Goal: Information Seeking & Learning: Learn about a topic

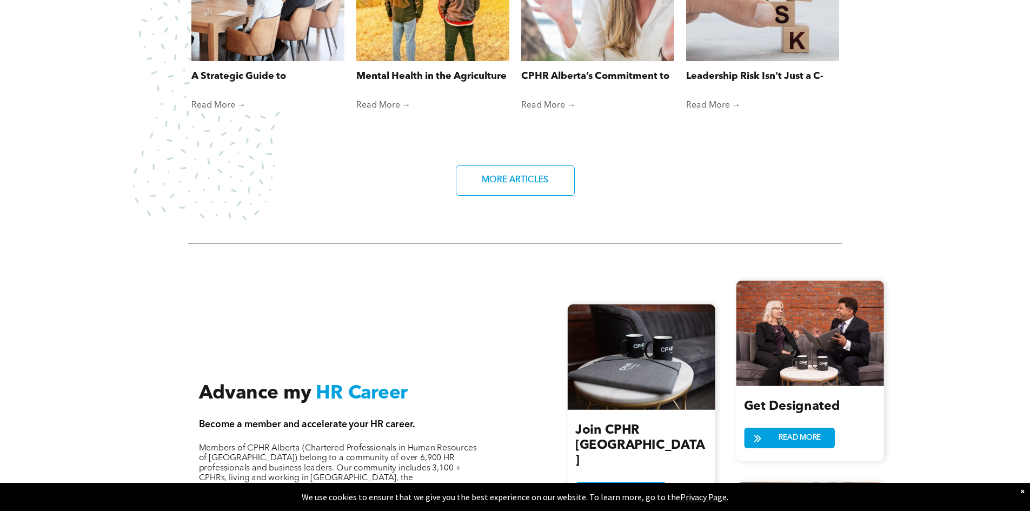
scroll to position [1081, 0]
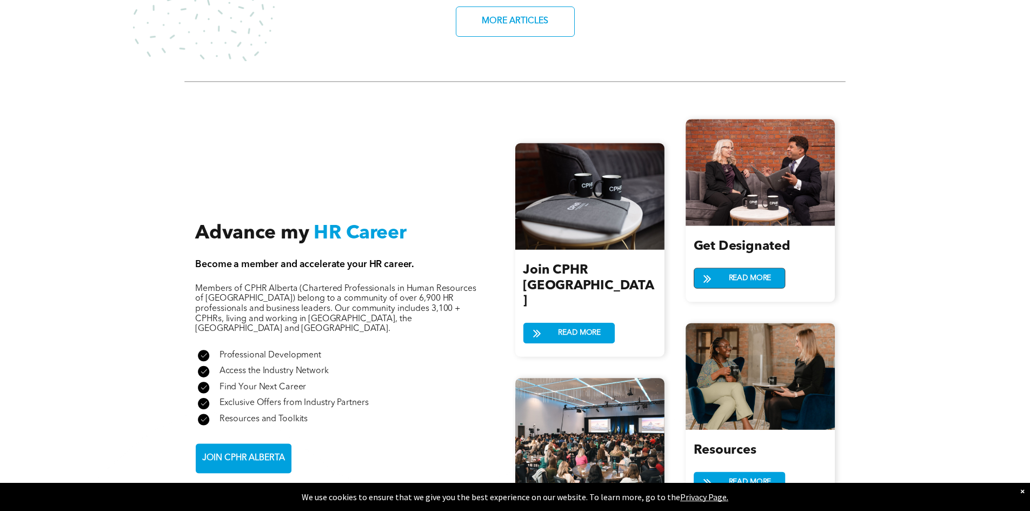
click at [720, 269] on link "READ MORE" at bounding box center [738, 278] width 91 height 21
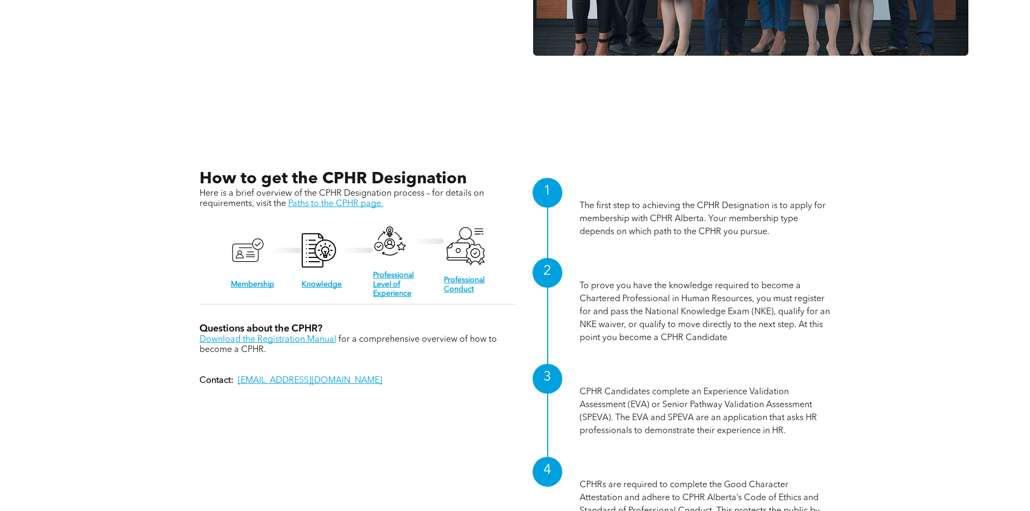
scroll to position [1081, 0]
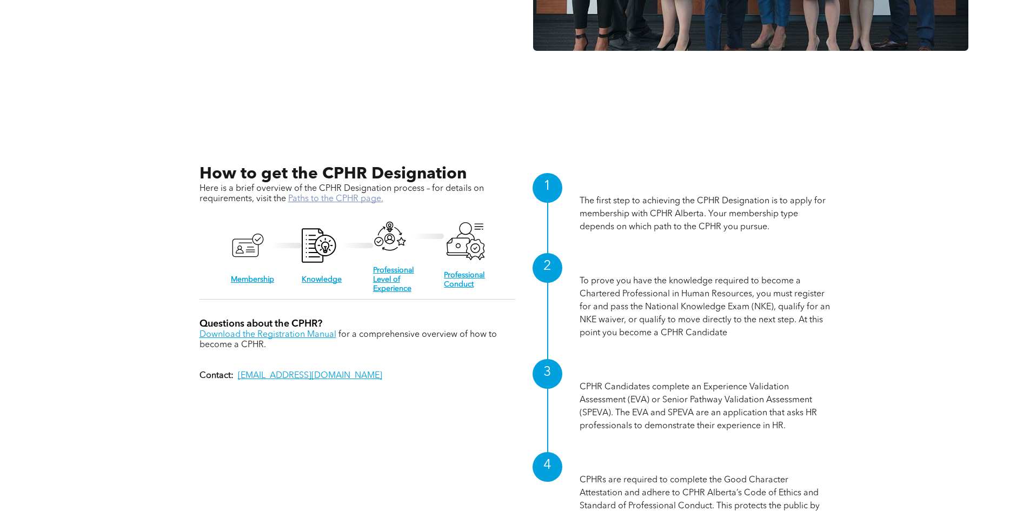
click at [358, 196] on link "Paths to the CPHR page." at bounding box center [335, 199] width 95 height 9
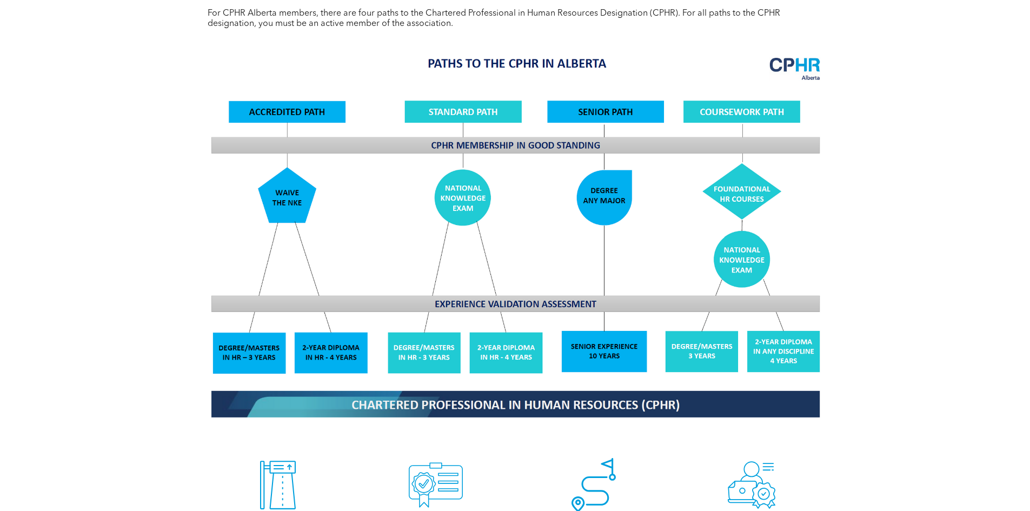
scroll to position [1081, 0]
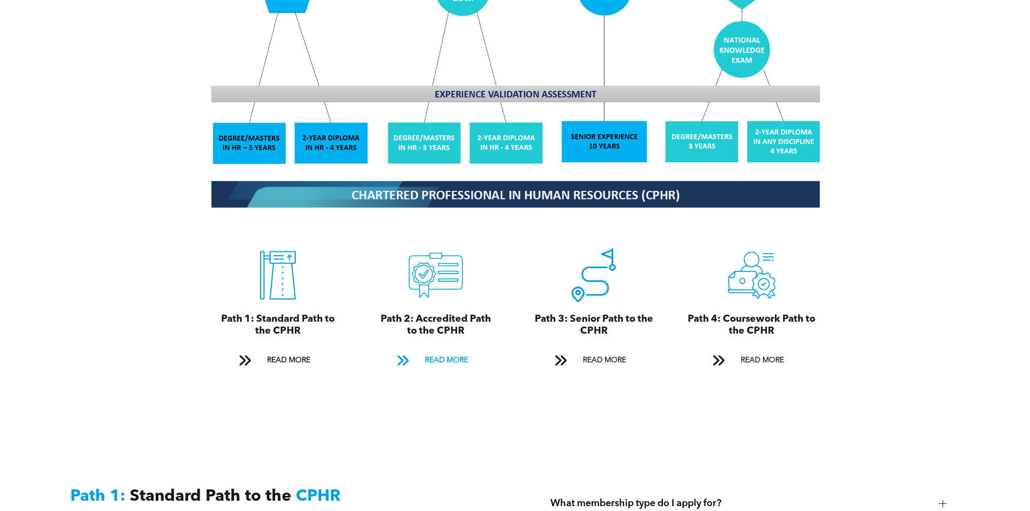
click at [434, 350] on span "READ MORE" at bounding box center [446, 360] width 51 height 20
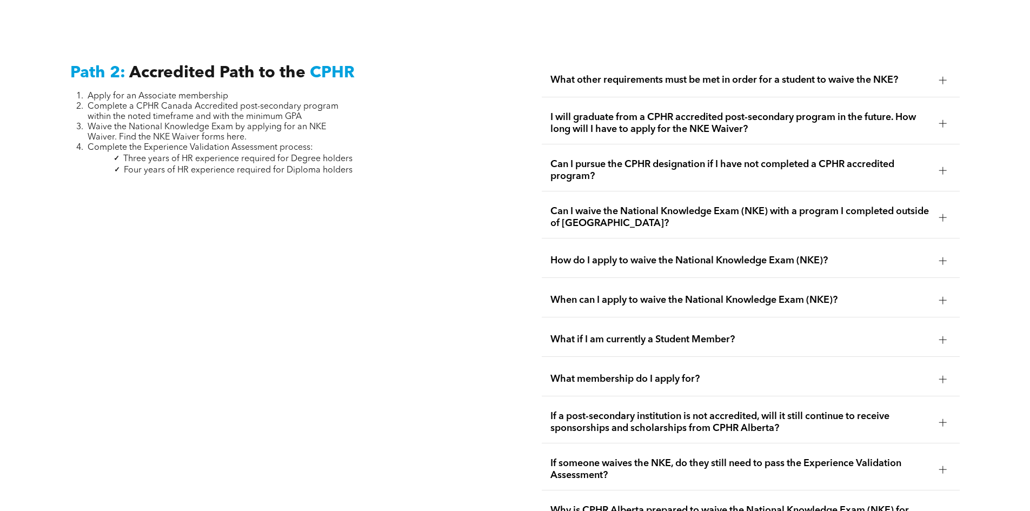
scroll to position [1767, 0]
click at [937, 71] on div at bounding box center [943, 79] width 16 height 16
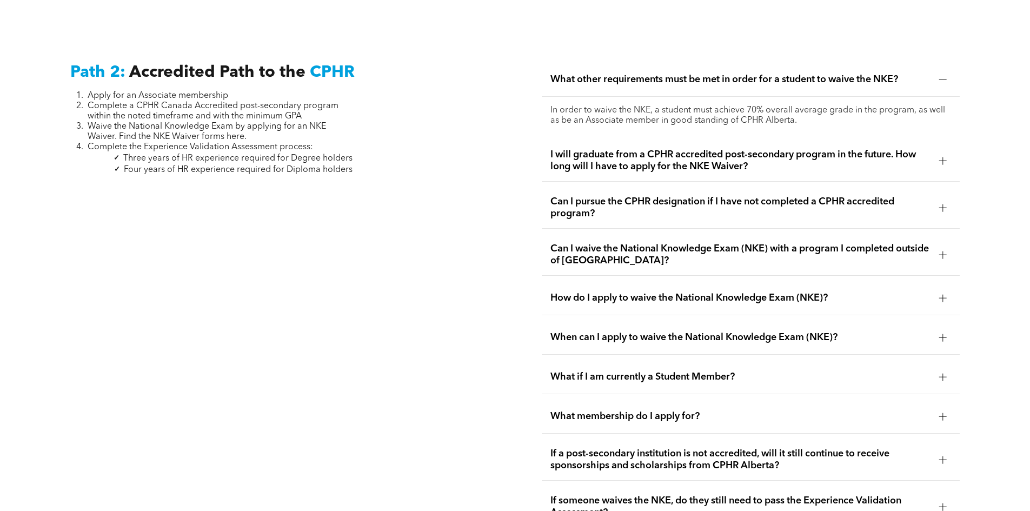
click at [937, 71] on div at bounding box center [943, 79] width 16 height 16
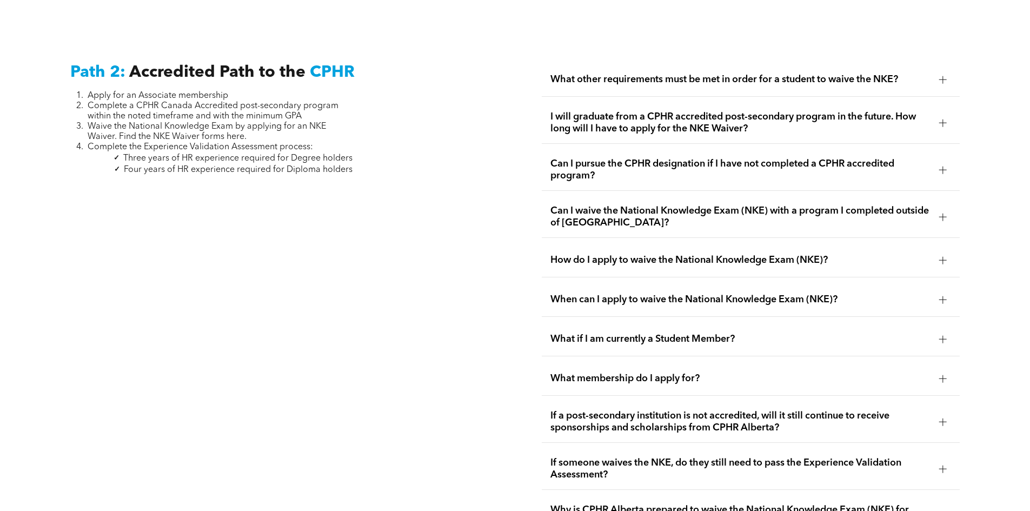
click at [944, 260] on div at bounding box center [943, 260] width 8 height 1
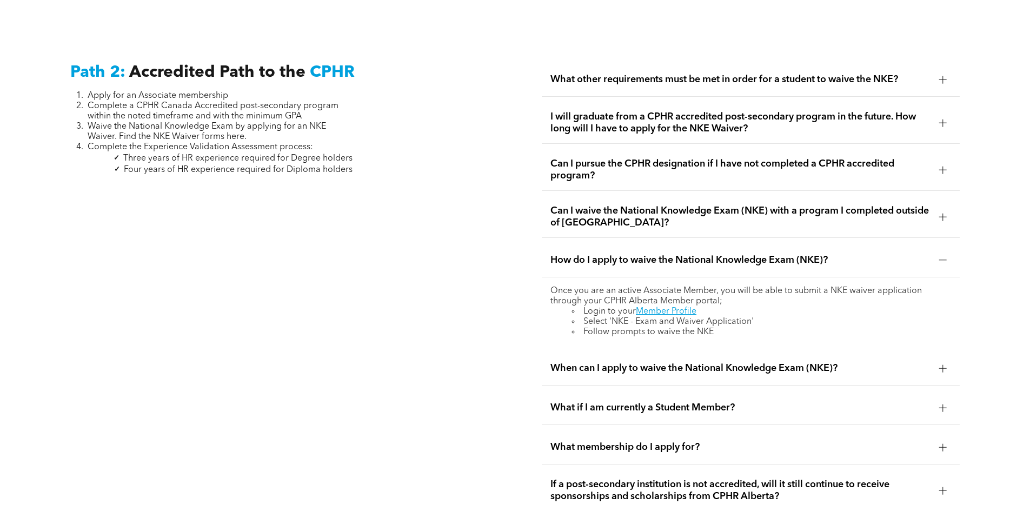
click at [944, 260] on div at bounding box center [943, 260] width 8 height 1
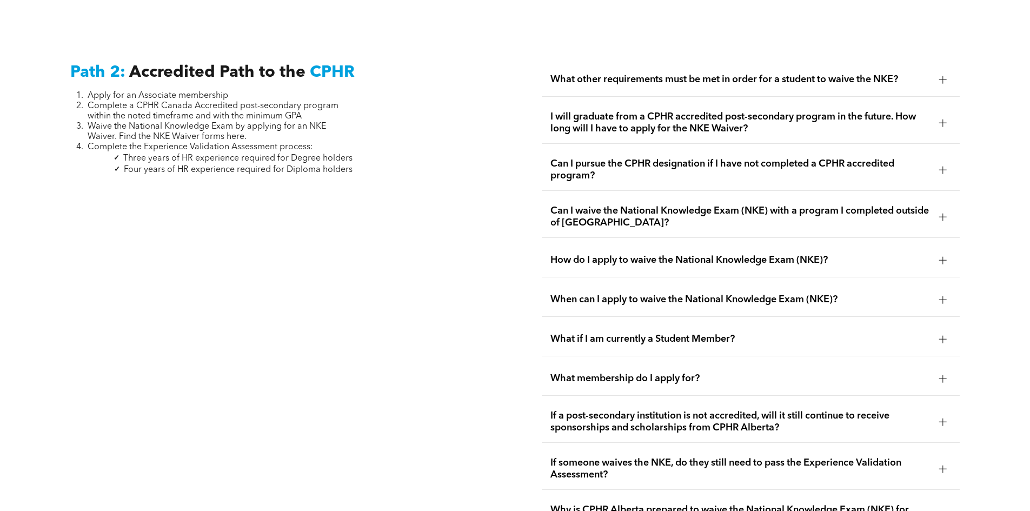
click at [942, 335] on div at bounding box center [943, 339] width 8 height 8
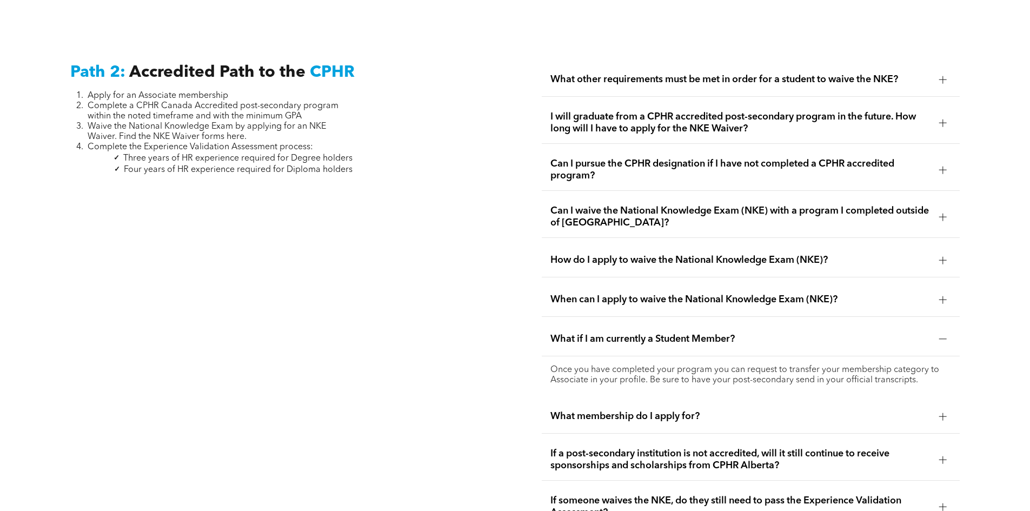
click at [939, 331] on div at bounding box center [943, 339] width 16 height 16
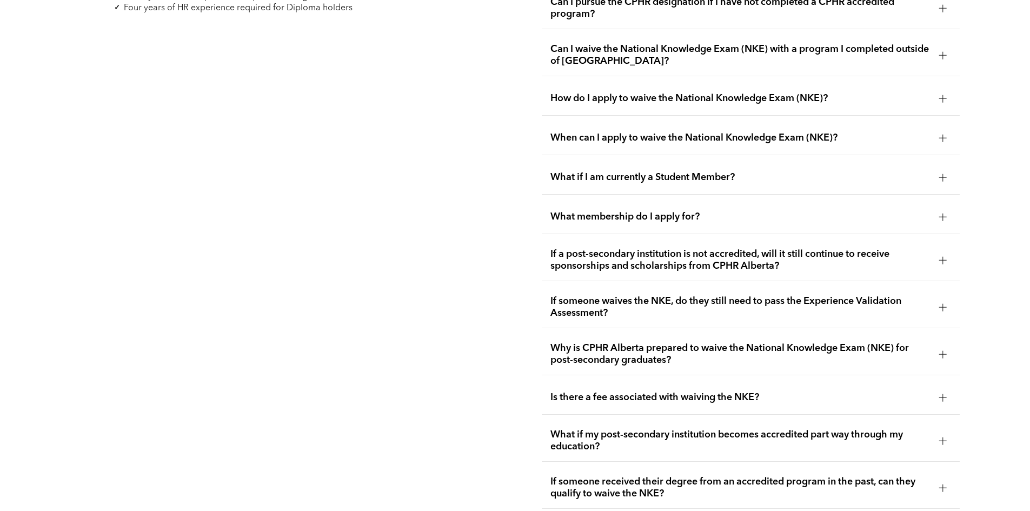
scroll to position [1929, 0]
click at [945, 298] on div at bounding box center [943, 306] width 16 height 16
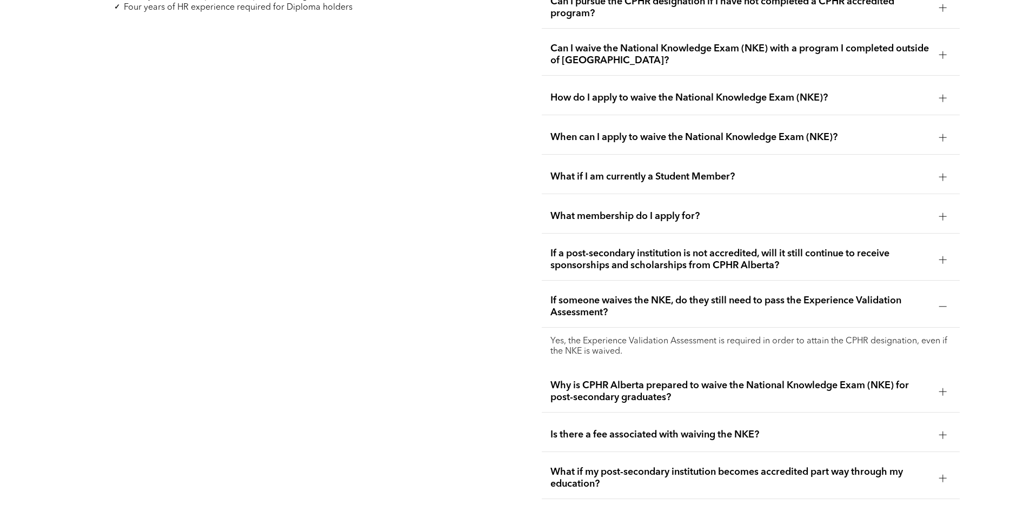
click at [940, 298] on div at bounding box center [943, 306] width 16 height 16
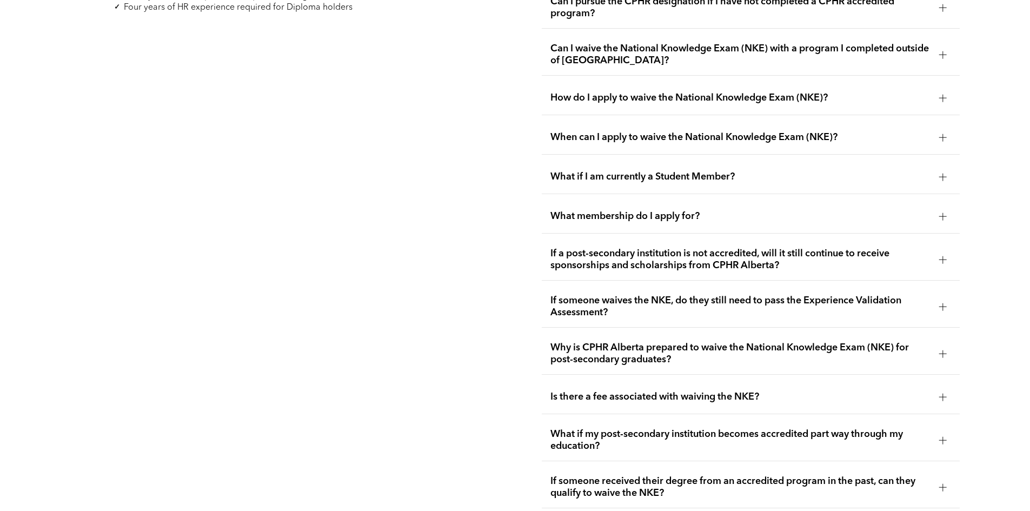
click at [944, 393] on div at bounding box center [943, 397] width 8 height 8
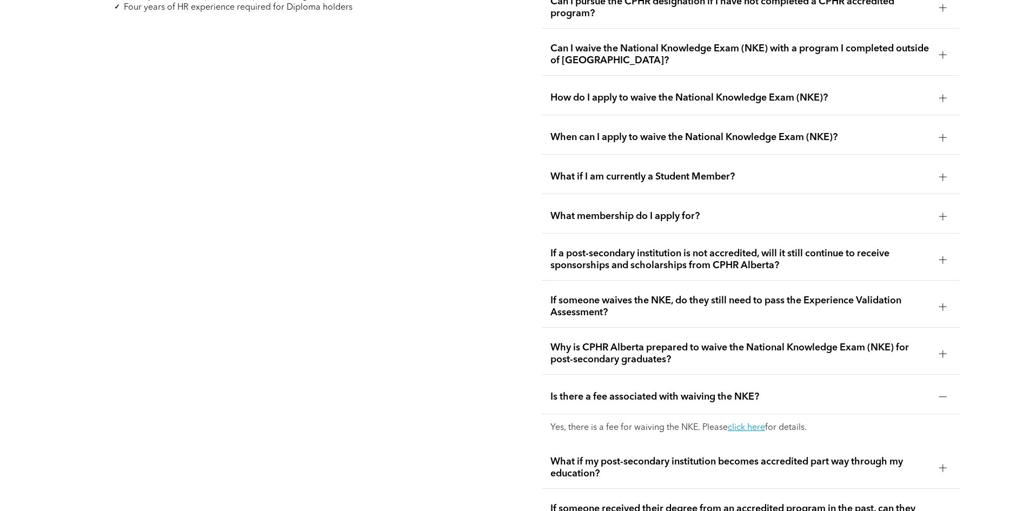
click at [936, 380] on div "Is there a fee associated with waiving the NKE?" at bounding box center [751, 397] width 418 height 34
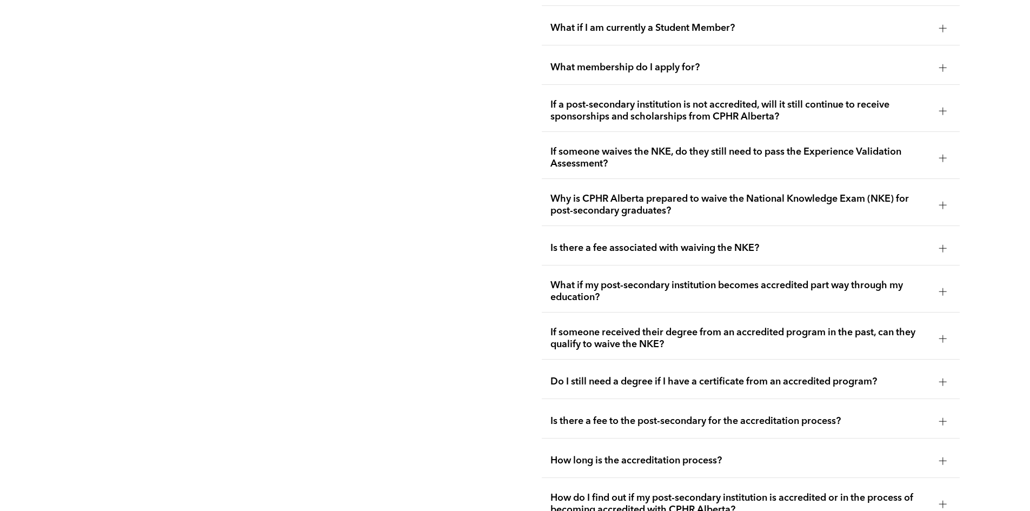
scroll to position [2091, 0]
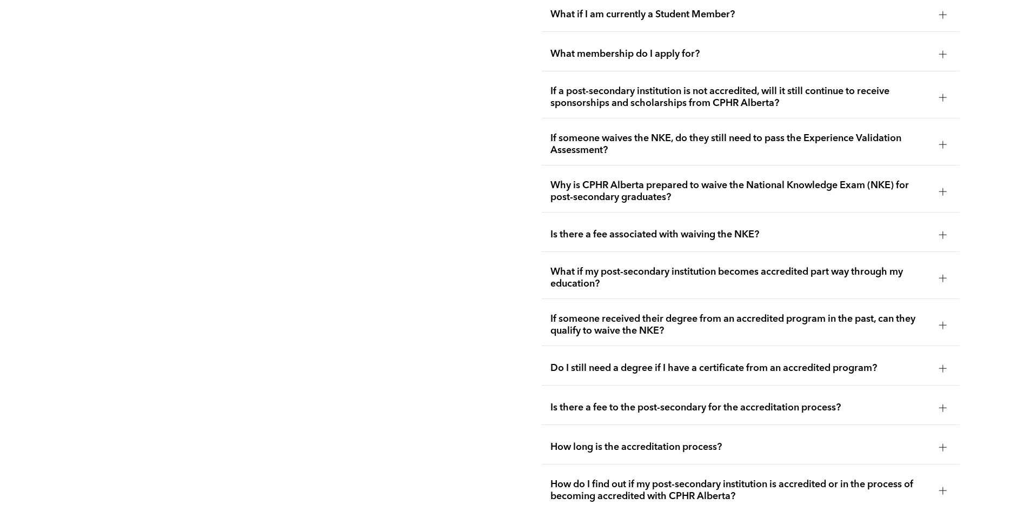
click at [943, 257] on div "What if my post-secondary institution becomes accredited part way through my ed…" at bounding box center [751, 278] width 418 height 42
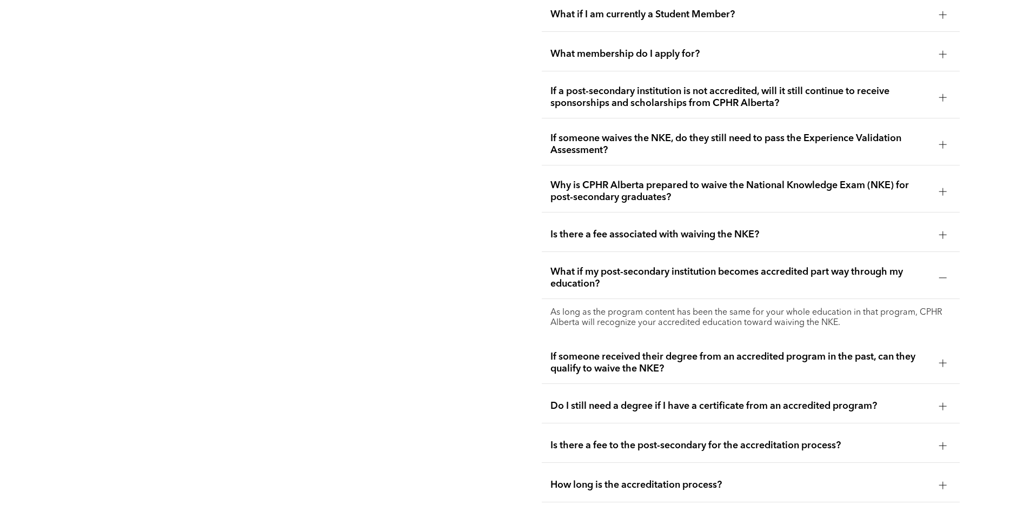
click at [943, 257] on div "What if my post-secondary institution becomes accredited part way through my ed…" at bounding box center [751, 278] width 418 height 42
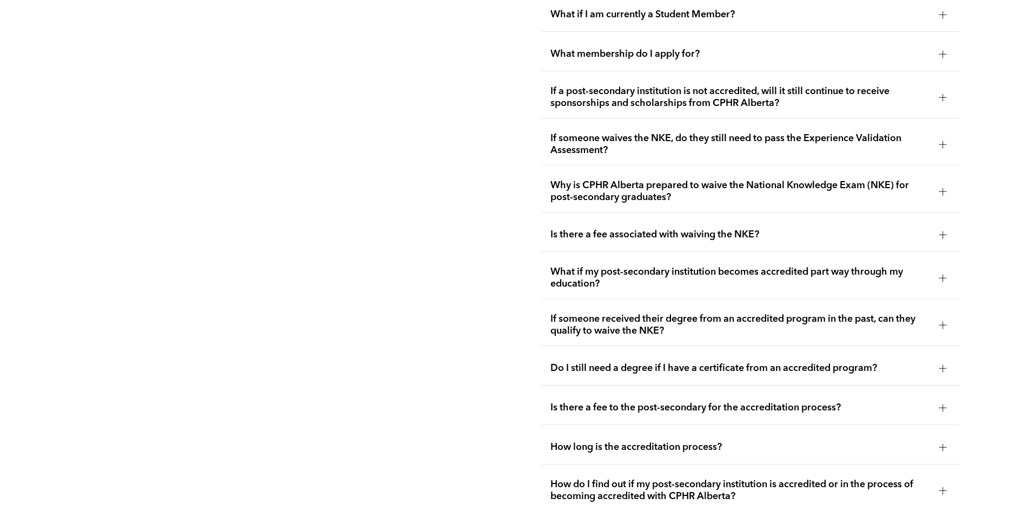
click at [946, 317] on div at bounding box center [943, 325] width 16 height 16
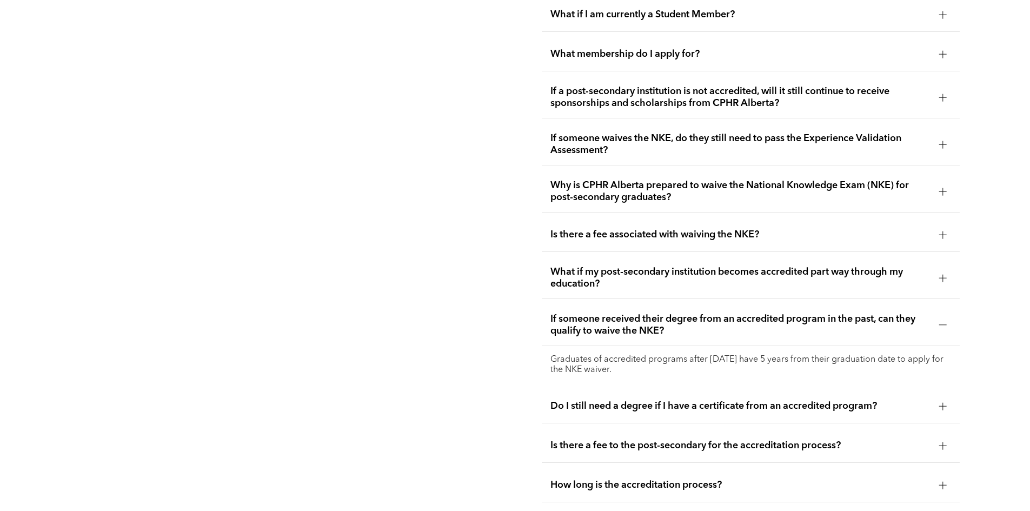
click at [935, 317] on div at bounding box center [943, 325] width 16 height 16
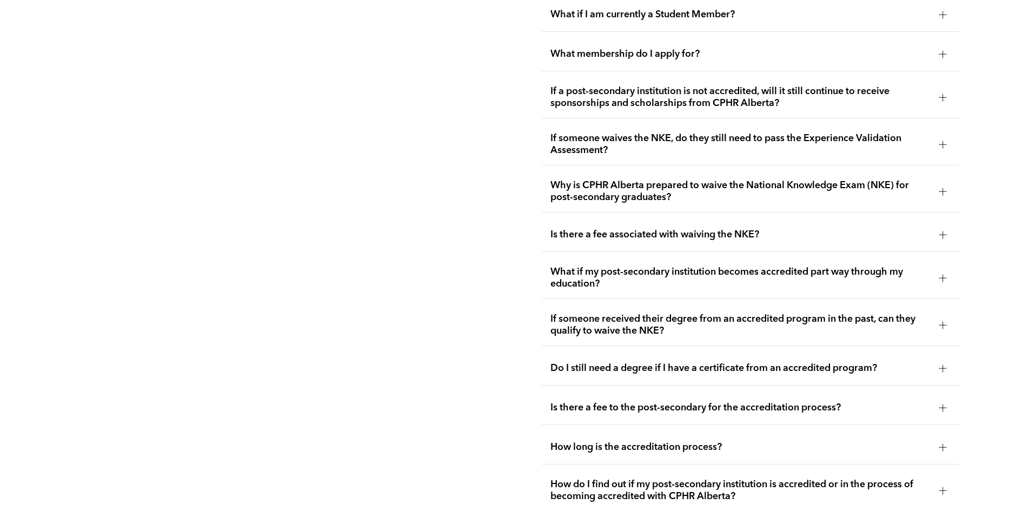
click at [936, 360] on div at bounding box center [943, 368] width 16 height 16
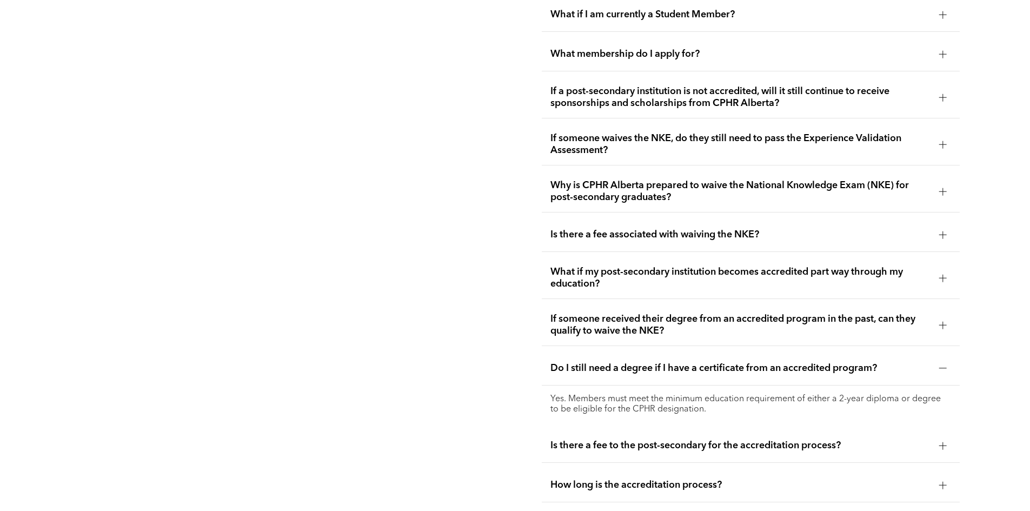
click at [937, 351] on div "Do I still need a degree if I have a certificate from an accredited program?" at bounding box center [751, 368] width 418 height 34
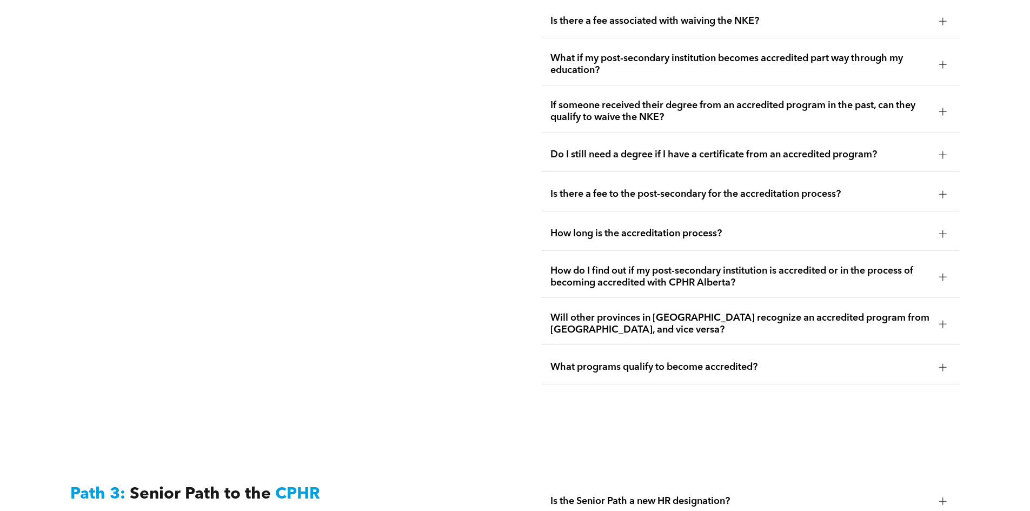
scroll to position [2307, 0]
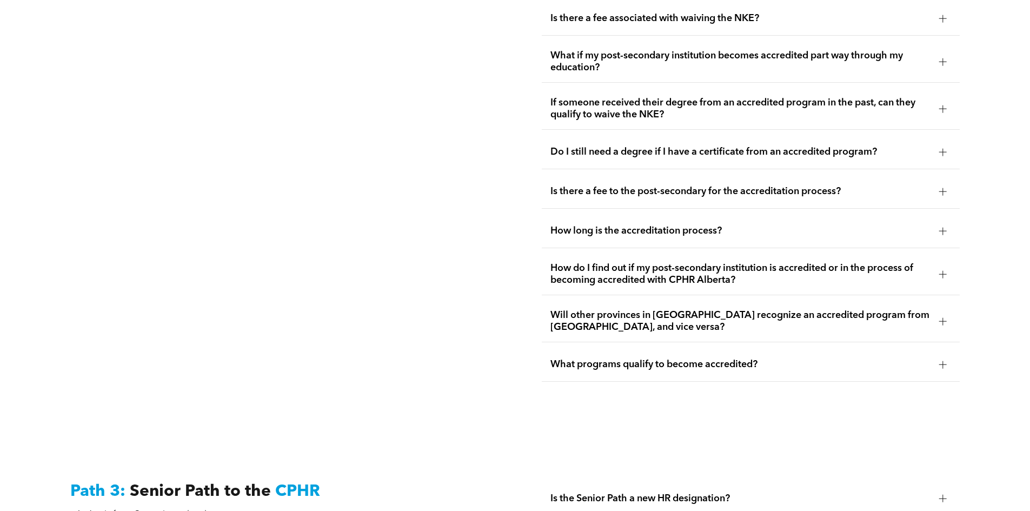
click at [938, 218] on div "How long is the accreditation process?" at bounding box center [751, 231] width 418 height 34
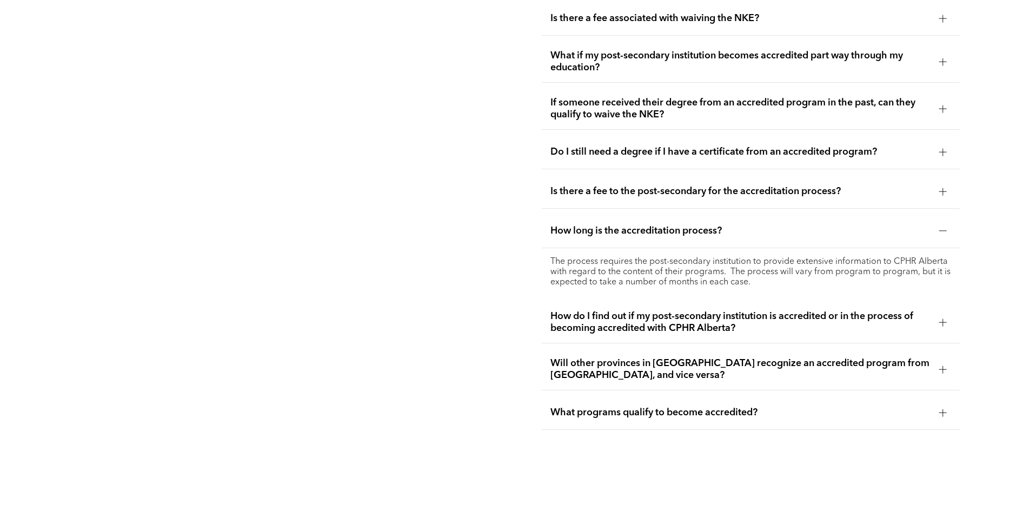
click at [940, 223] on div at bounding box center [943, 231] width 16 height 16
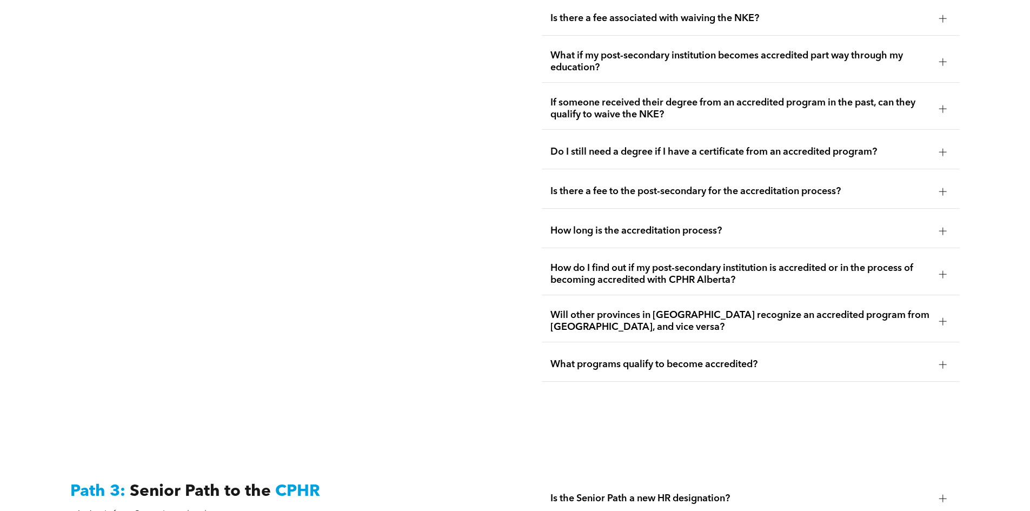
click at [942, 266] on div at bounding box center [943, 274] width 16 height 16
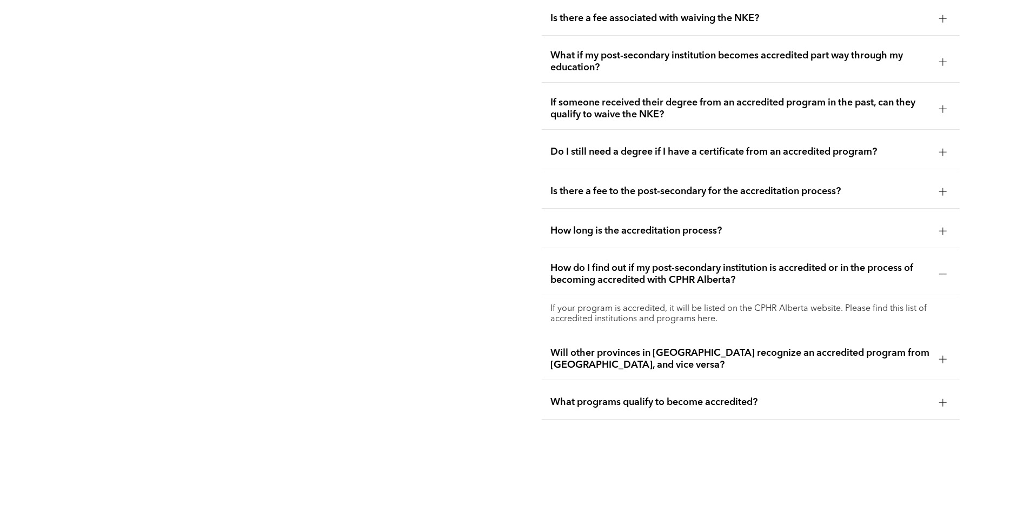
click at [936, 266] on div at bounding box center [943, 274] width 16 height 16
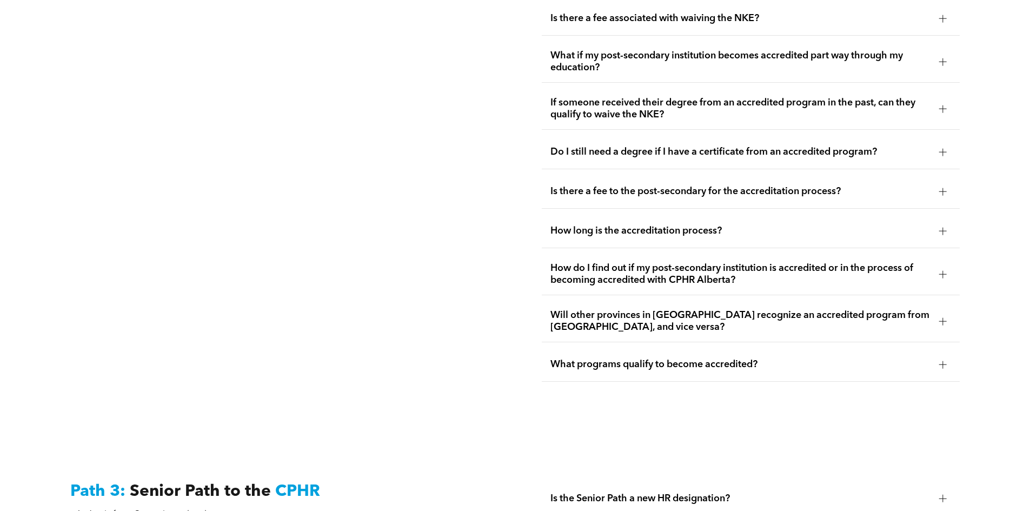
click at [935, 313] on div at bounding box center [943, 321] width 16 height 16
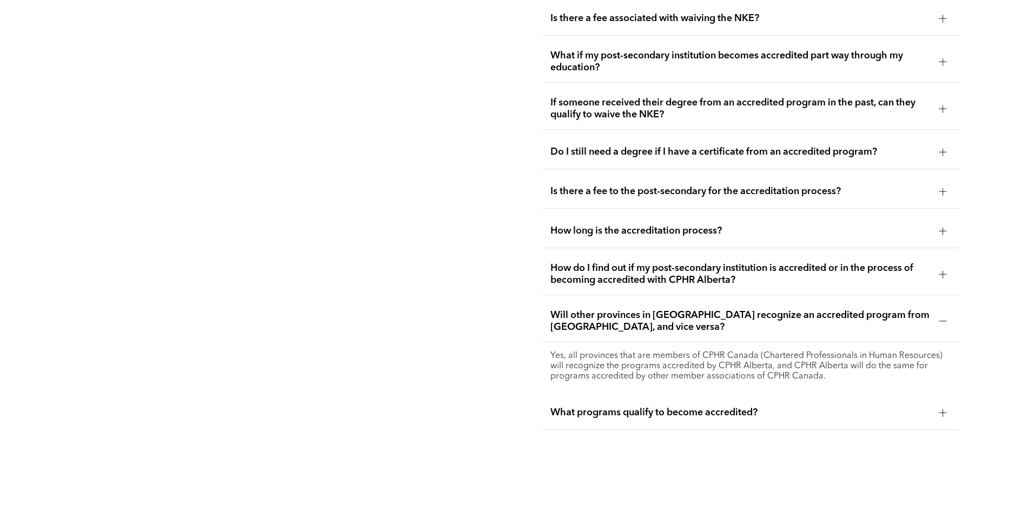
click at [937, 313] on div at bounding box center [943, 321] width 16 height 16
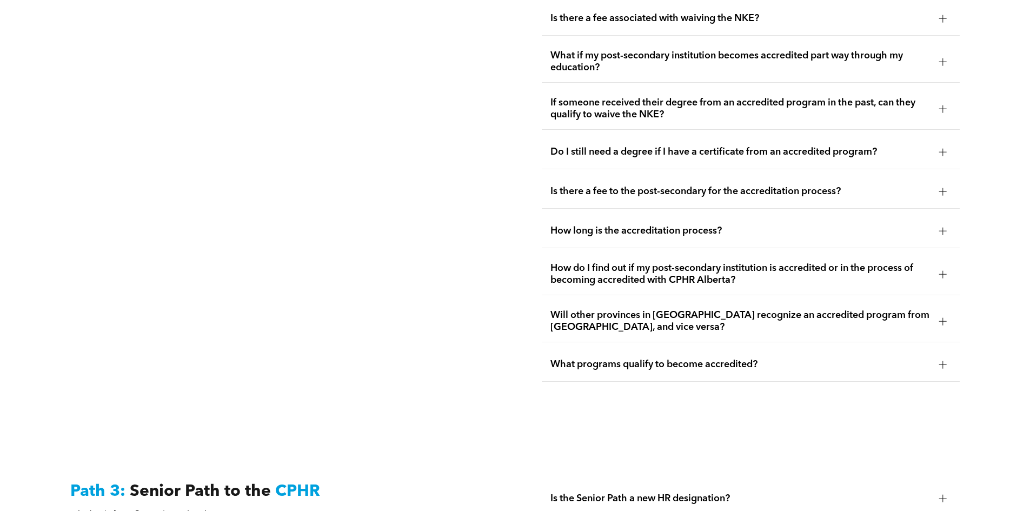
click at [937, 356] on div at bounding box center [943, 364] width 16 height 16
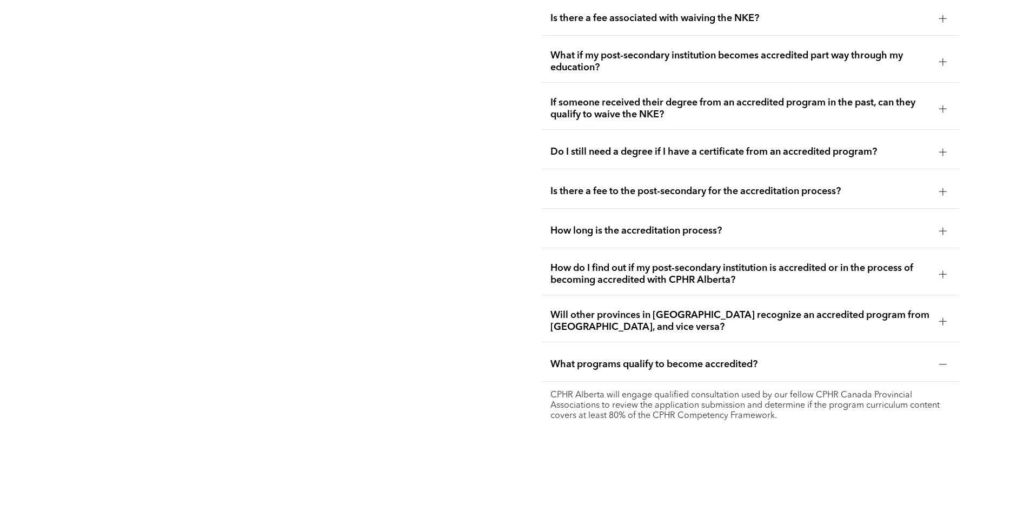
click at [936, 356] on div at bounding box center [943, 364] width 16 height 16
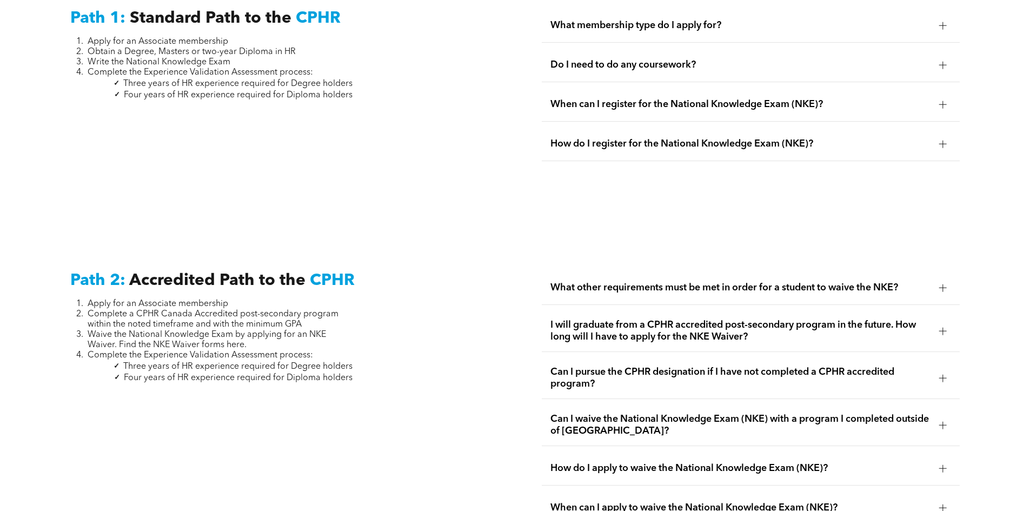
scroll to position [1443, 0]
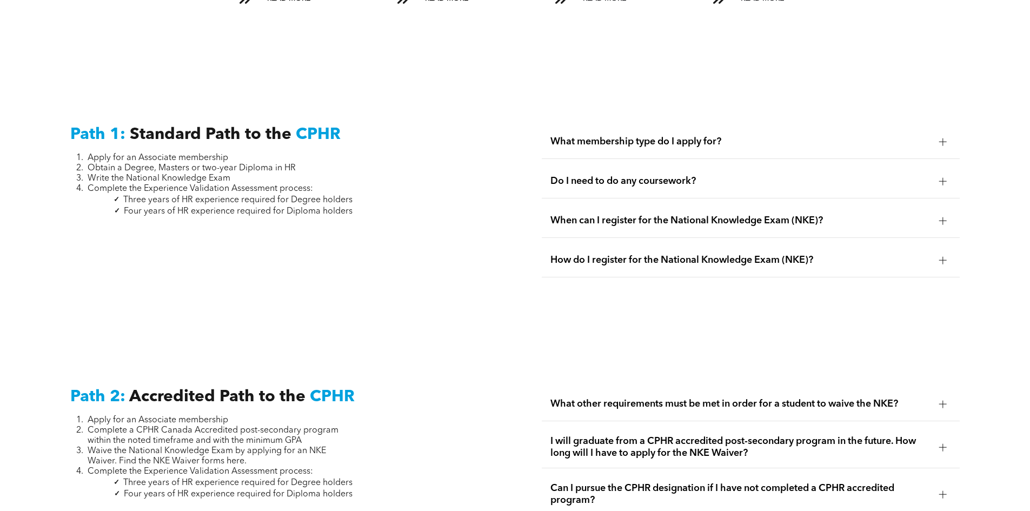
click at [935, 134] on div at bounding box center [943, 142] width 16 height 16
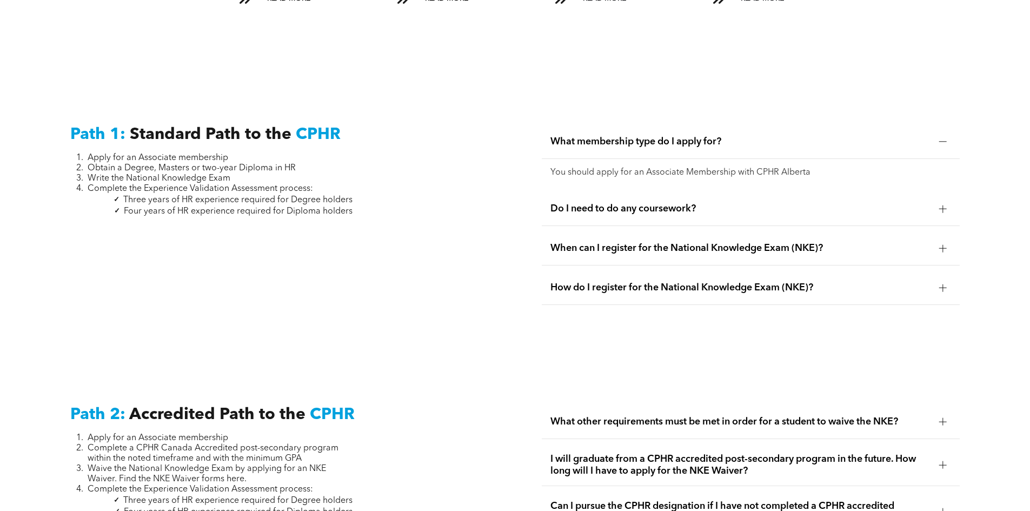
click at [935, 134] on div at bounding box center [943, 142] width 16 height 16
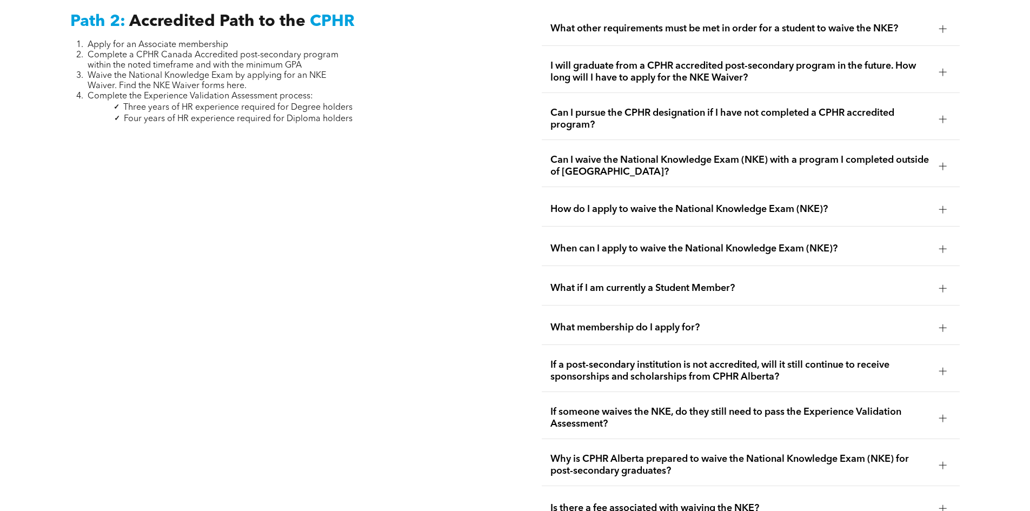
scroll to position [1821, 0]
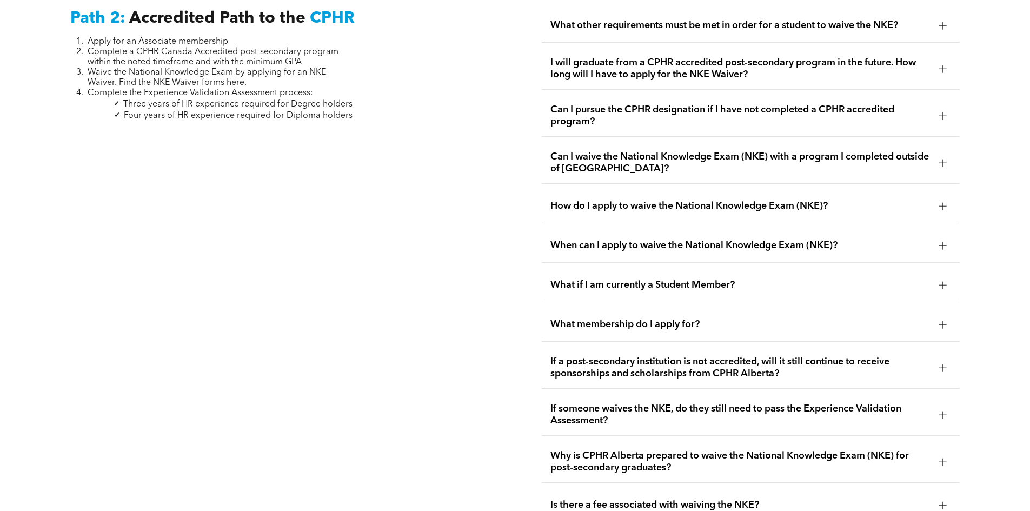
click at [938, 237] on div at bounding box center [943, 245] width 16 height 16
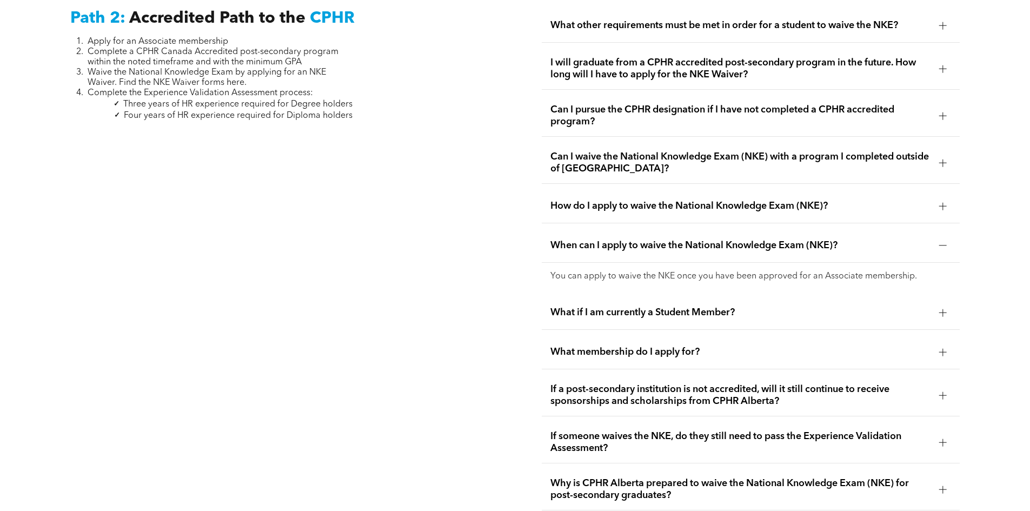
click at [938, 237] on div at bounding box center [943, 245] width 16 height 16
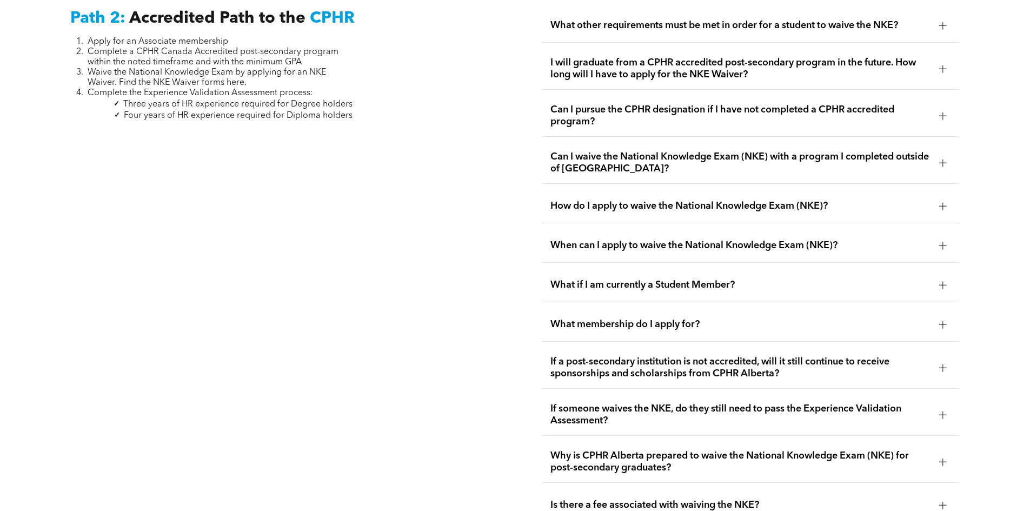
click at [938, 268] on div "What if I am currently a Student Member?" at bounding box center [751, 285] width 418 height 34
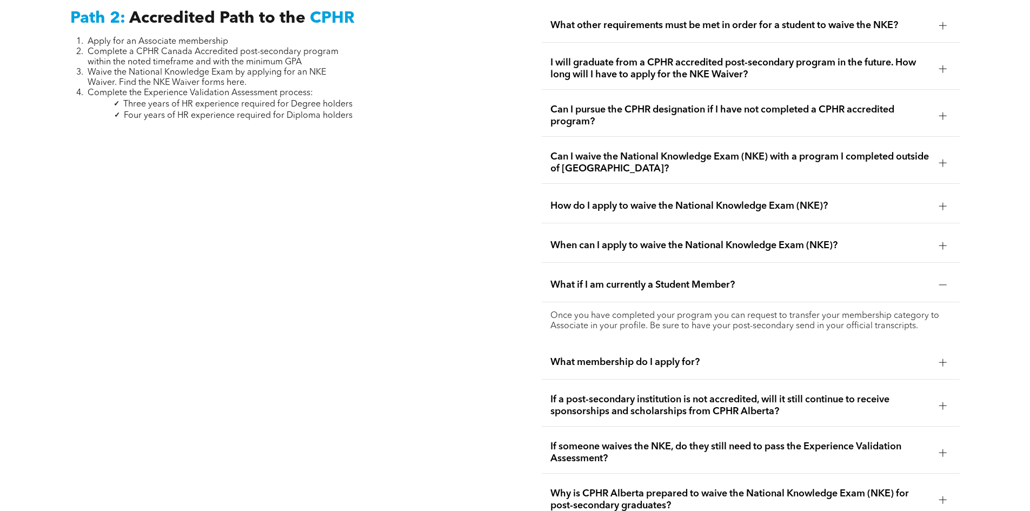
click at [938, 268] on div "What if I am currently a Student Member?" at bounding box center [751, 285] width 418 height 34
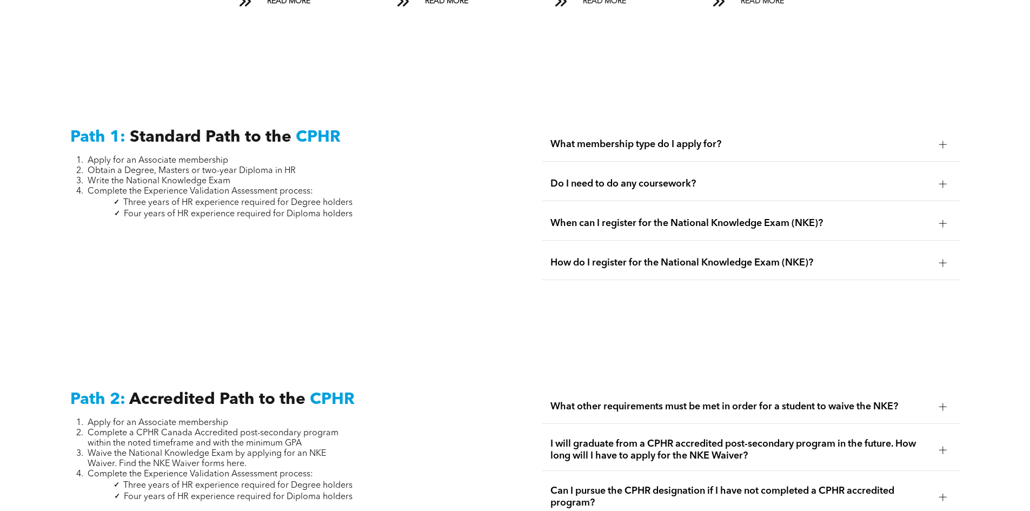
scroll to position [1595, 0]
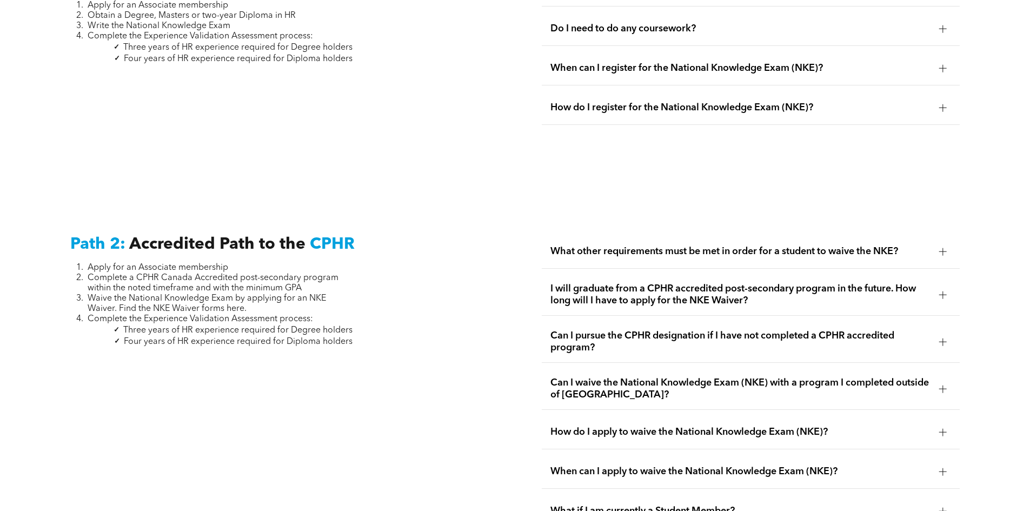
click at [332, 337] on span "Four years of HR experience required for Diploma holders" at bounding box center [238, 341] width 229 height 9
click at [930, 334] on span "Can I pursue the CPHR designation if I have not completed a CPHR accredited pro…" at bounding box center [740, 342] width 380 height 24
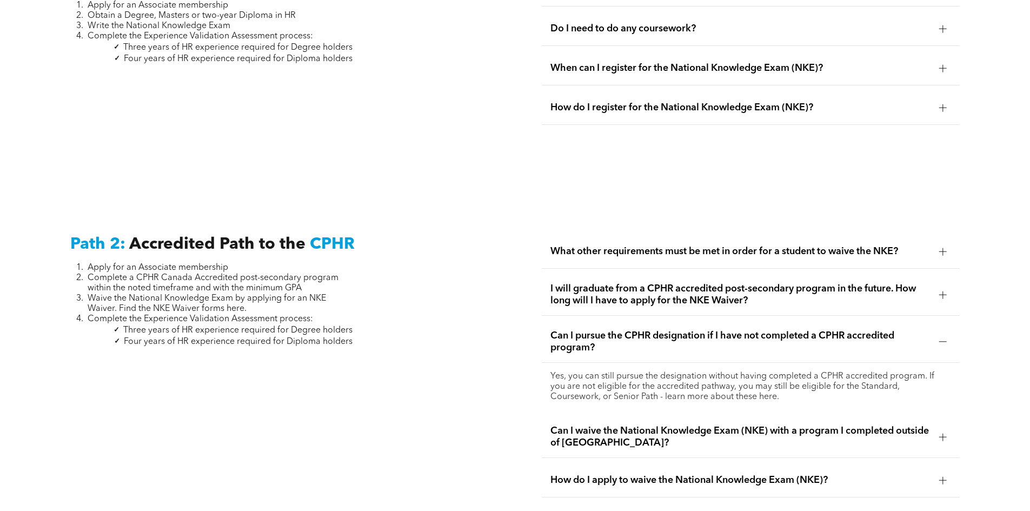
click at [937, 333] on div at bounding box center [943, 341] width 16 height 16
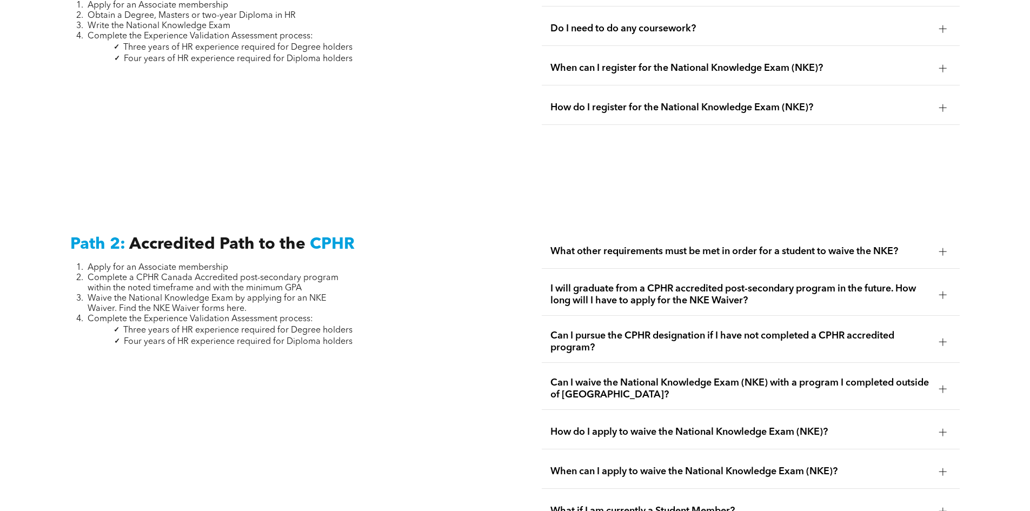
click at [939, 291] on div at bounding box center [943, 295] width 8 height 8
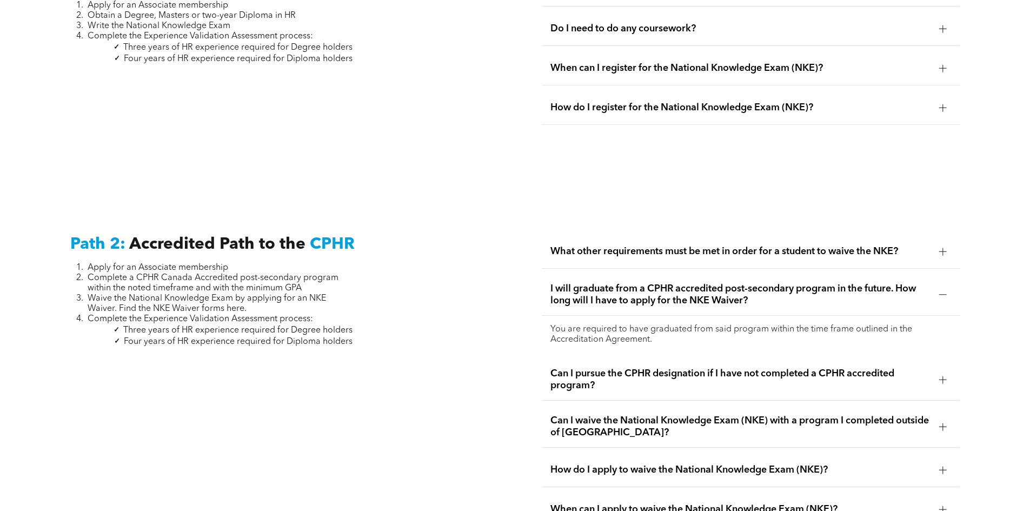
click at [939, 291] on div at bounding box center [943, 295] width 8 height 8
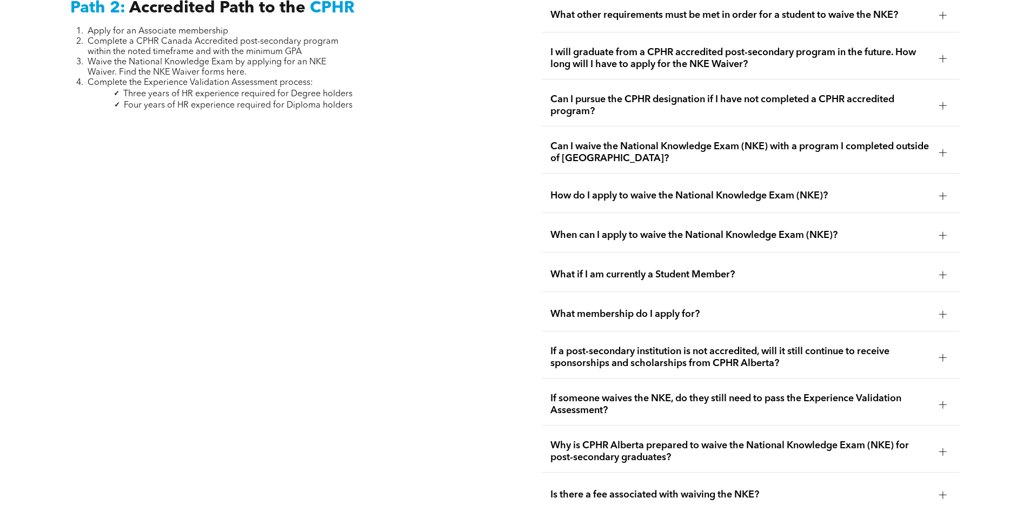
scroll to position [1865, 0]
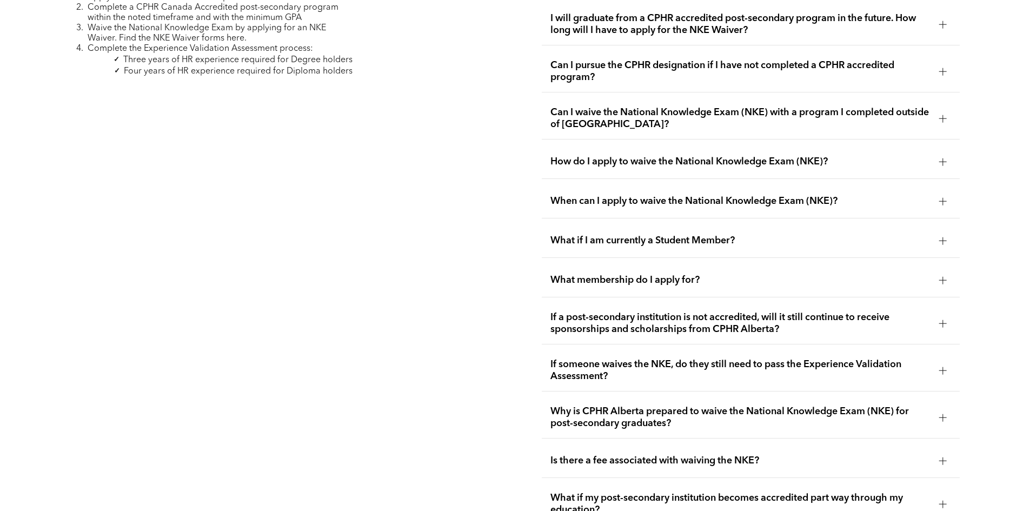
click at [948, 303] on div "If a post-secondary institution is not accredited, will it still continue to re…" at bounding box center [751, 324] width 418 height 42
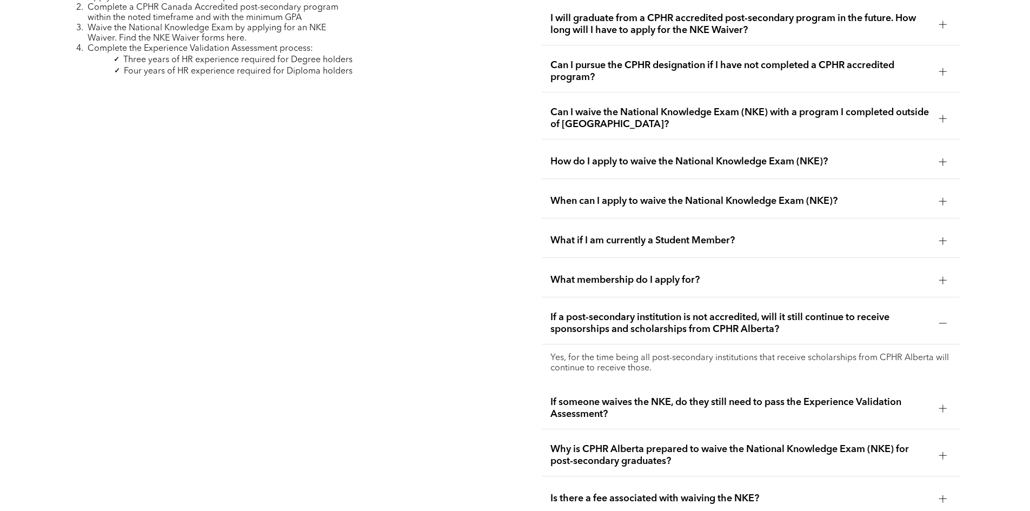
click at [947, 303] on div "If a post-secondary institution is not accredited, will it still continue to re…" at bounding box center [751, 324] width 418 height 42
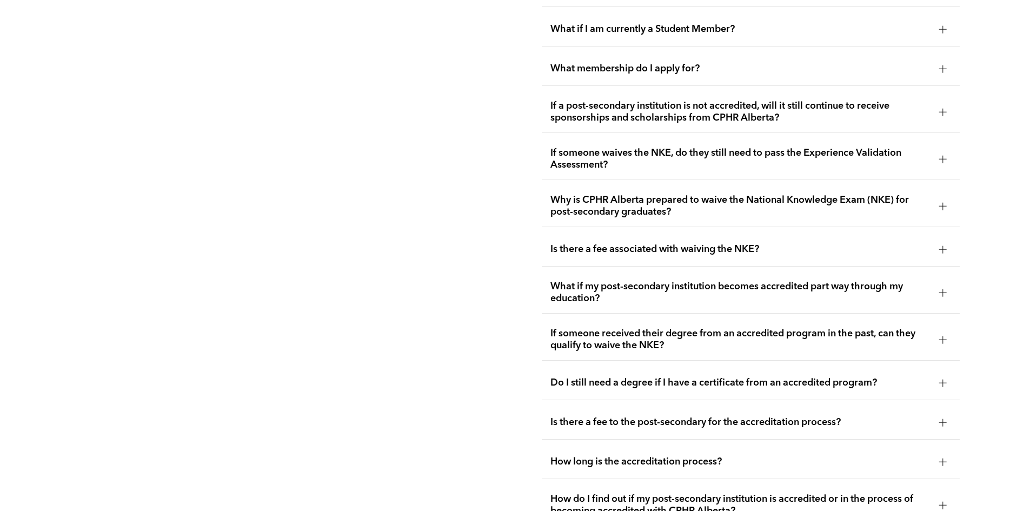
scroll to position [2081, 0]
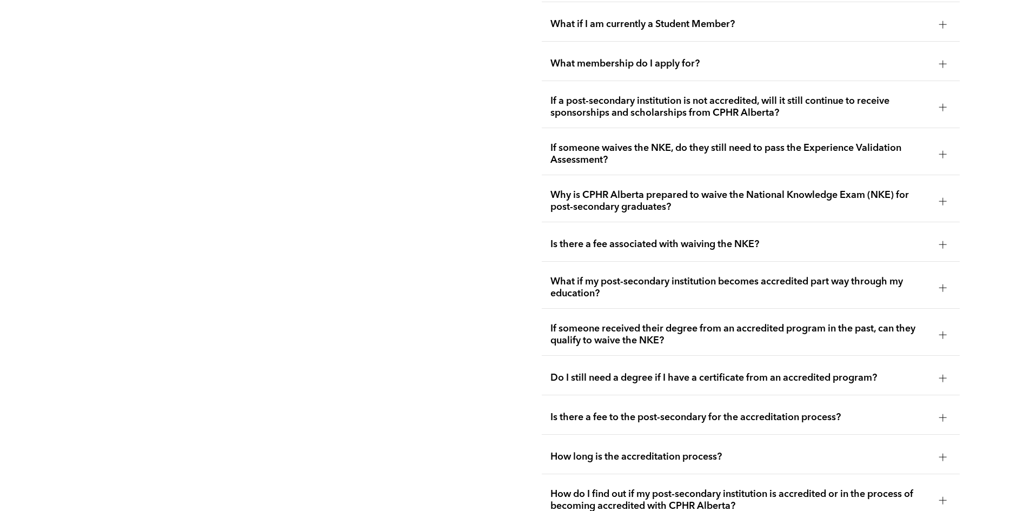
click at [935, 326] on div at bounding box center [943, 334] width 16 height 16
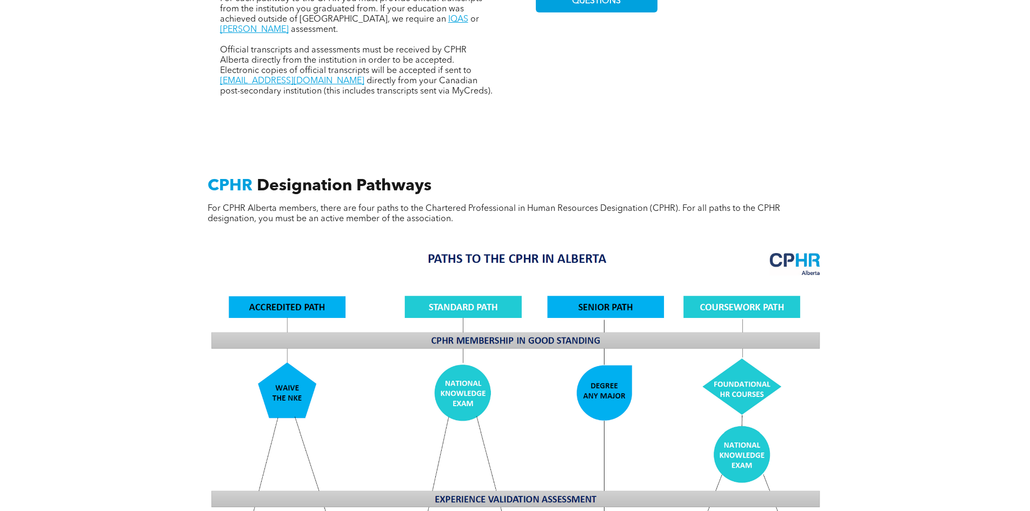
scroll to position [730, 0]
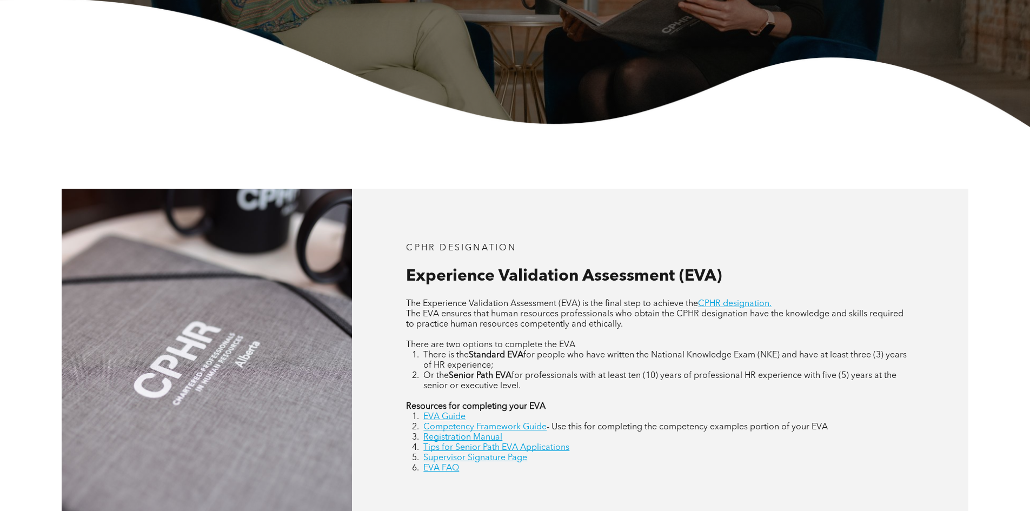
scroll to position [432, 0]
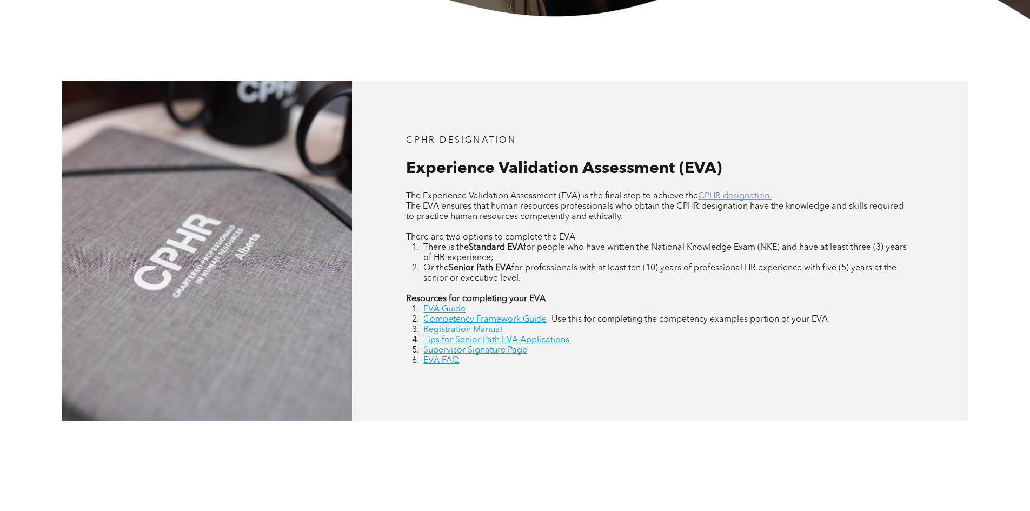
click at [757, 199] on link "CPHR designation." at bounding box center [735, 196] width 74 height 9
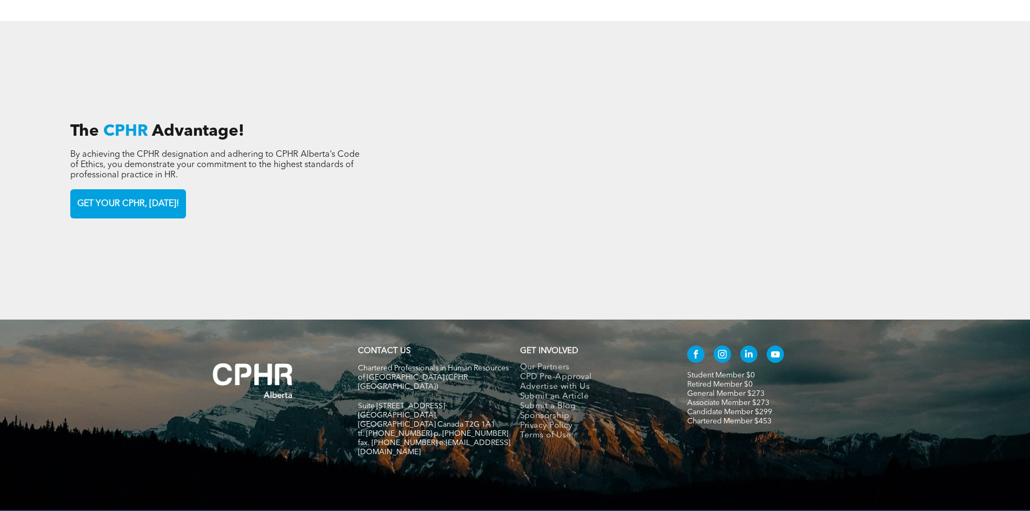
scroll to position [1686, 0]
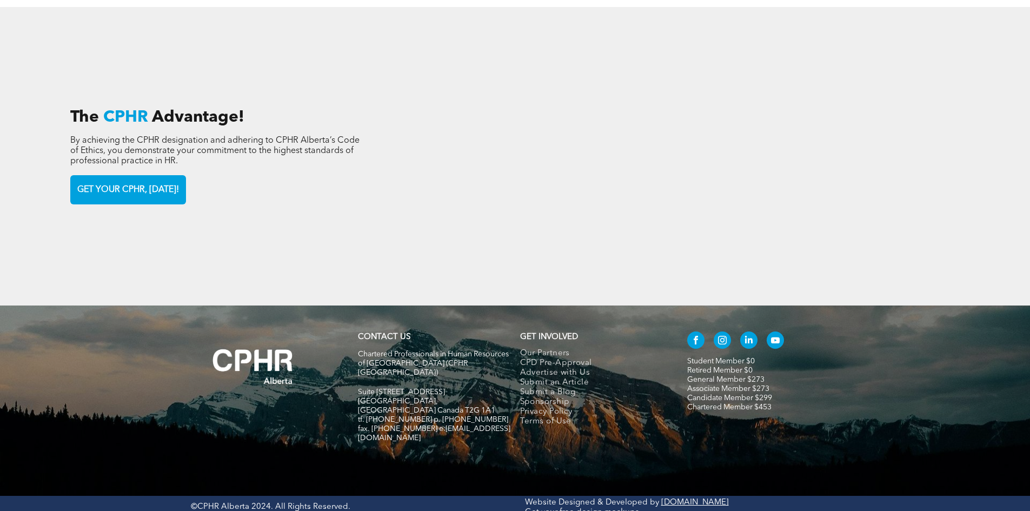
click at [729, 357] on link "Student Member $0" at bounding box center [721, 361] width 68 height 8
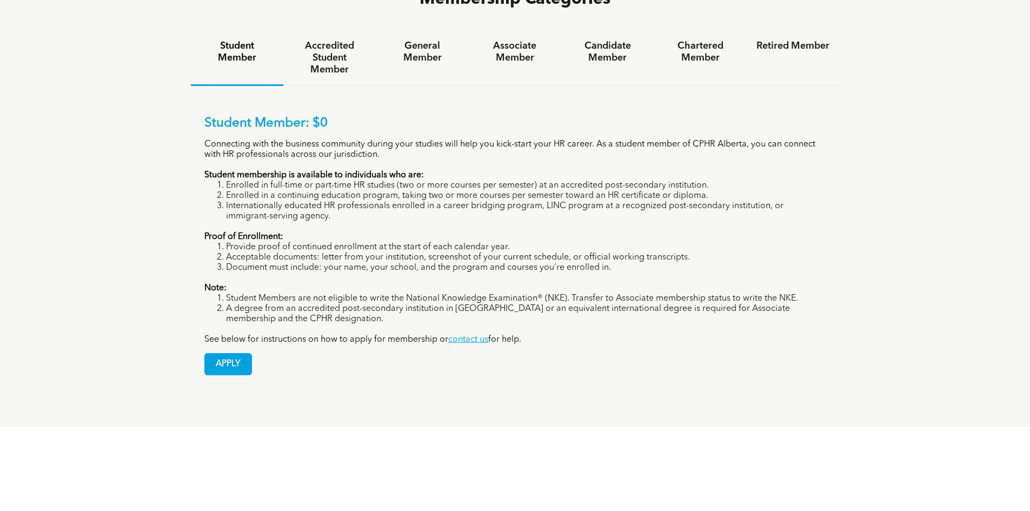
scroll to position [703, 0]
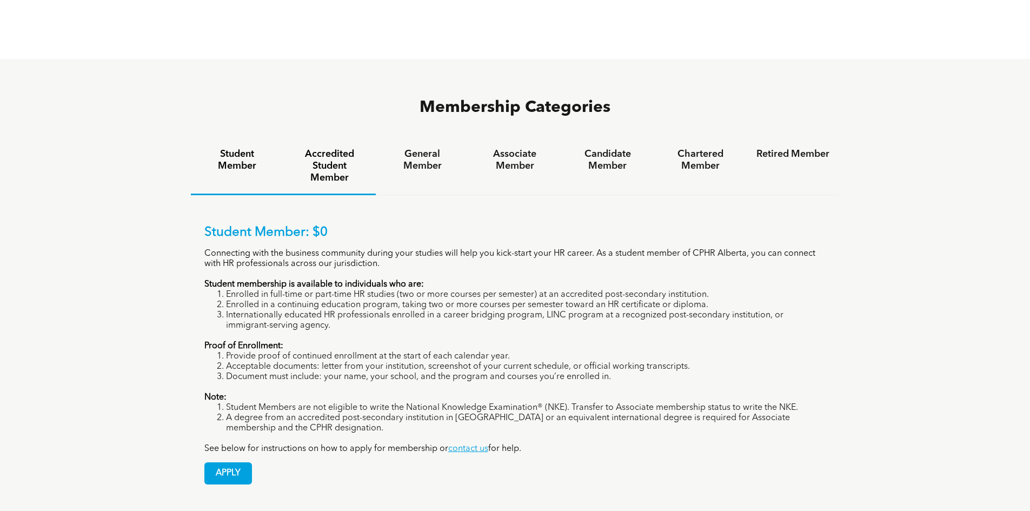
click at [341, 148] on h4 "Accredited Student Member" at bounding box center [329, 166] width 73 height 36
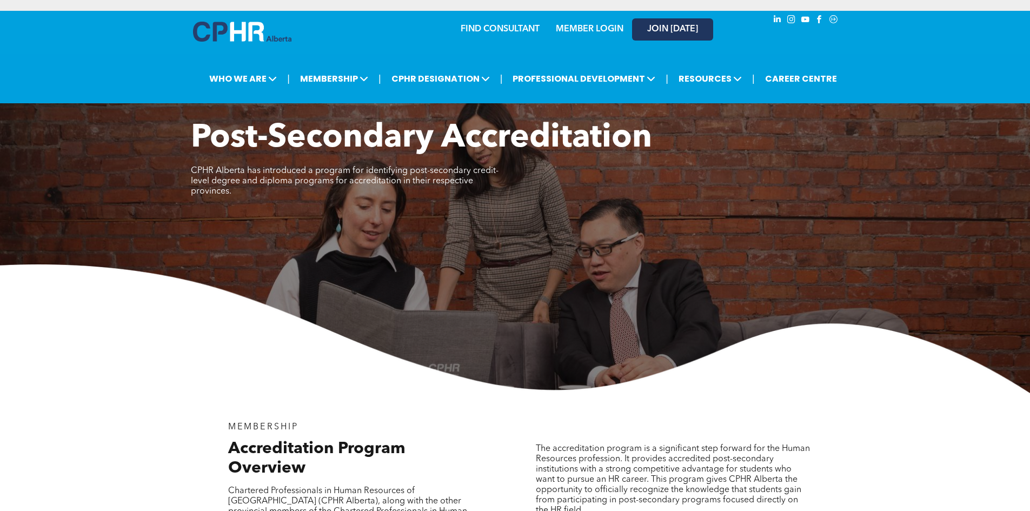
scroll to position [324, 0]
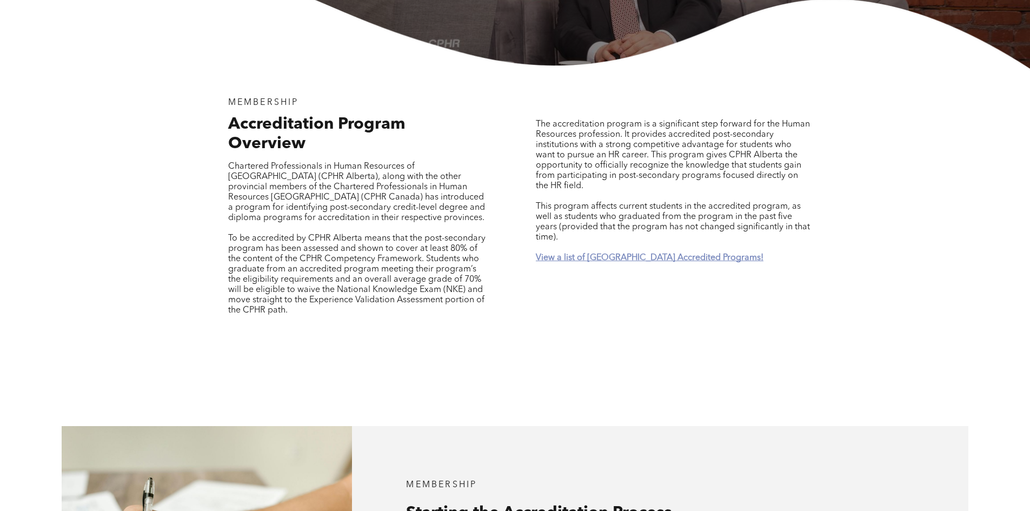
click at [623, 253] on strong "View a list of Alberta Accredited Programs!" at bounding box center [650, 257] width 228 height 9
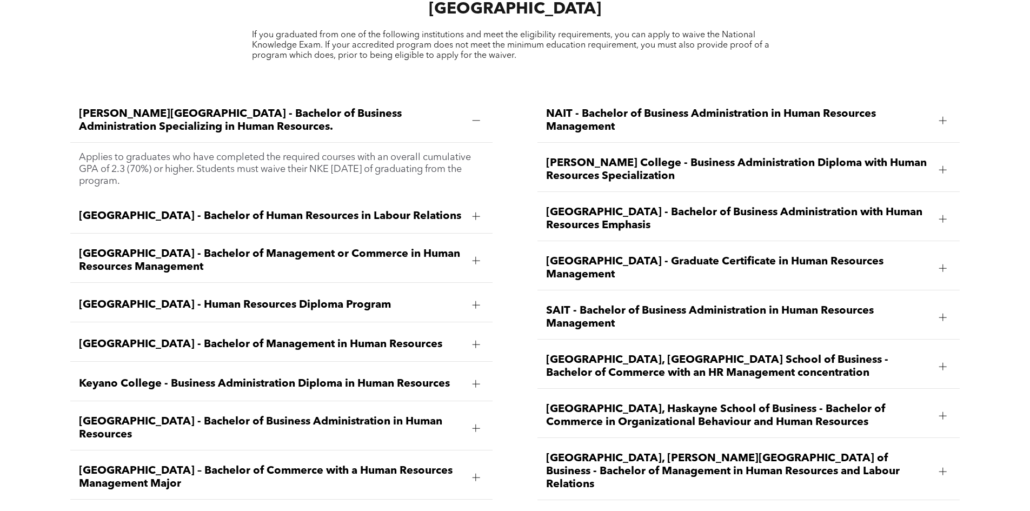
scroll to position [1595, 0]
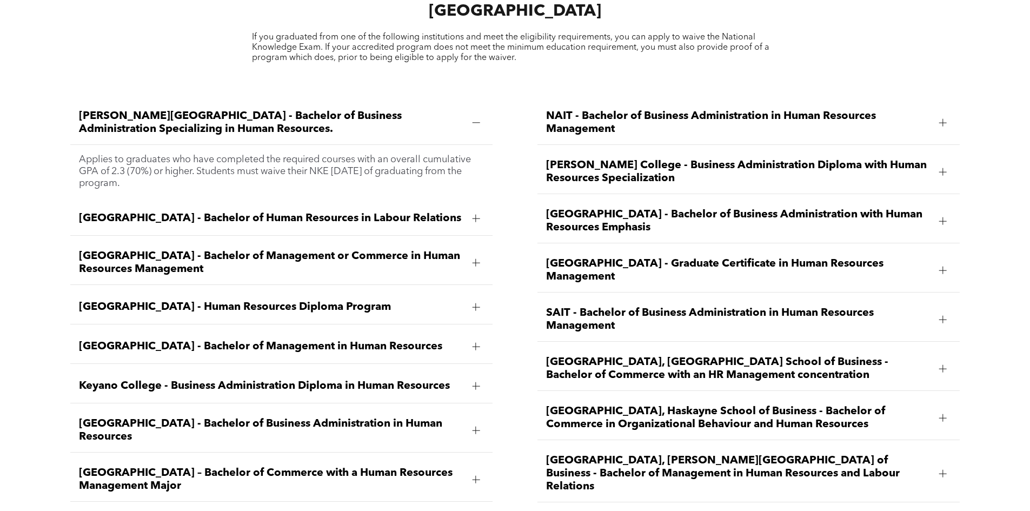
click at [943, 119] on div at bounding box center [943, 123] width 8 height 8
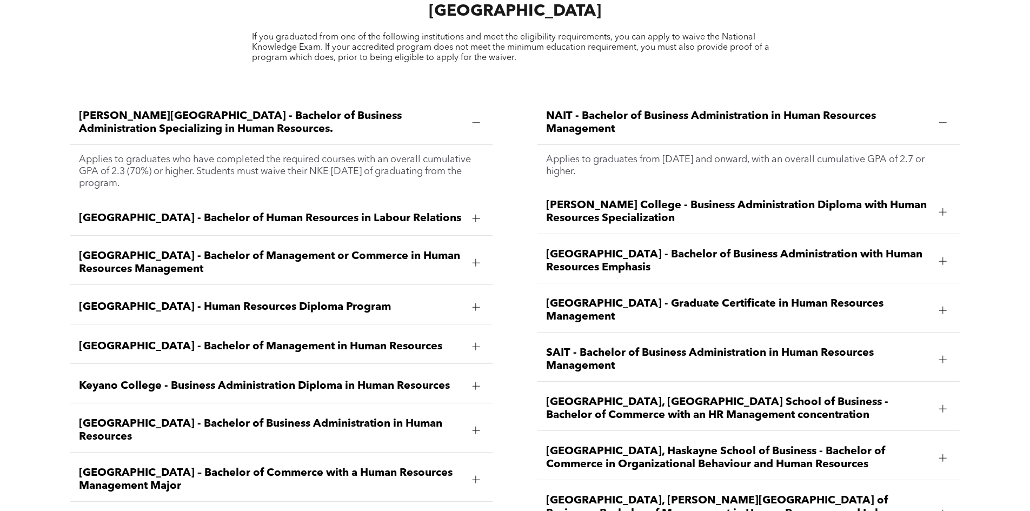
click at [943, 119] on div at bounding box center [943, 123] width 8 height 8
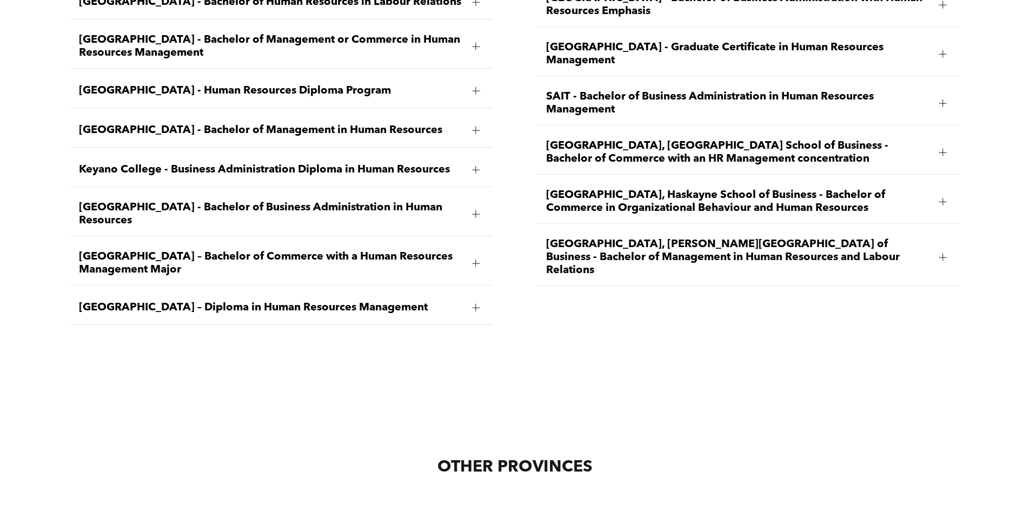
click at [472, 304] on div at bounding box center [476, 308] width 8 height 8
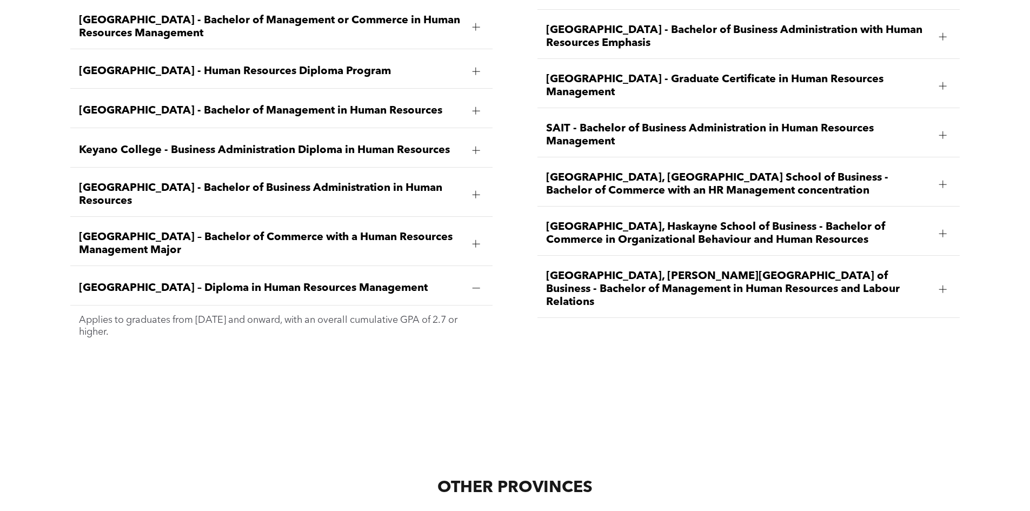
scroll to position [1760, 0]
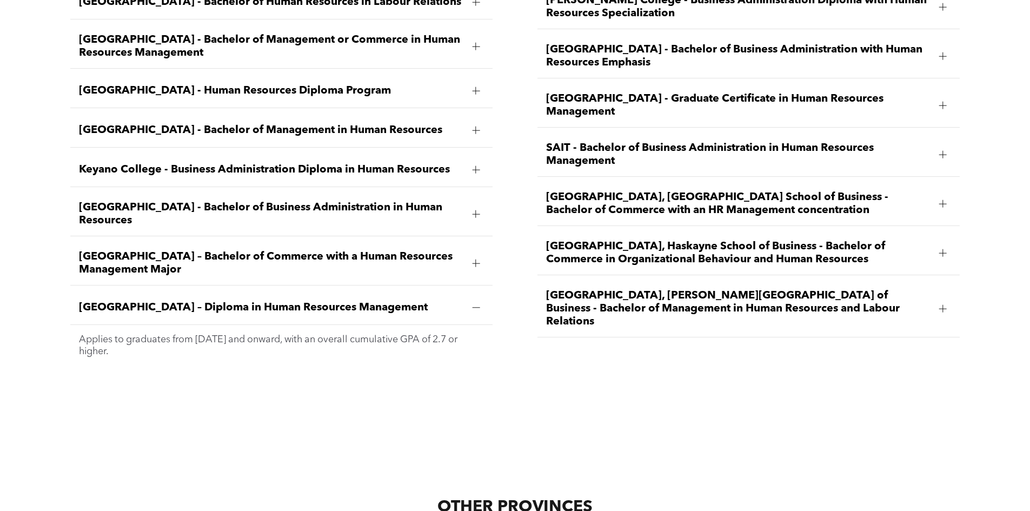
click at [471, 299] on div at bounding box center [476, 307] width 16 height 16
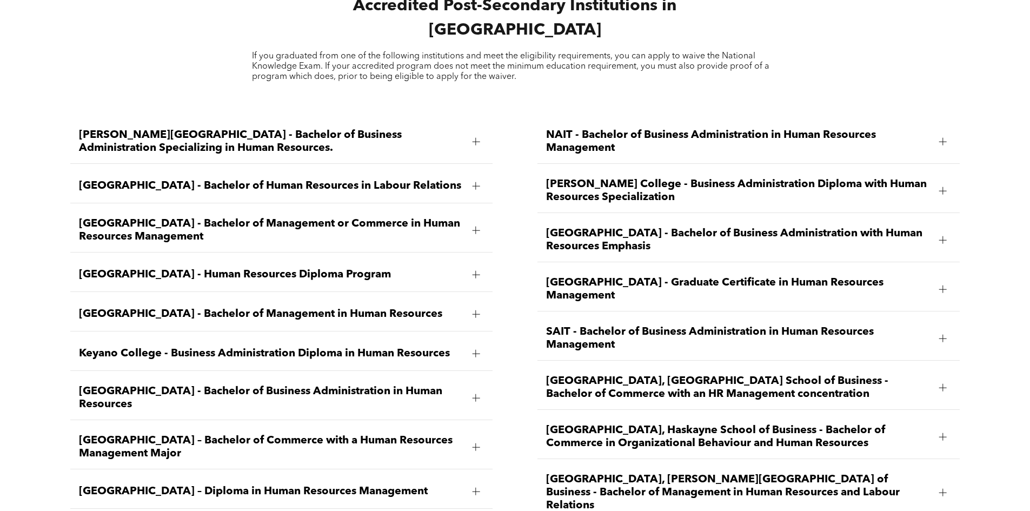
scroll to position [1544, 0]
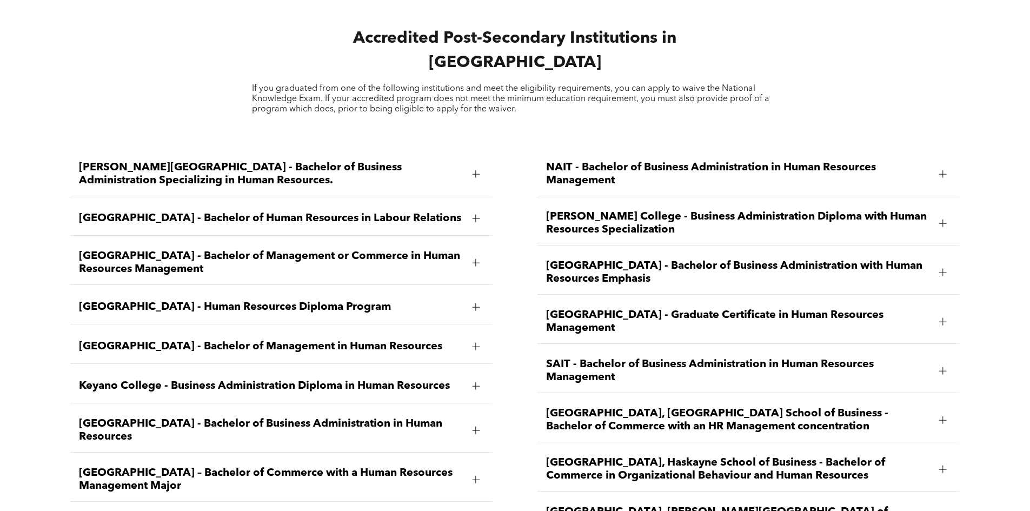
click at [928, 161] on span "NAIT - Bachelor of Business Administration in Human Resources Management" at bounding box center [738, 174] width 384 height 26
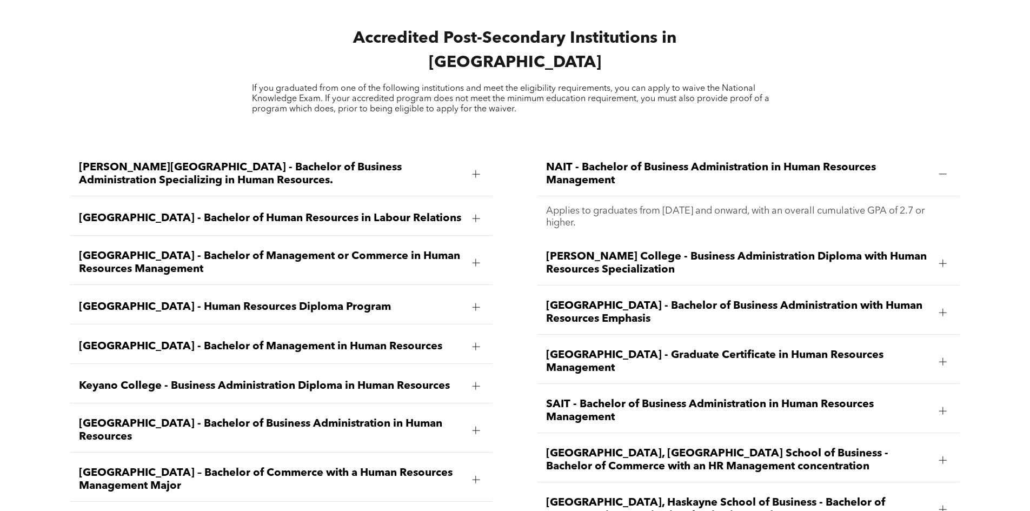
click at [945, 166] on div at bounding box center [943, 174] width 16 height 16
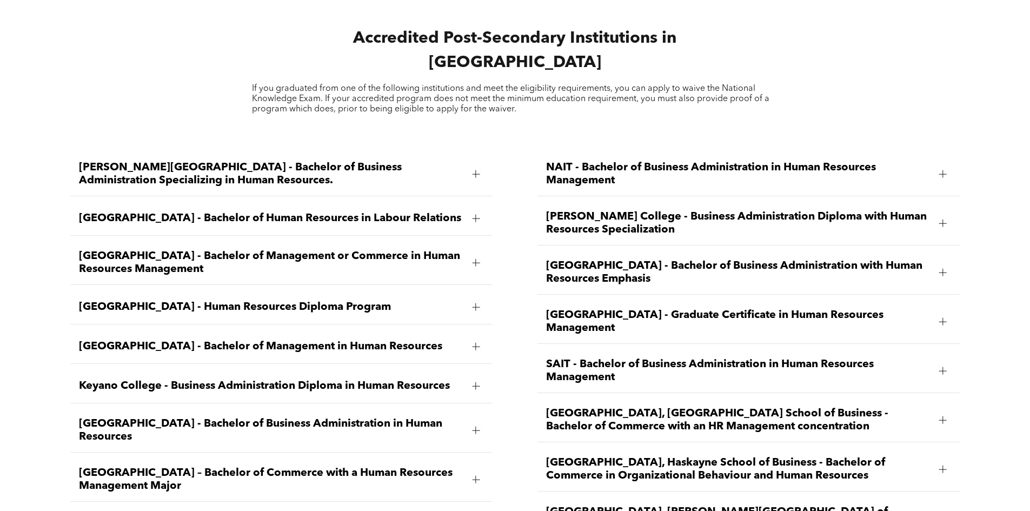
click at [940, 170] on div at bounding box center [943, 174] width 8 height 8
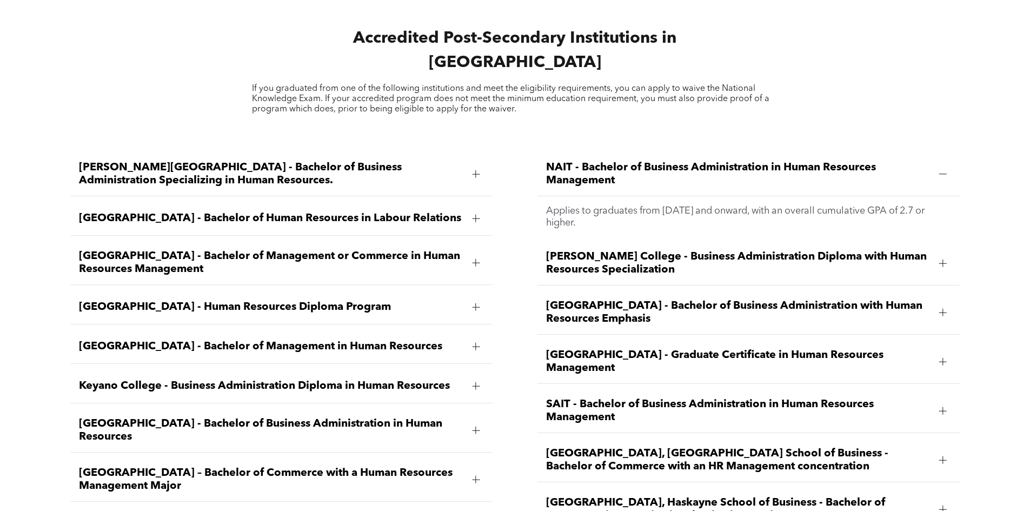
click at [940, 170] on div at bounding box center [943, 174] width 8 height 8
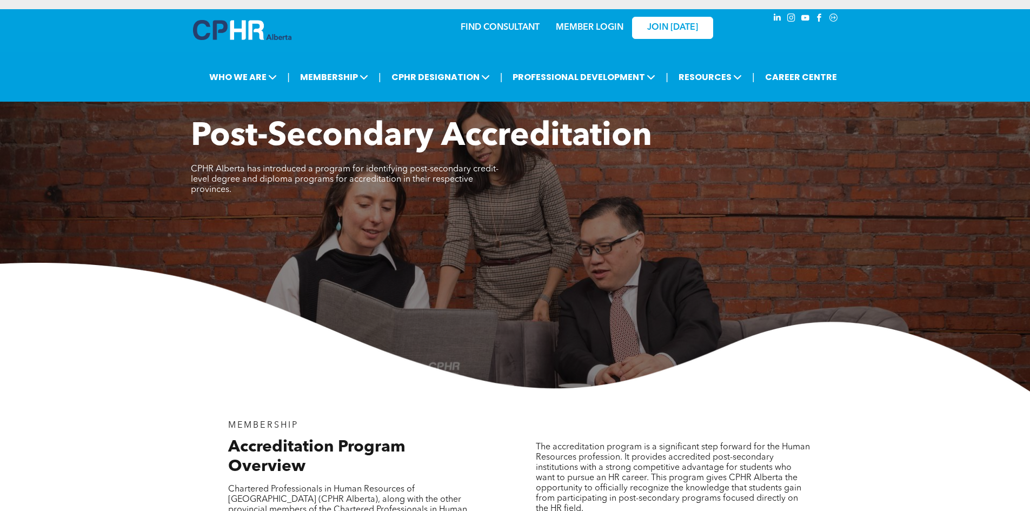
scroll to position [0, 0]
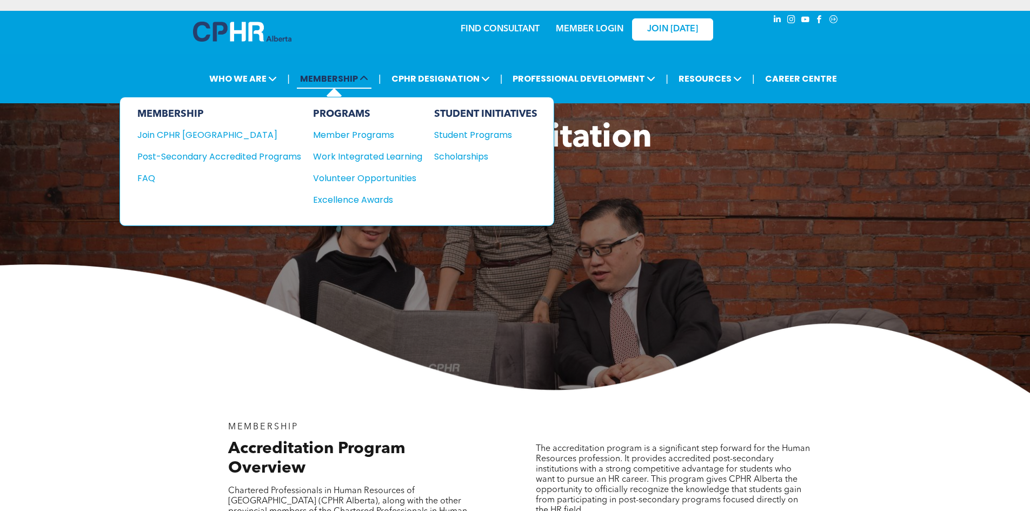
click at [328, 75] on span "MEMBERSHIP" at bounding box center [334, 79] width 75 height 20
click at [361, 135] on div "Member Programs" at bounding box center [362, 135] width 98 height 14
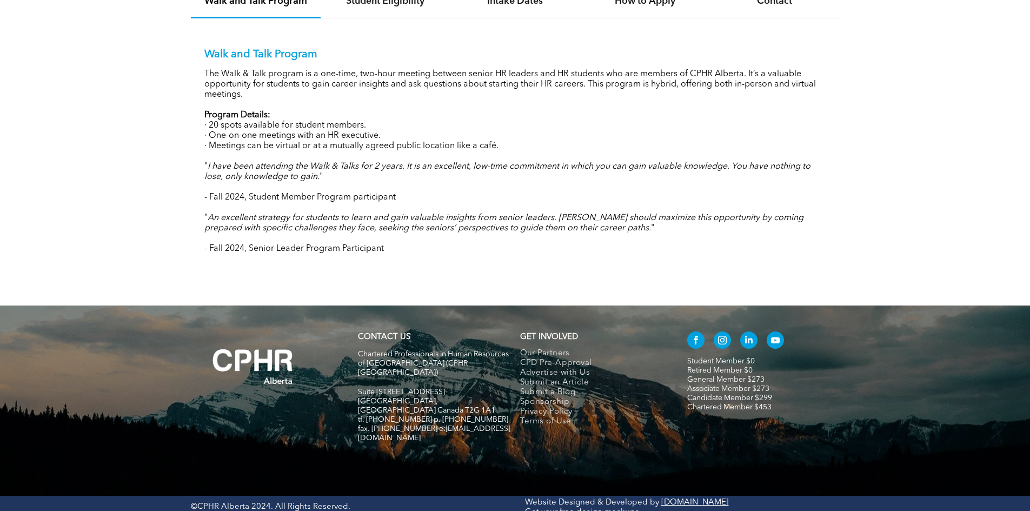
scroll to position [780, 0]
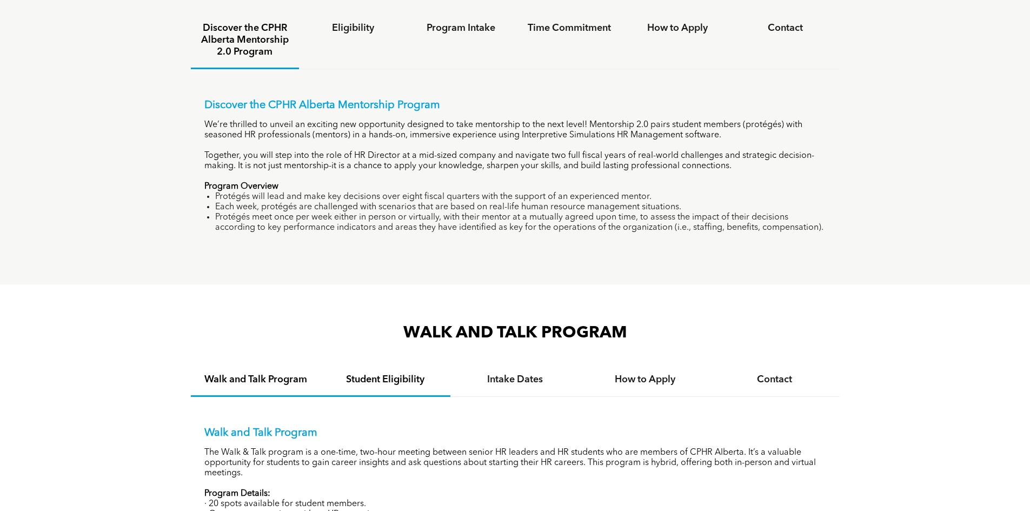
click at [411, 378] on h4 "Student Eligibility" at bounding box center [385, 379] width 110 height 12
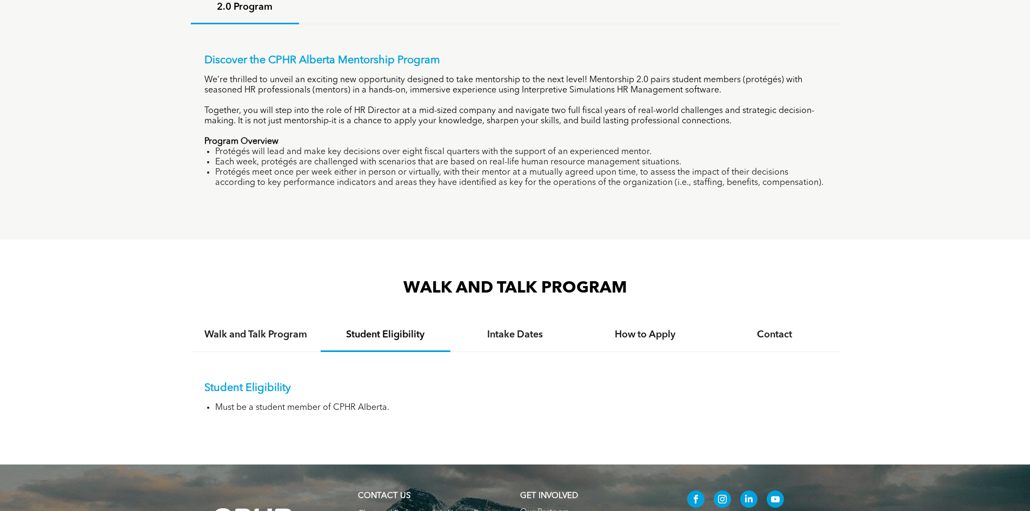
scroll to position [835, 0]
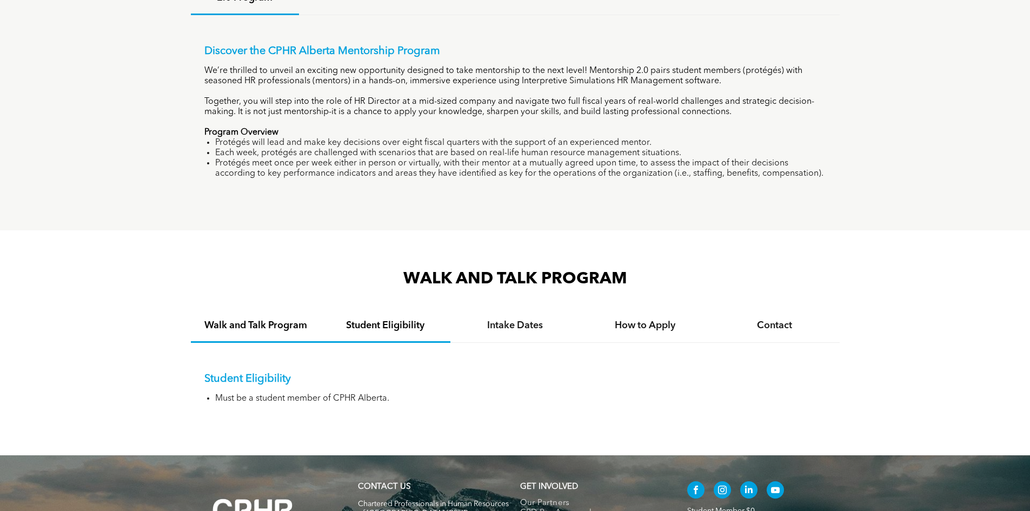
click at [285, 319] on h4 "Walk and Talk Program" at bounding box center [256, 325] width 110 height 12
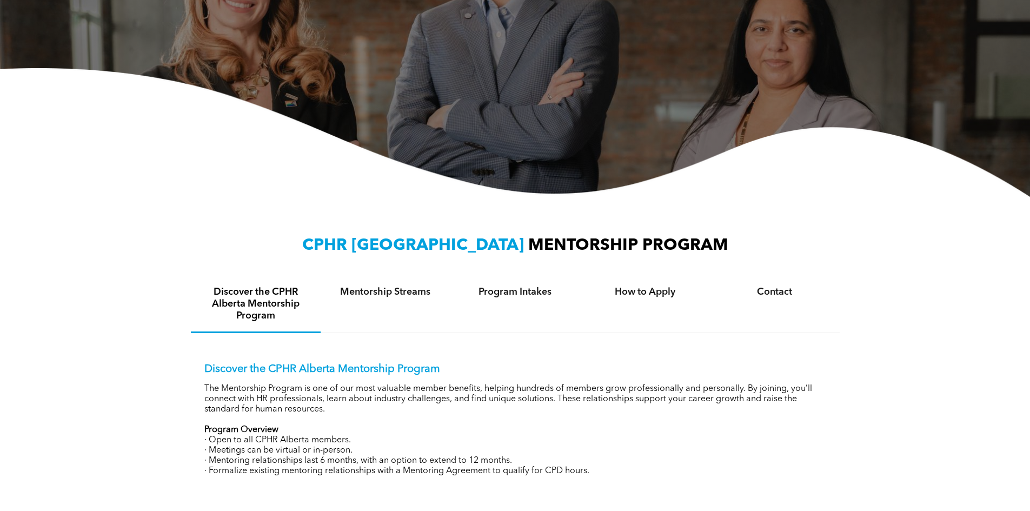
scroll to position [0, 0]
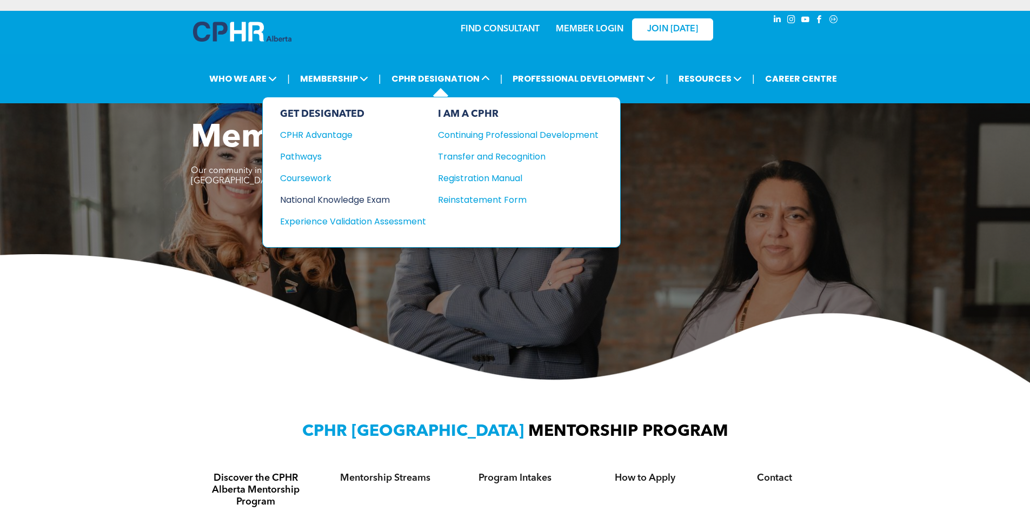
click at [365, 198] on div "National Knowledge Exam" at bounding box center [345, 200] width 131 height 14
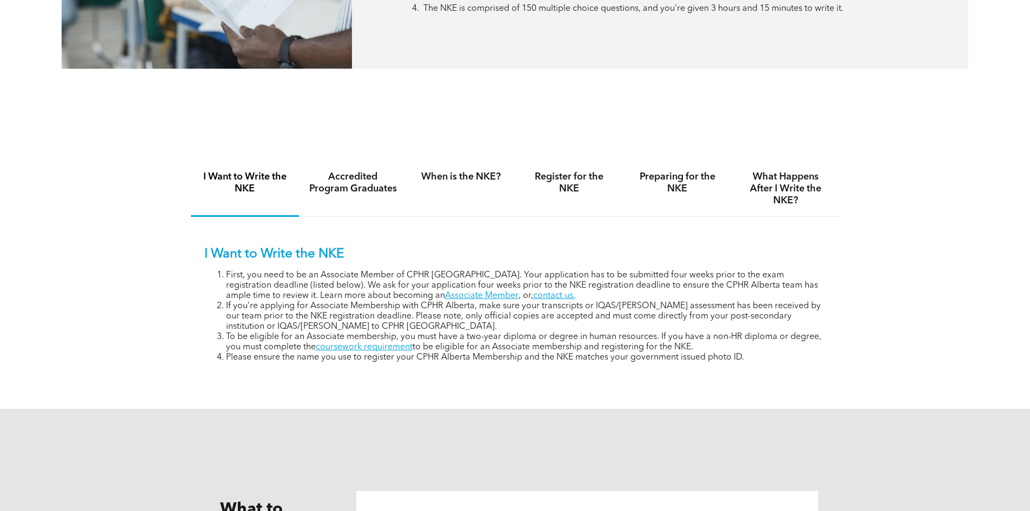
scroll to position [649, 0]
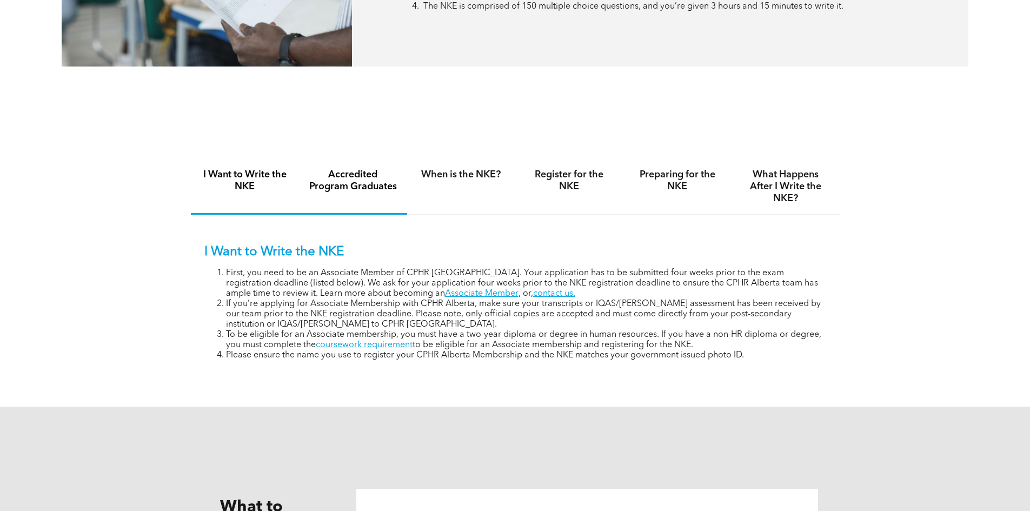
click at [373, 177] on h4 "Accredited Program Graduates" at bounding box center [353, 181] width 89 height 24
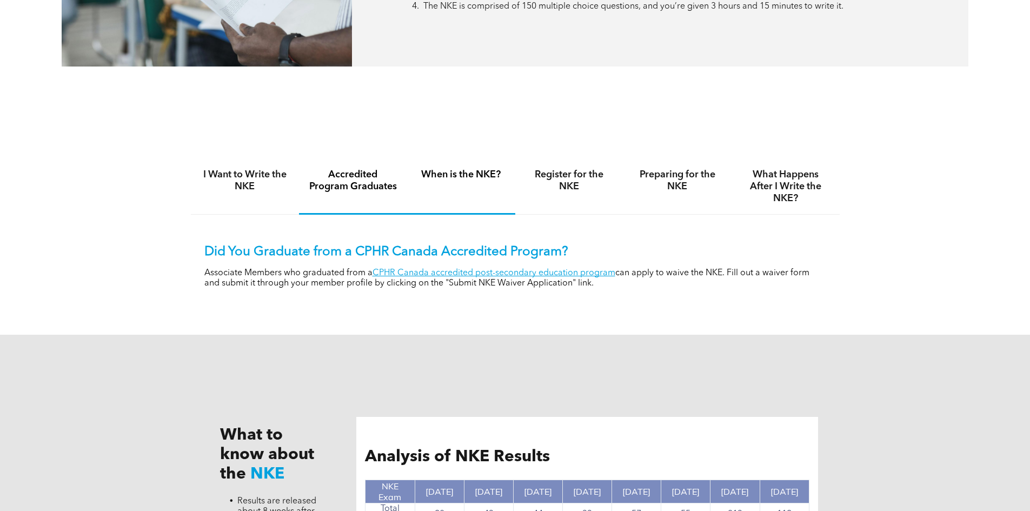
click at [455, 175] on h4 "When is the NKE?" at bounding box center [461, 175] width 89 height 12
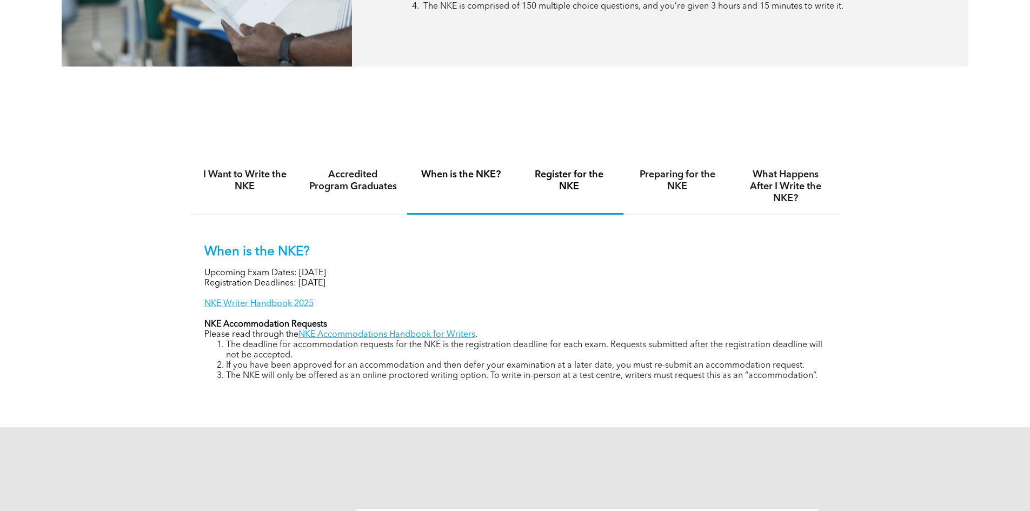
click at [543, 180] on h4 "Register for the NKE" at bounding box center [569, 181] width 89 height 24
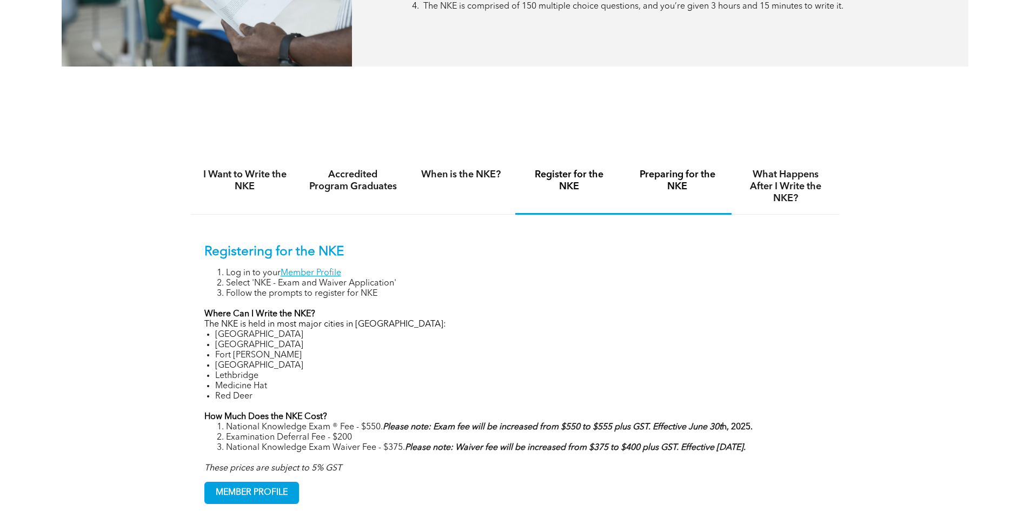
click at [684, 173] on h4 "Preparing for the NKE" at bounding box center [677, 181] width 89 height 24
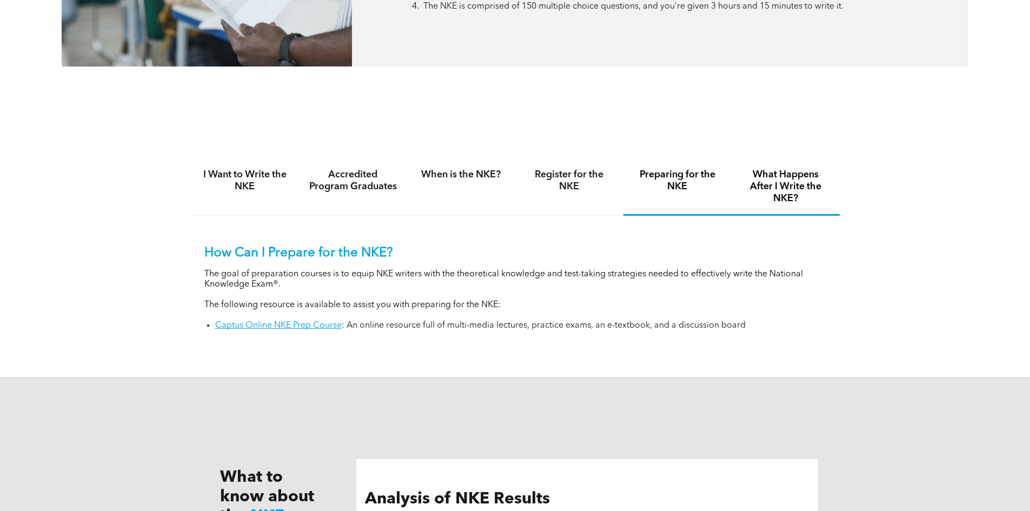
click at [784, 179] on h4 "What Happens After I Write the NKE?" at bounding box center [785, 187] width 89 height 36
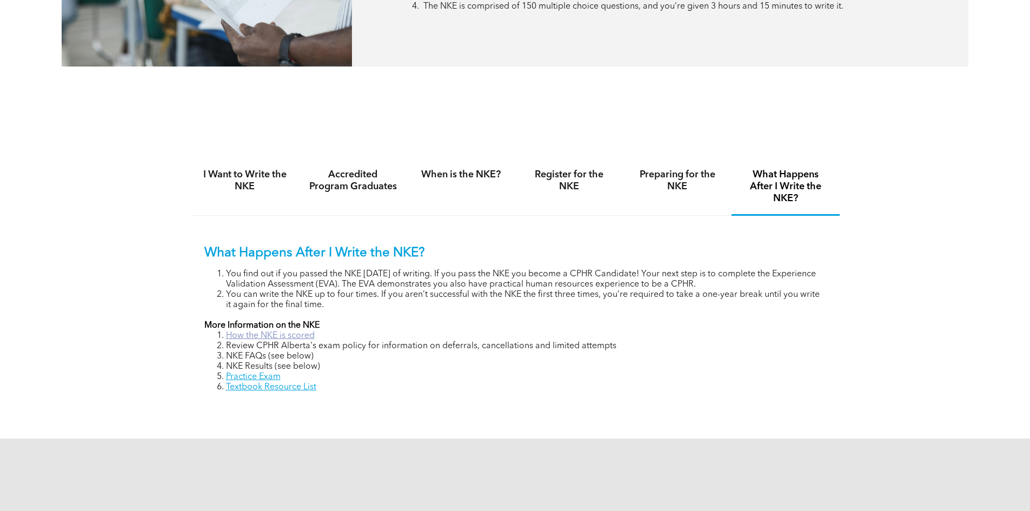
click at [310, 337] on link "How the NKE is scored" at bounding box center [270, 335] width 89 height 9
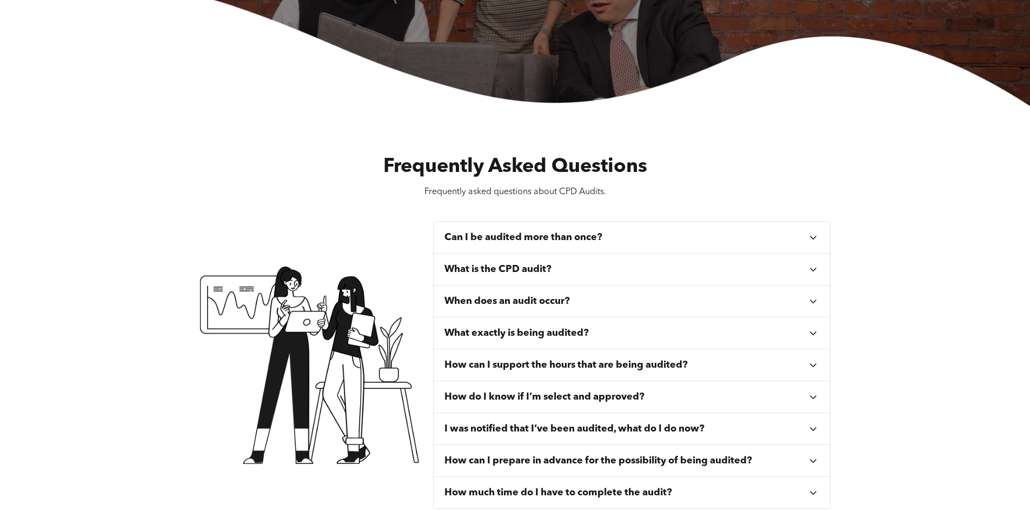
scroll to position [270, 0]
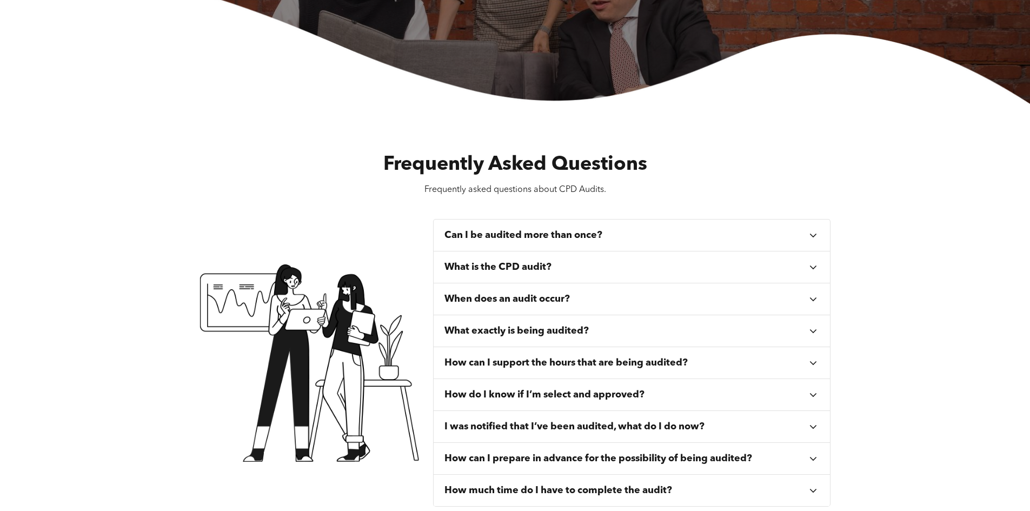
click at [820, 225] on div "Can I be audited more than once?" at bounding box center [631, 235] width 397 height 32
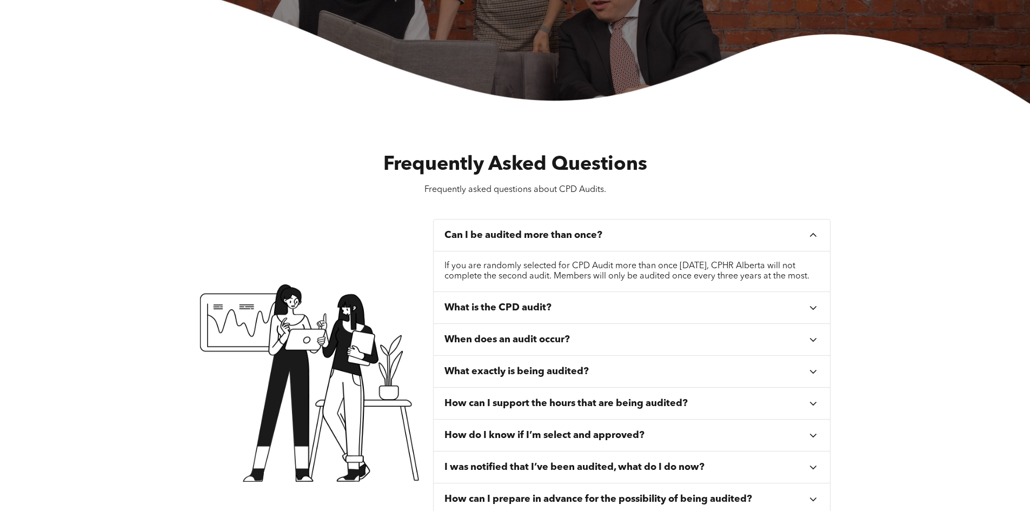
click at [805, 235] on div "Can I be audited more than once?" at bounding box center [625, 235] width 363 height 12
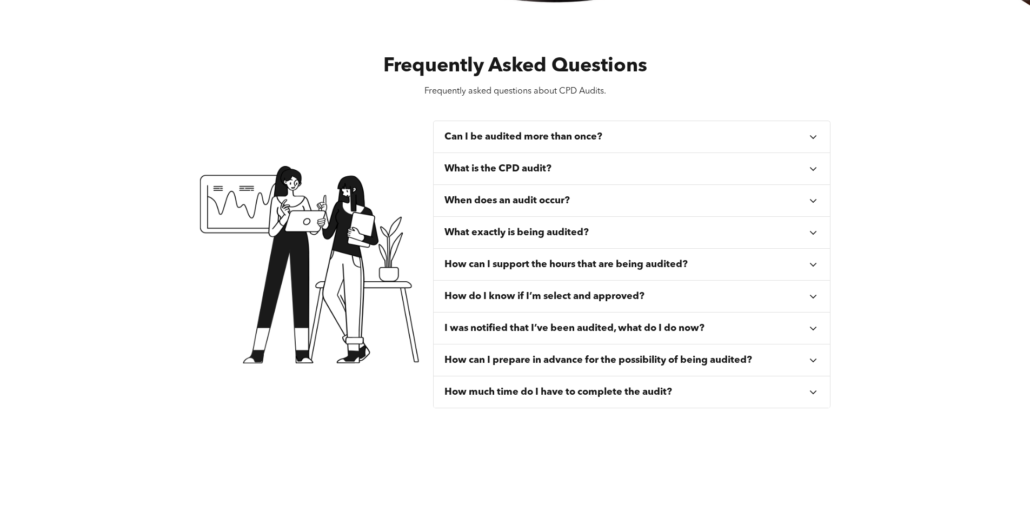
scroll to position [378, 0]
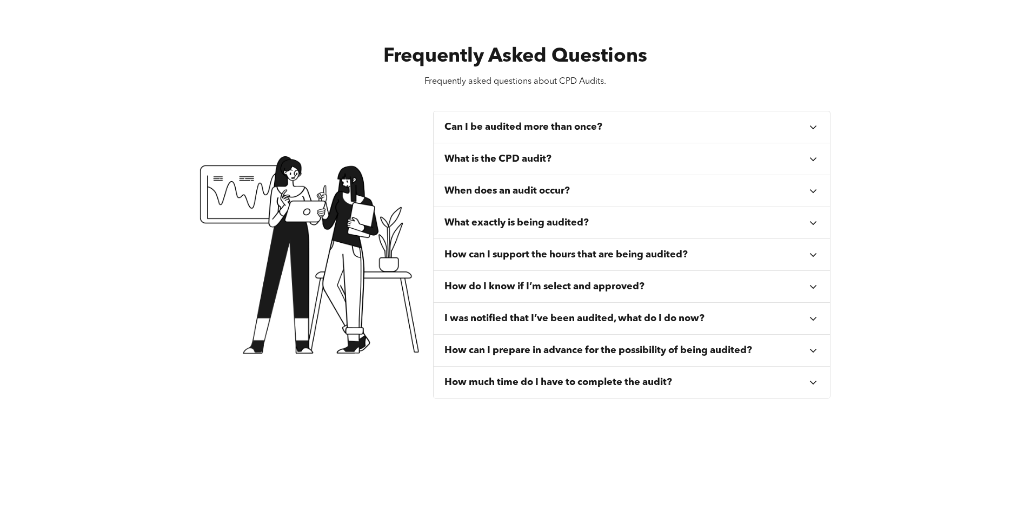
click at [811, 158] on icon at bounding box center [813, 159] width 12 height 12
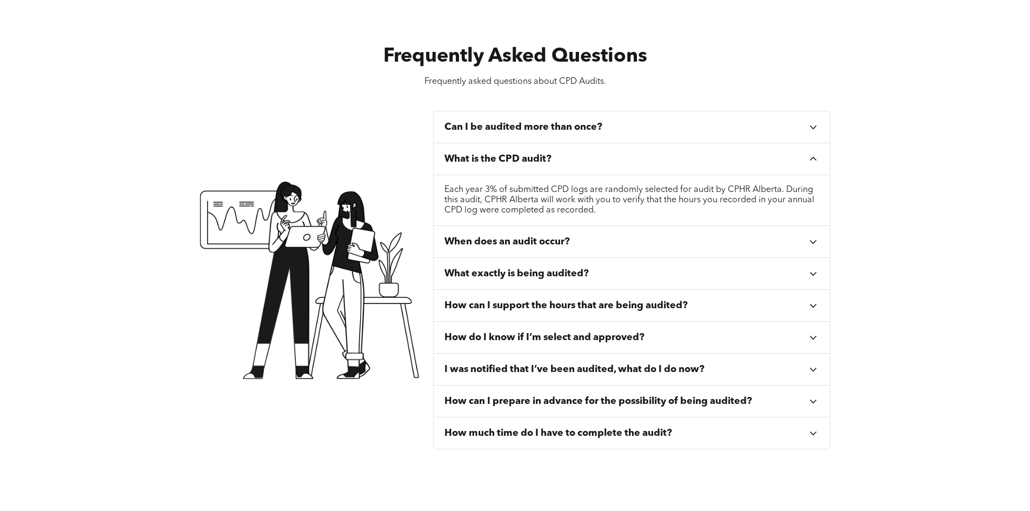
click at [811, 158] on icon at bounding box center [813, 159] width 12 height 12
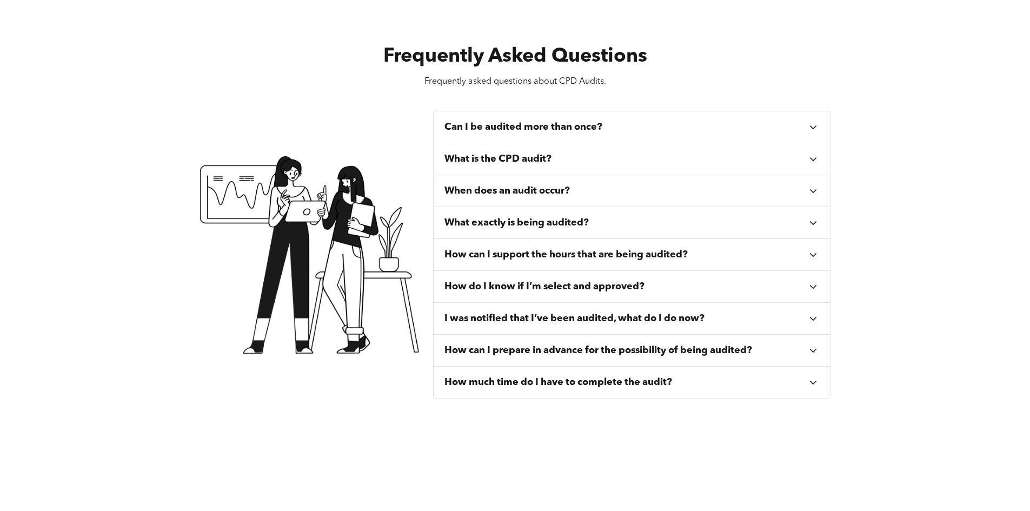
click at [810, 188] on icon at bounding box center [813, 191] width 12 height 12
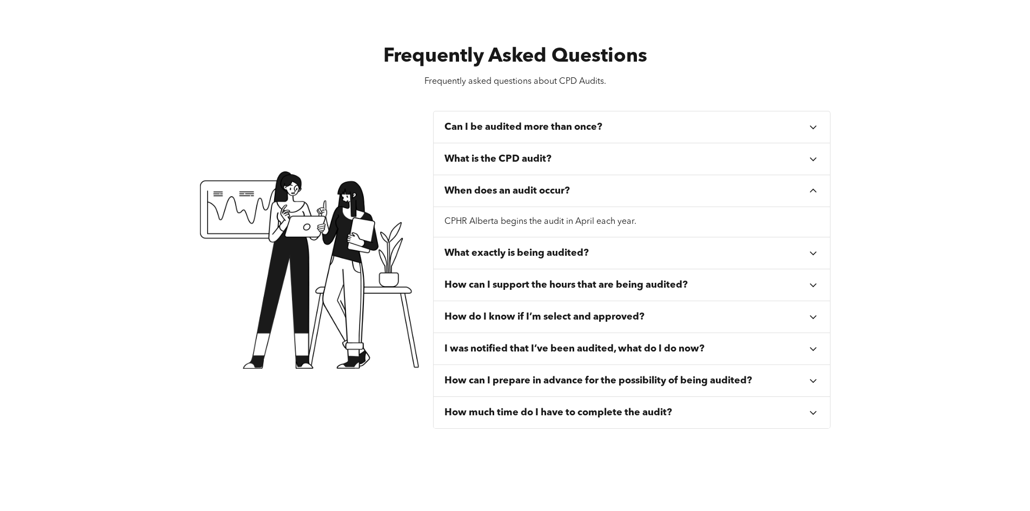
click at [810, 188] on icon at bounding box center [813, 191] width 12 height 12
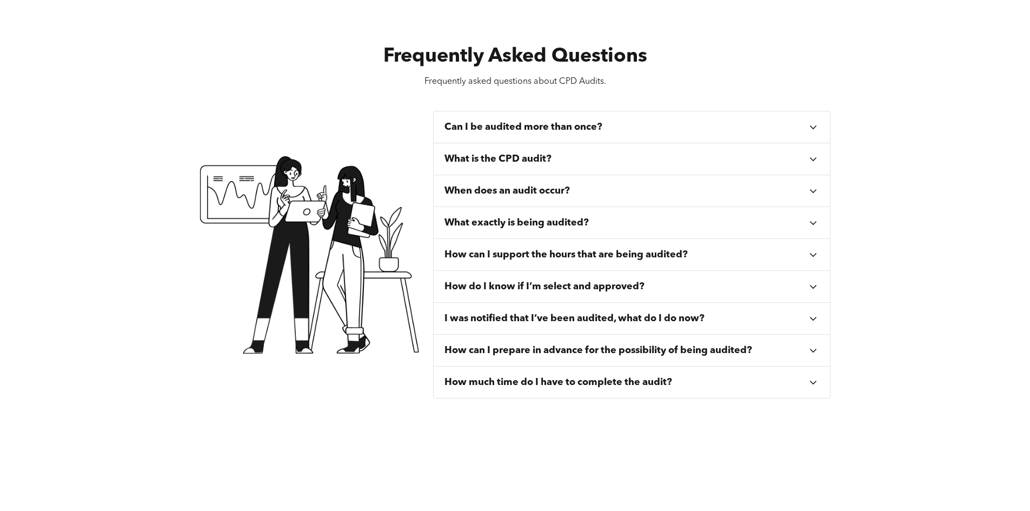
click at [814, 216] on div "What exactly is being audited?" at bounding box center [631, 223] width 397 height 32
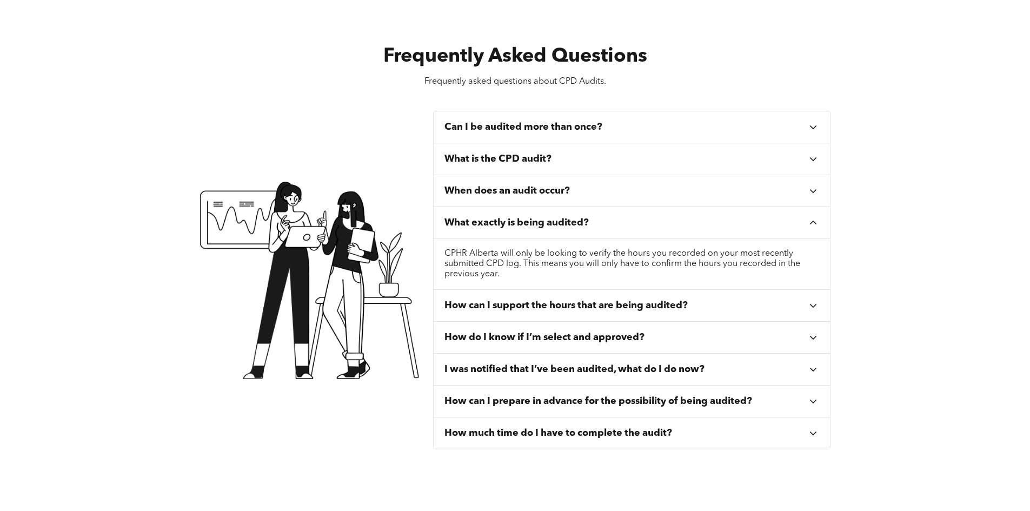
click at [815, 217] on div "What exactly is being audited?" at bounding box center [631, 223] width 397 height 32
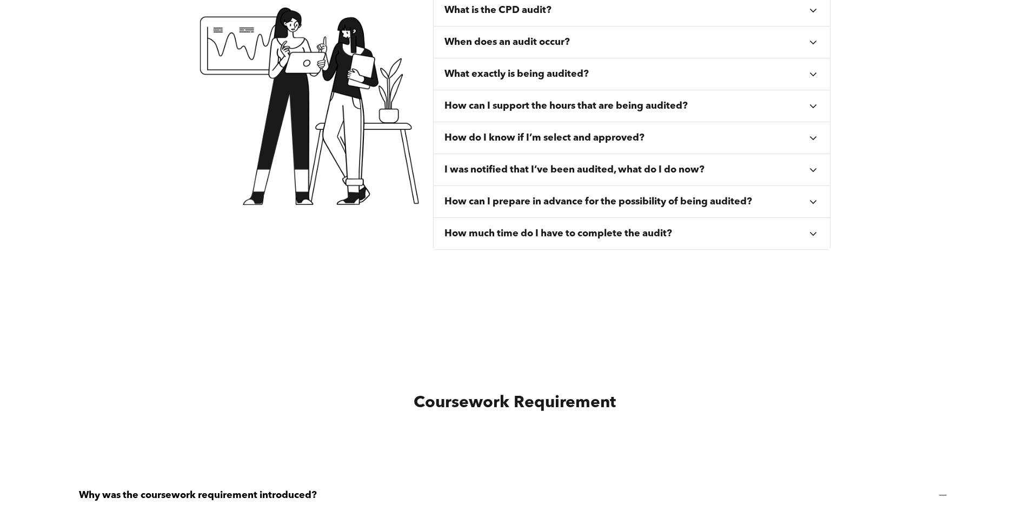
scroll to position [540, 0]
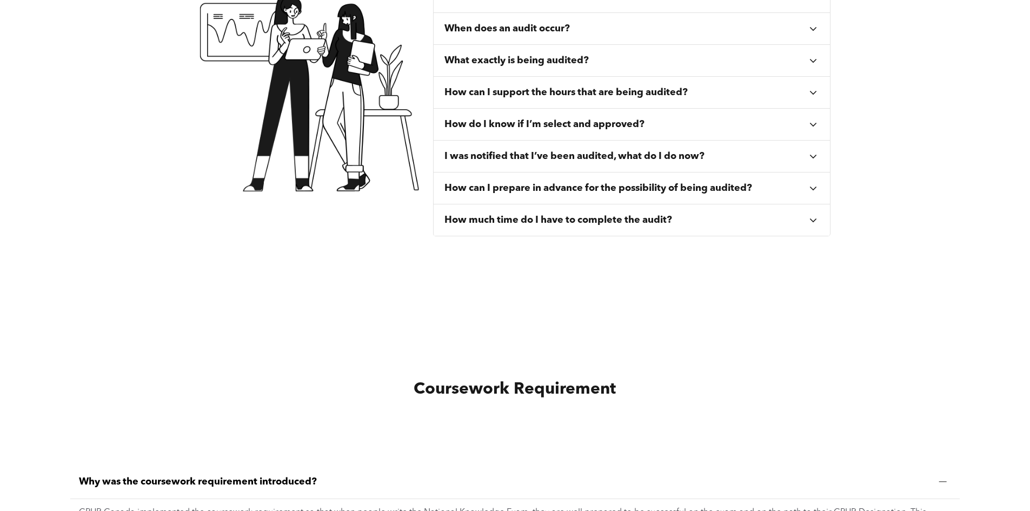
click at [815, 90] on icon at bounding box center [813, 92] width 12 height 12
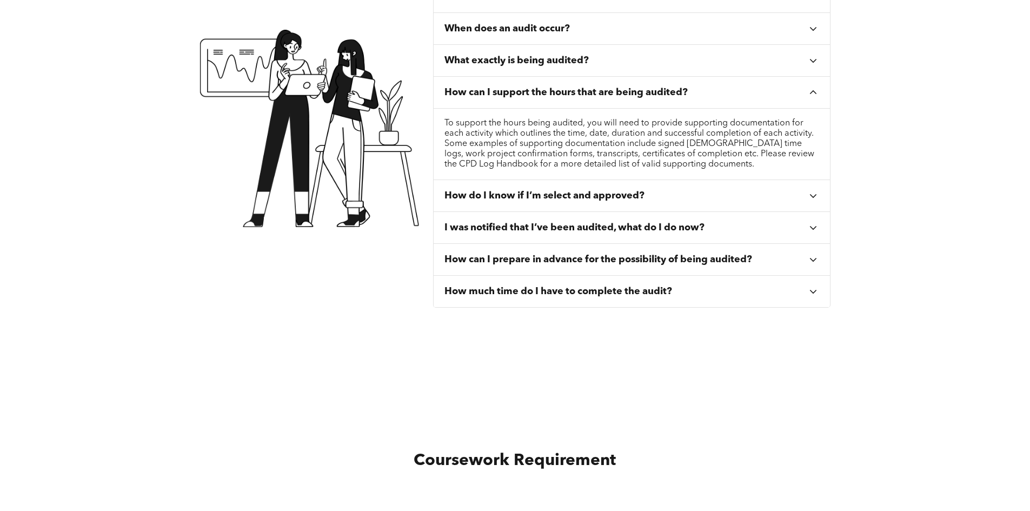
click at [812, 90] on icon at bounding box center [813, 92] width 12 height 12
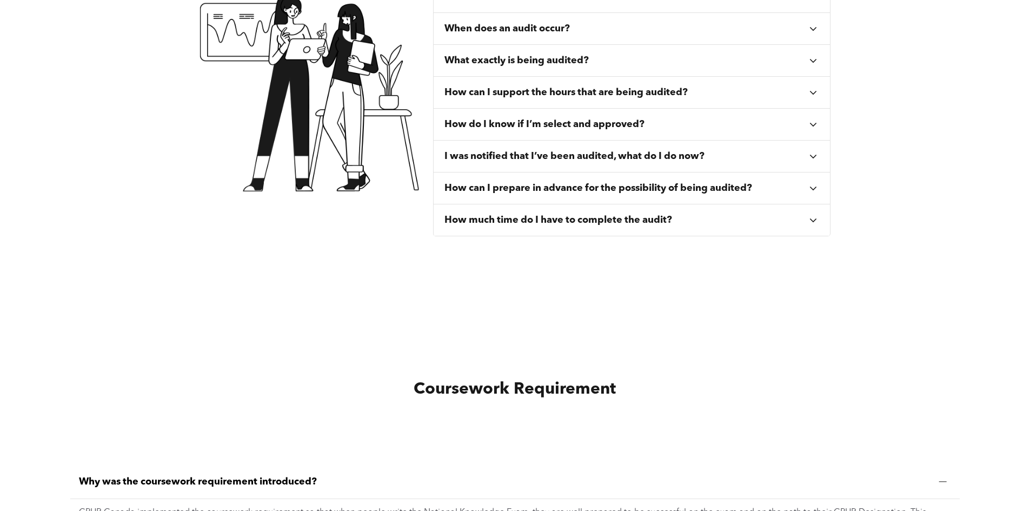
click at [816, 128] on icon at bounding box center [813, 124] width 12 height 12
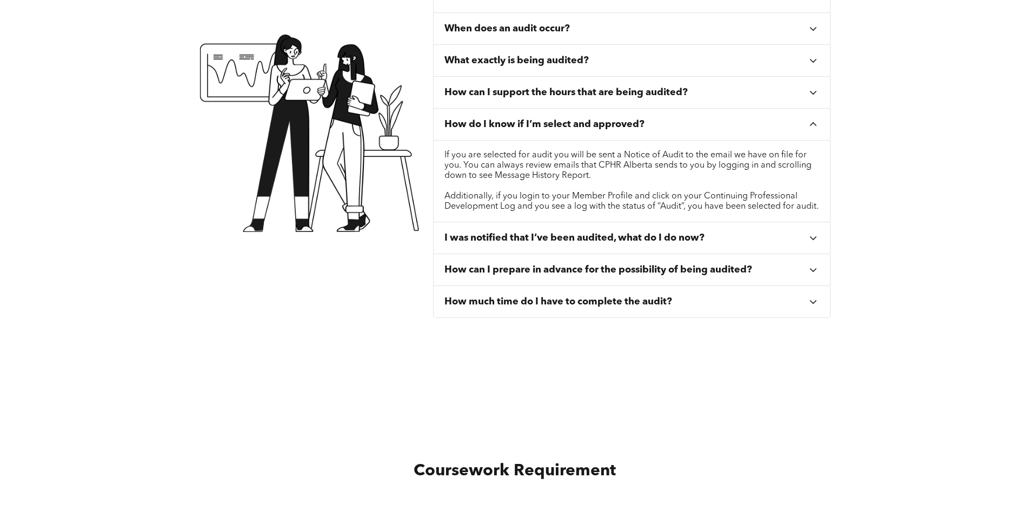
click at [815, 124] on icon at bounding box center [813, 124] width 12 height 12
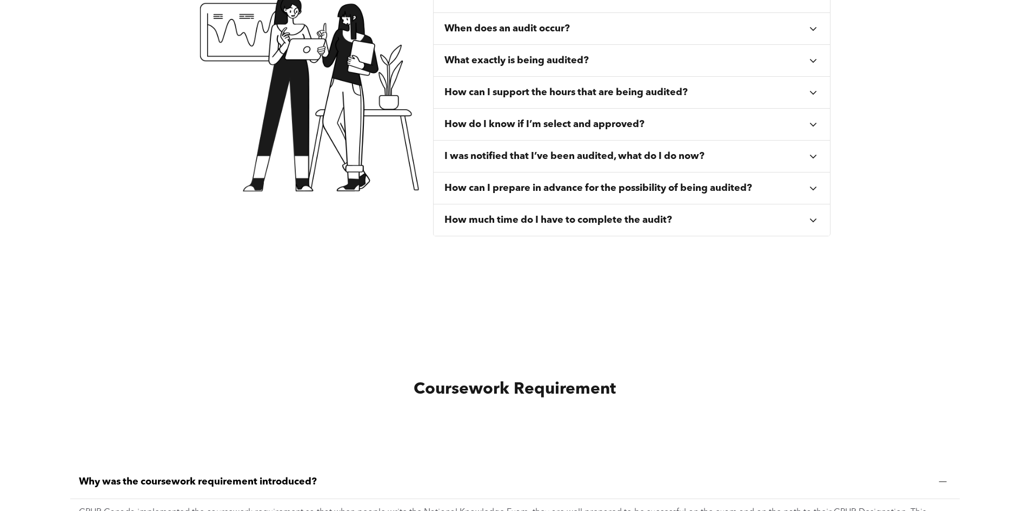
click at [814, 222] on icon at bounding box center [813, 220] width 6 height 4
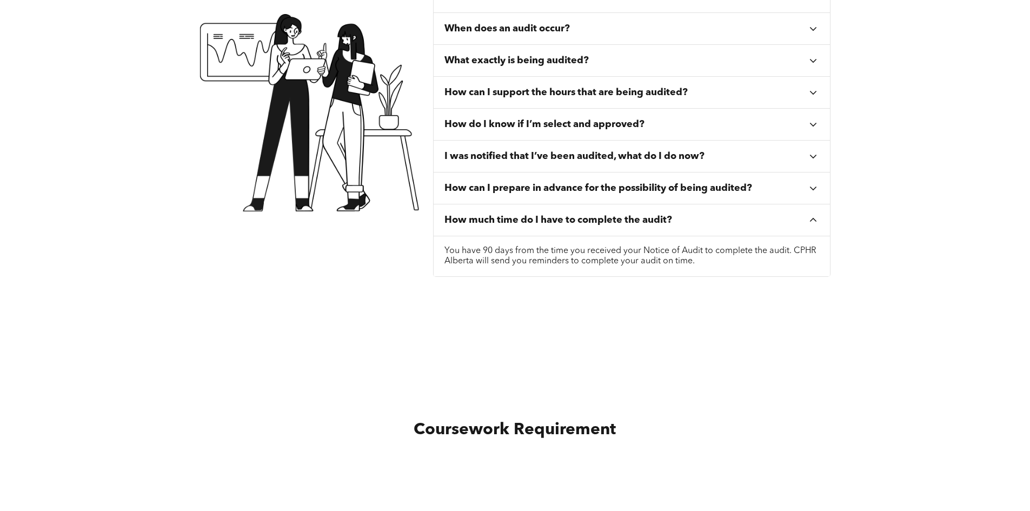
click at [814, 222] on icon at bounding box center [813, 220] width 12 height 12
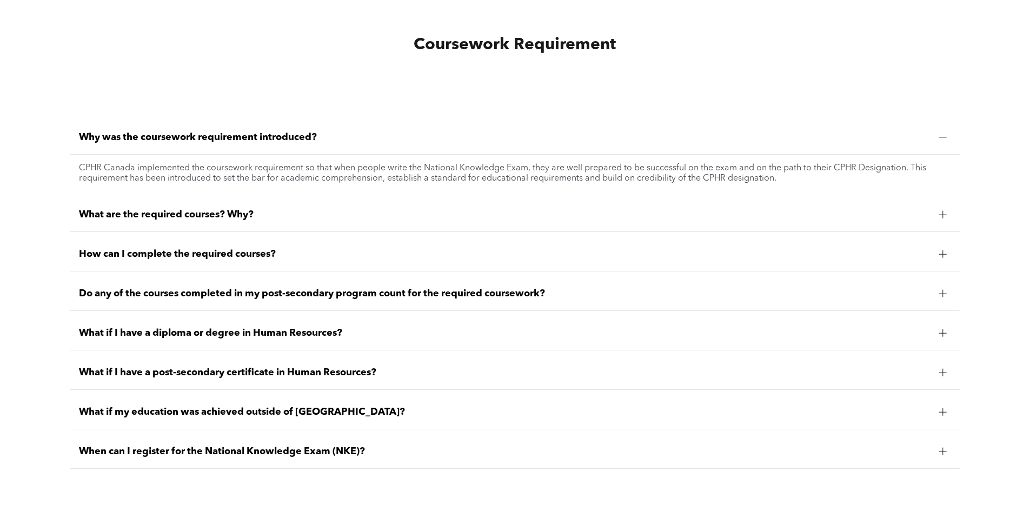
scroll to position [919, 0]
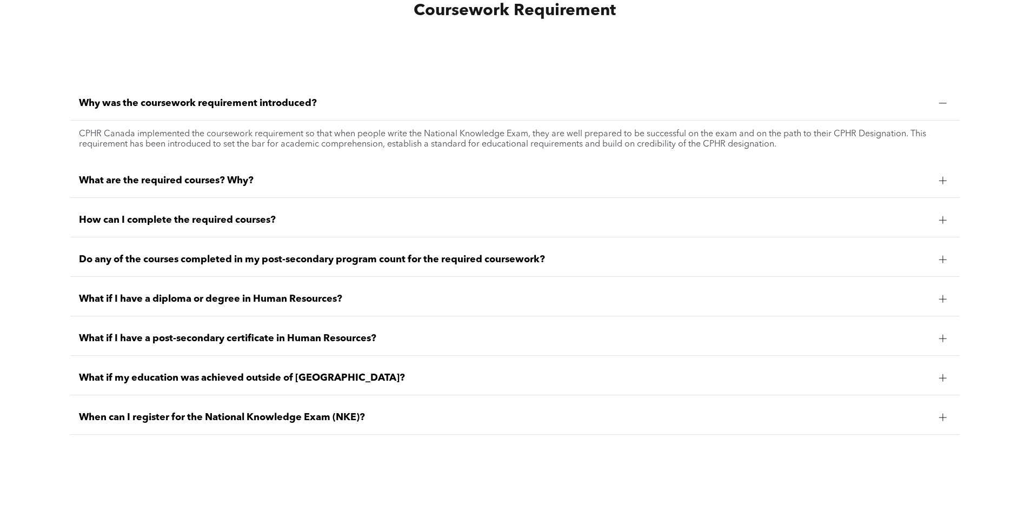
click at [522, 180] on span "What are the required courses? Why?" at bounding box center [504, 181] width 851 height 12
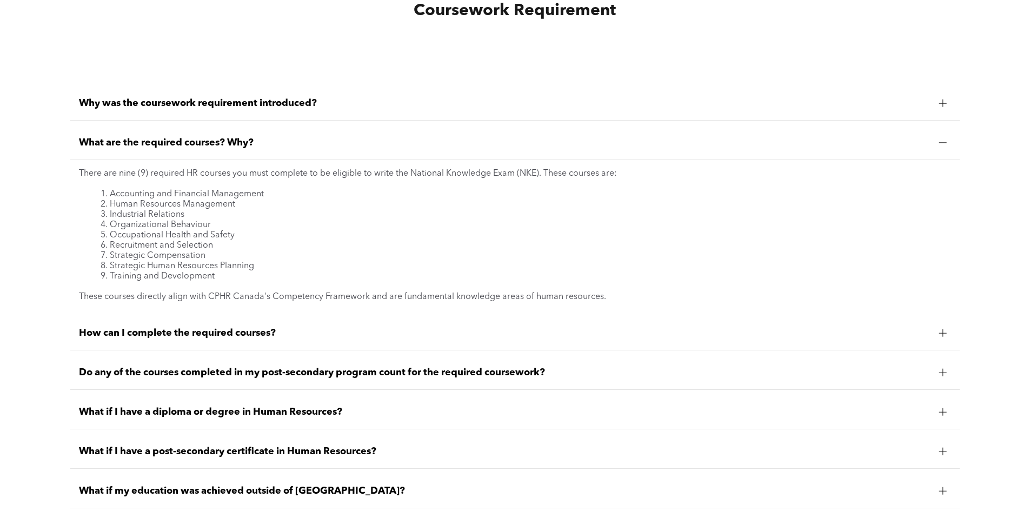
click at [936, 136] on div at bounding box center [943, 143] width 16 height 16
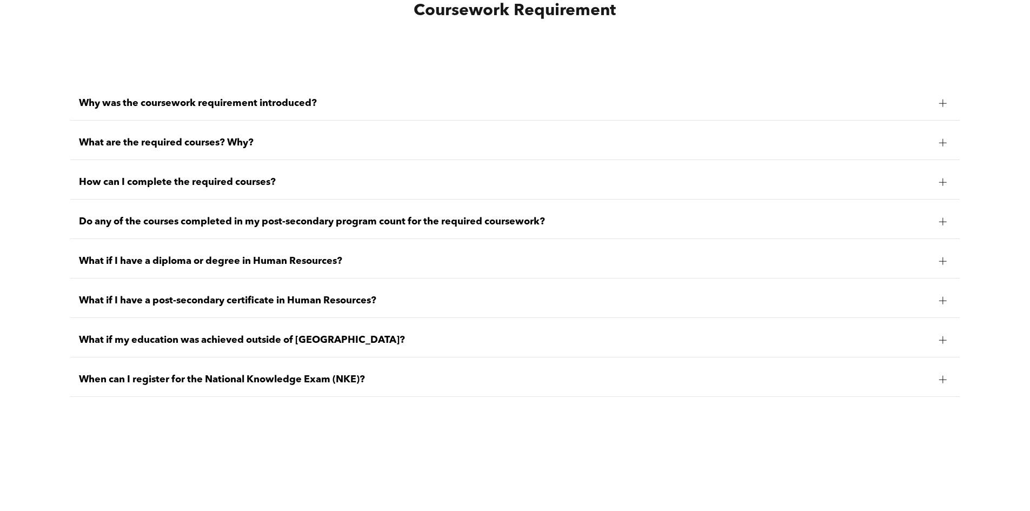
click at [591, 224] on span "Do any of the courses completed in my post-secondary program count for the requ…" at bounding box center [504, 222] width 851 height 12
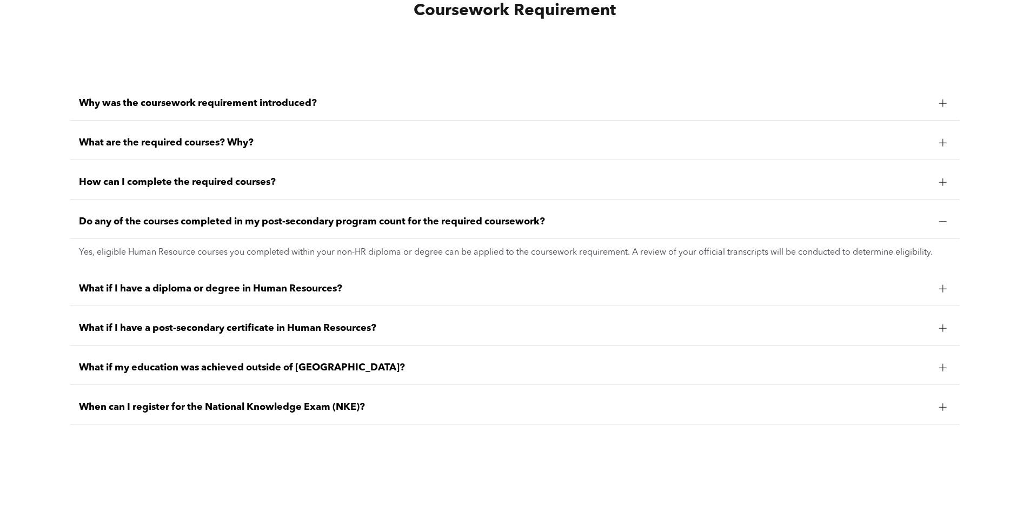
click at [932, 222] on div "Do any of the courses completed in my post-secondary program count for the requ…" at bounding box center [514, 222] width 889 height 34
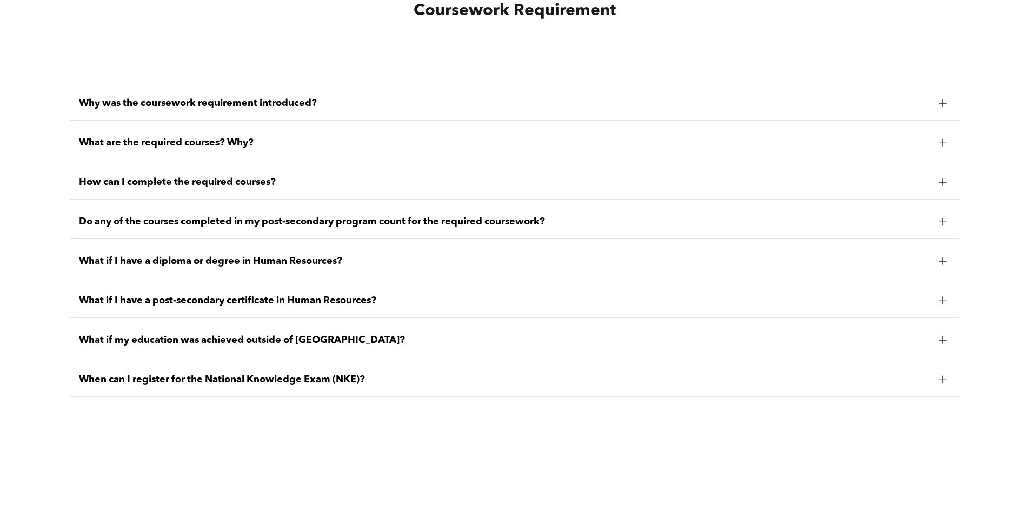
click at [938, 251] on div "What if I have a diploma or degree in Human Resources?" at bounding box center [514, 261] width 889 height 34
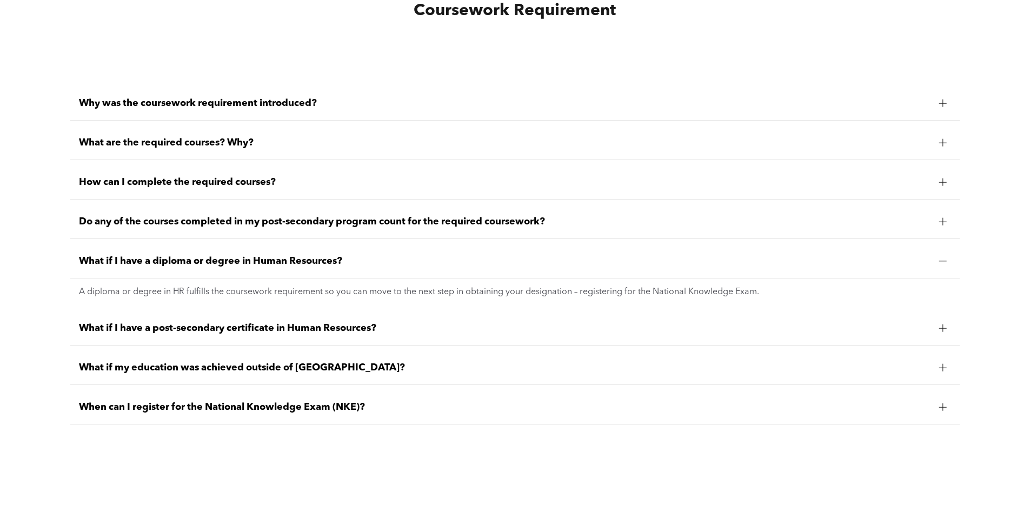
click at [938, 251] on div "What if I have a diploma or degree in Human Resources?" at bounding box center [514, 261] width 889 height 34
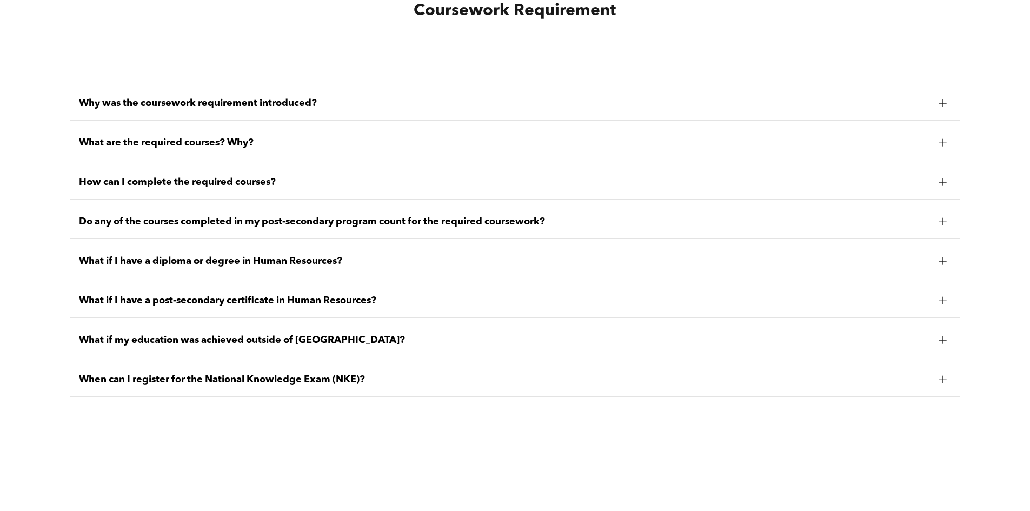
click at [930, 301] on div "What if I have a post-secondary certificate in Human Resources?" at bounding box center [514, 301] width 889 height 34
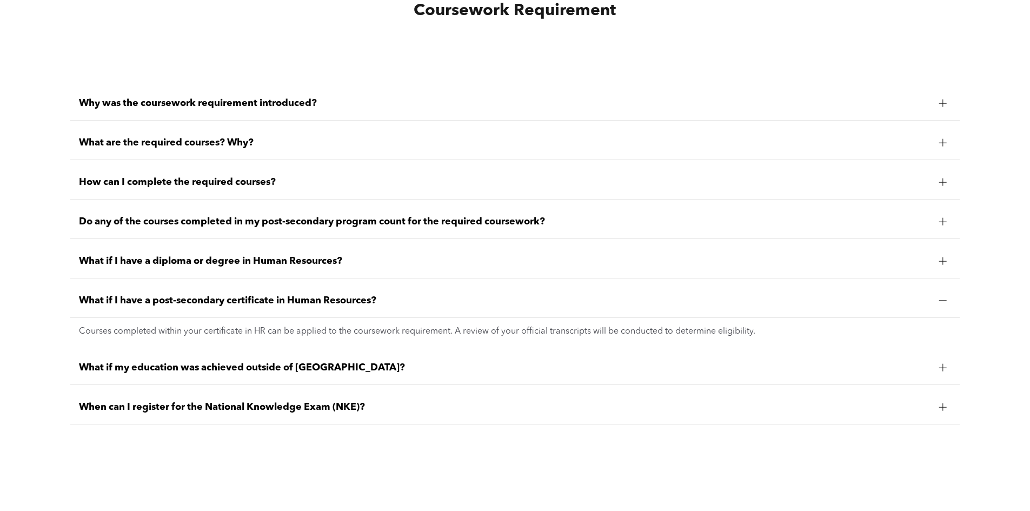
click at [930, 301] on div "What if I have a post-secondary certificate in Human Resources?" at bounding box center [514, 301] width 889 height 34
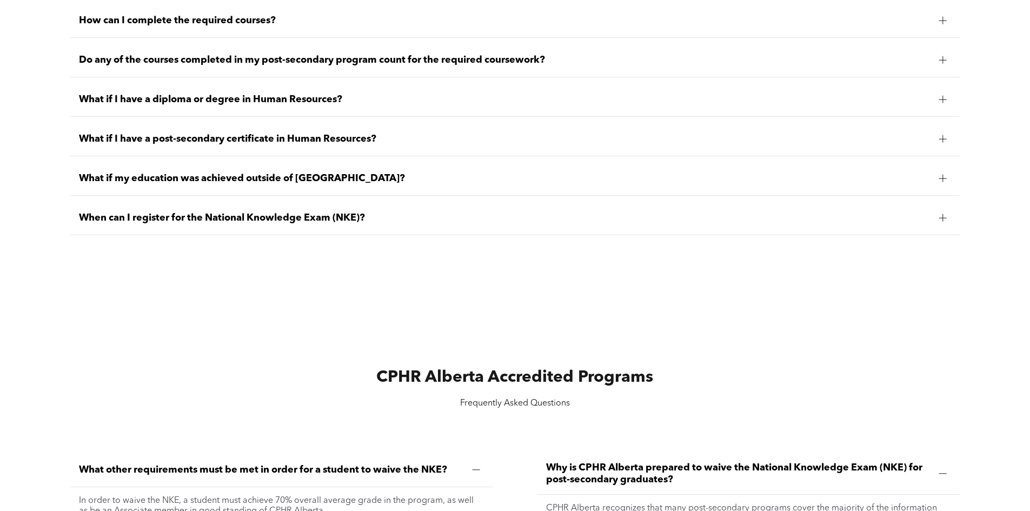
scroll to position [1081, 0]
click at [927, 218] on span "When can I register for the National Knowledge Exam (NKE)?" at bounding box center [504, 217] width 851 height 12
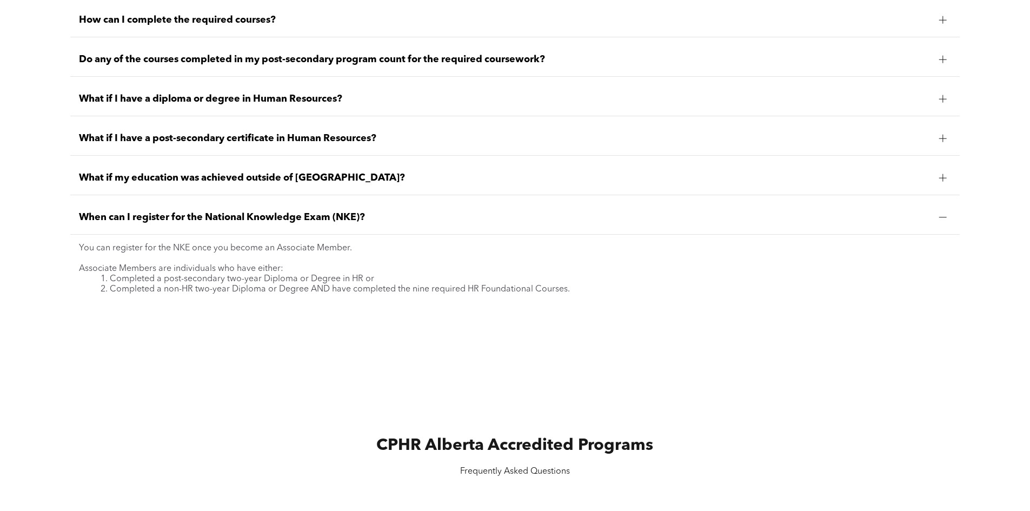
click at [927, 218] on span "When can I register for the National Knowledge Exam (NKE)?" at bounding box center [504, 217] width 851 height 12
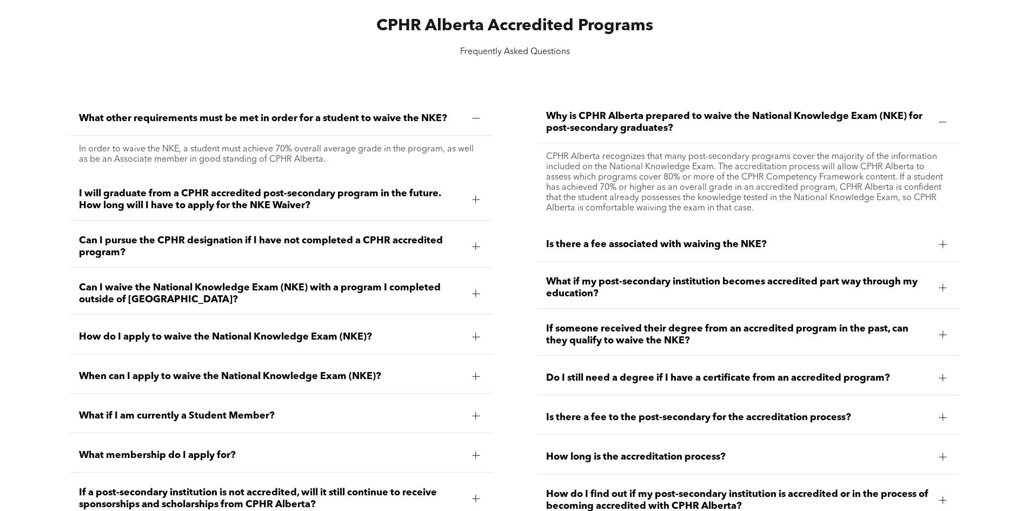
scroll to position [1459, 0]
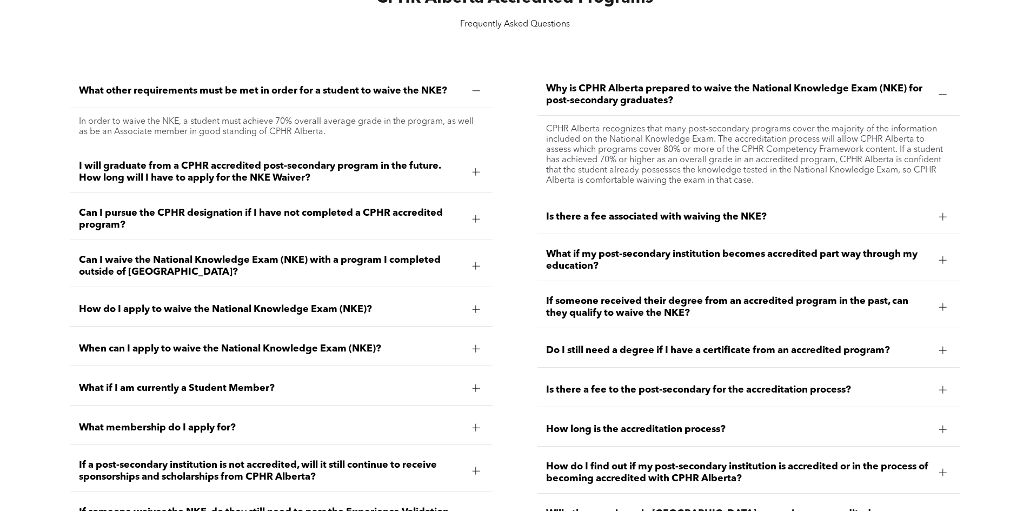
click at [476, 217] on div at bounding box center [476, 219] width 8 height 8
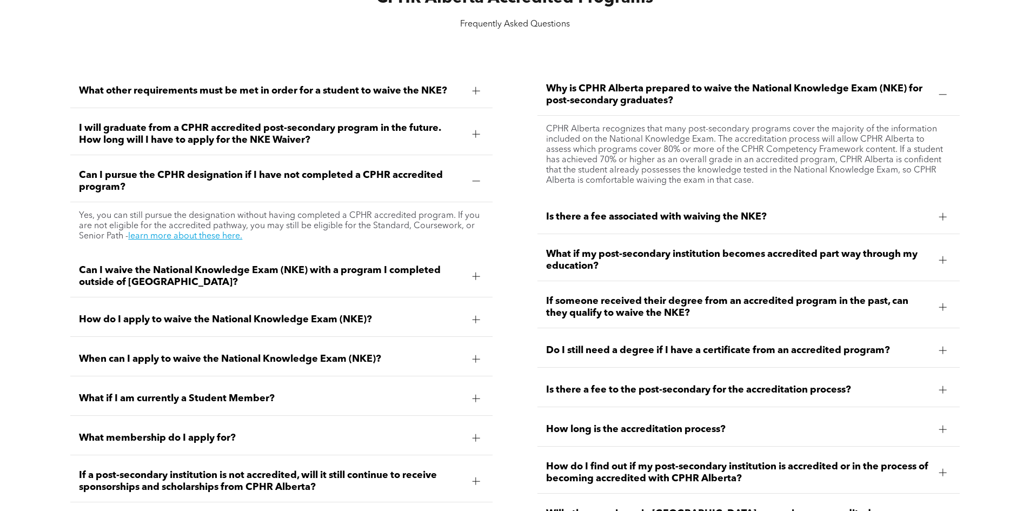
click at [476, 179] on div at bounding box center [476, 181] width 1 height 8
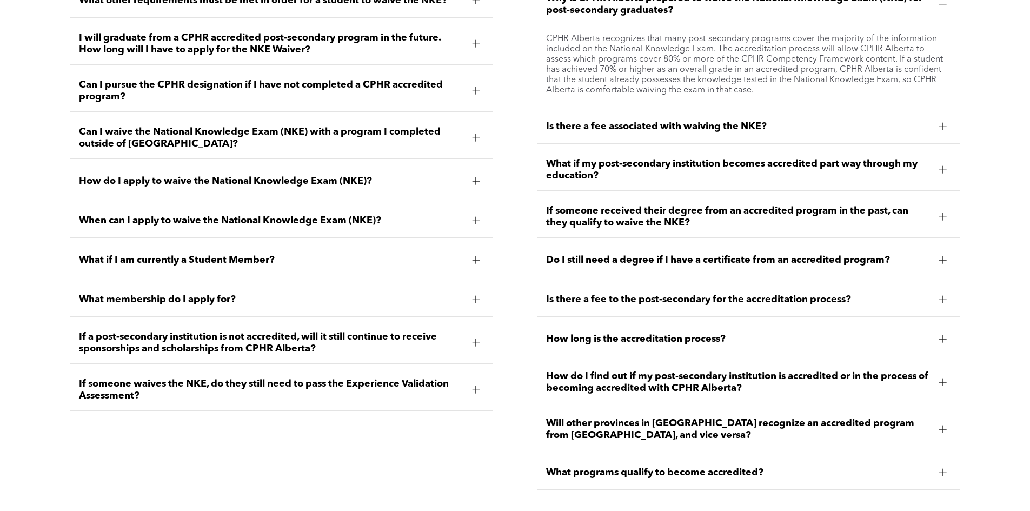
scroll to position [1567, 0]
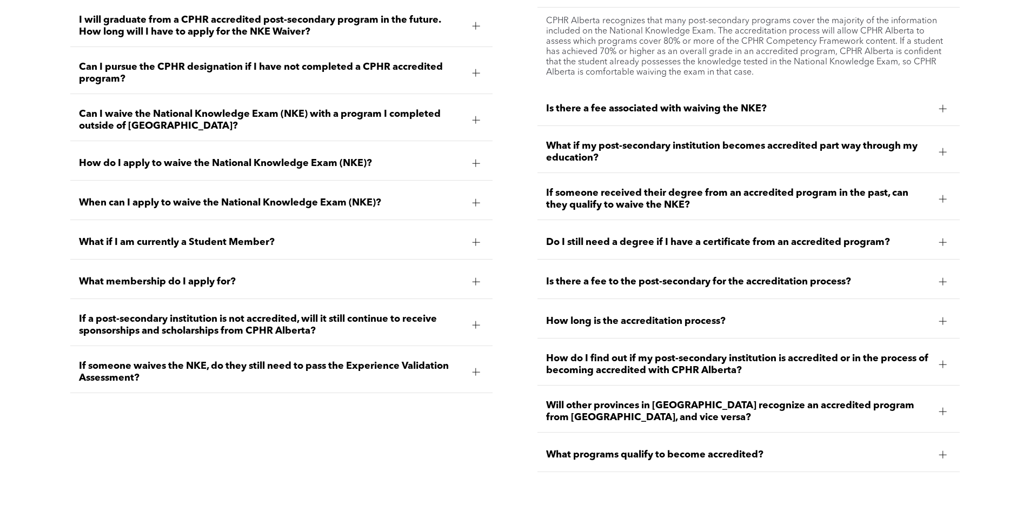
click at [472, 241] on div at bounding box center [476, 242] width 8 height 8
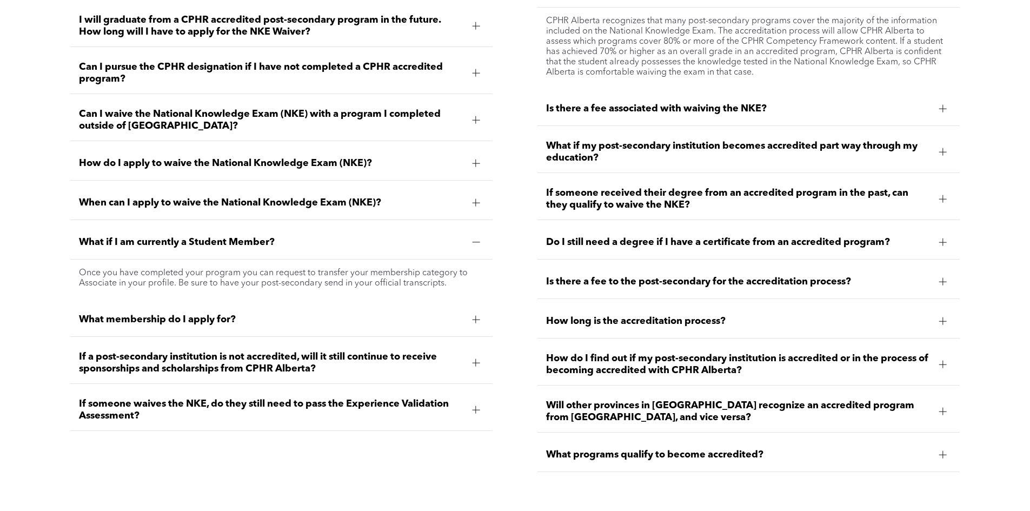
click at [472, 241] on div at bounding box center [476, 242] width 8 height 8
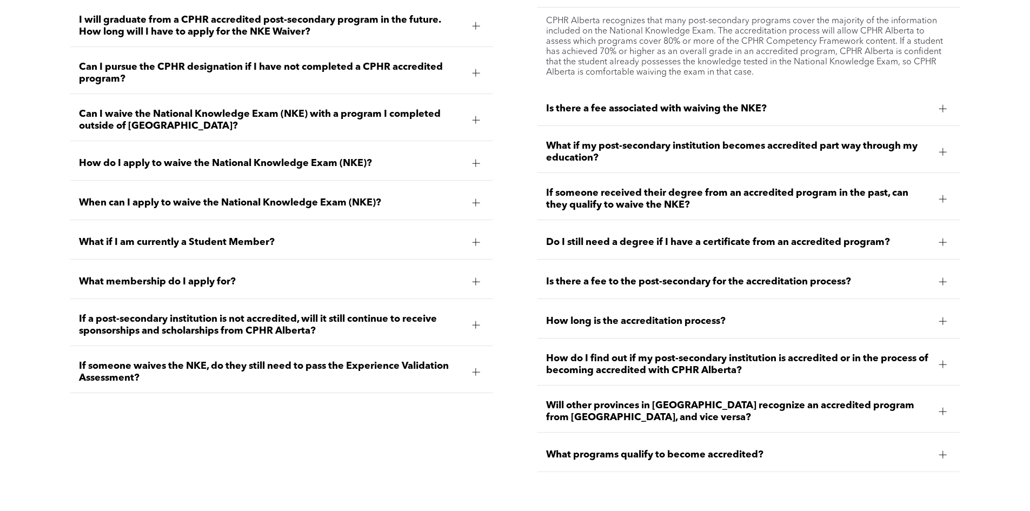
click at [463, 279] on span "What membership do I apply for?" at bounding box center [271, 282] width 384 height 12
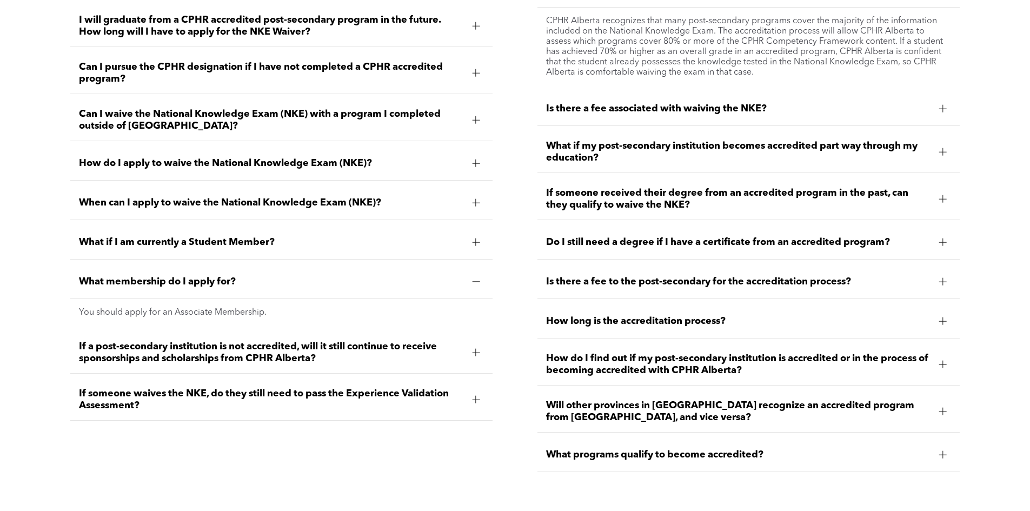
click at [463, 279] on span "What membership do I apply for?" at bounding box center [271, 282] width 384 height 12
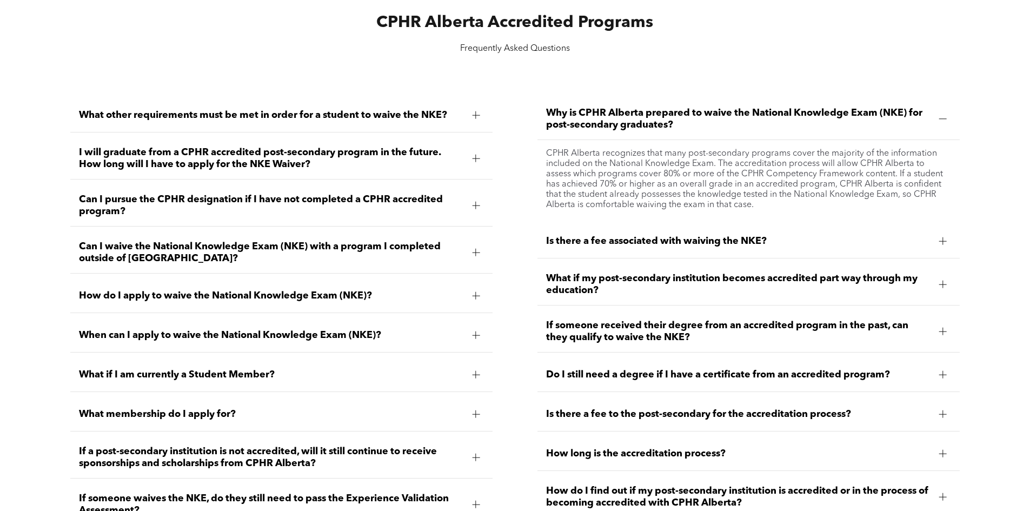
scroll to position [1405, 0]
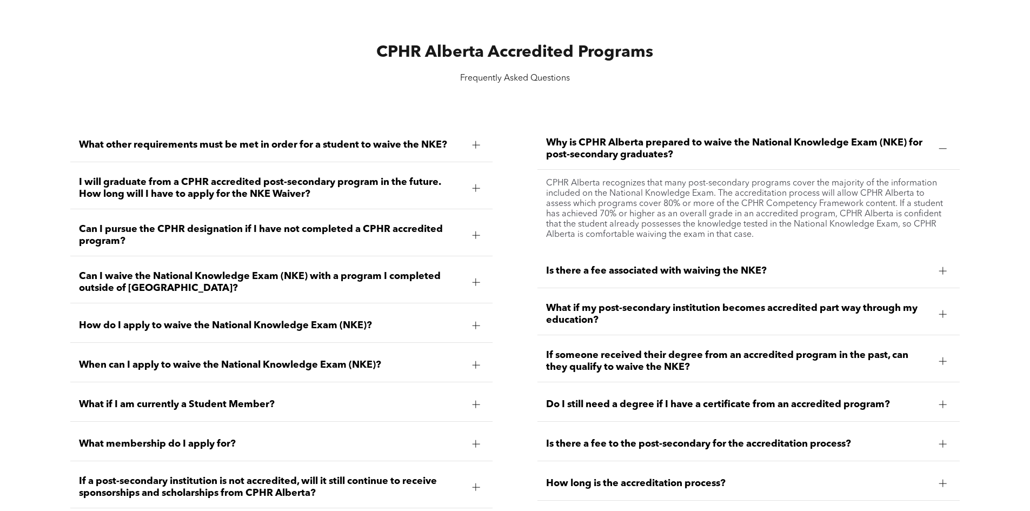
click at [936, 156] on div at bounding box center [943, 149] width 16 height 16
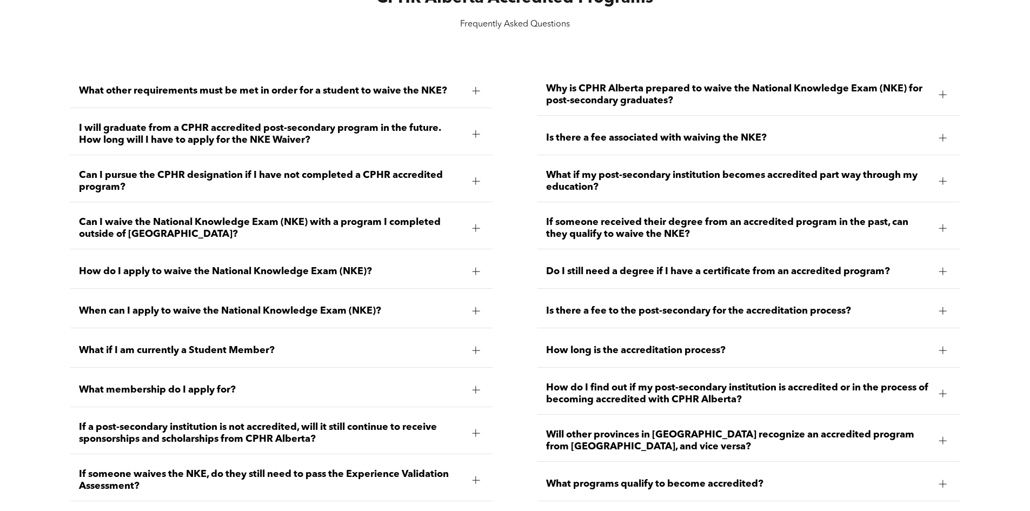
scroll to position [1513, 0]
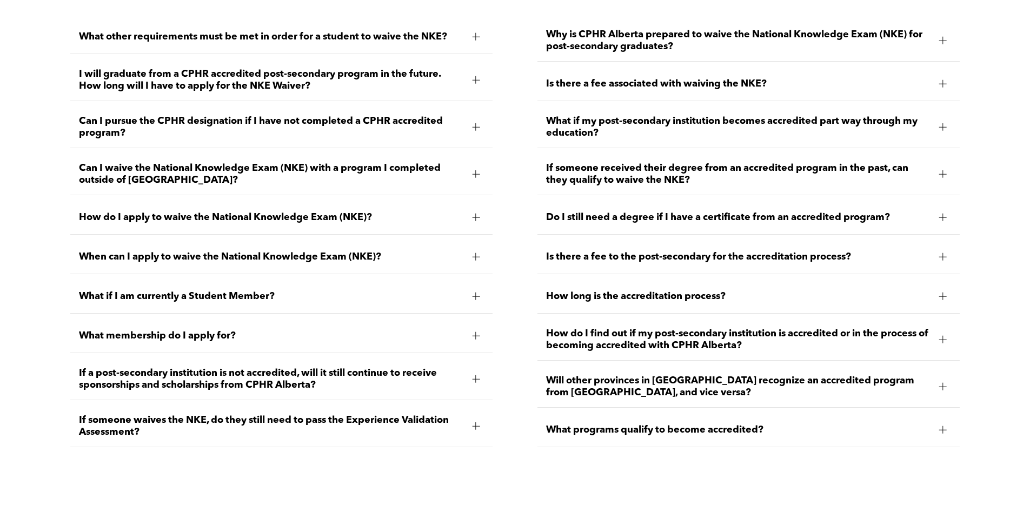
click at [931, 211] on div "Do I still need a degree if I have a certificate from an accredited program?" at bounding box center [748, 218] width 422 height 34
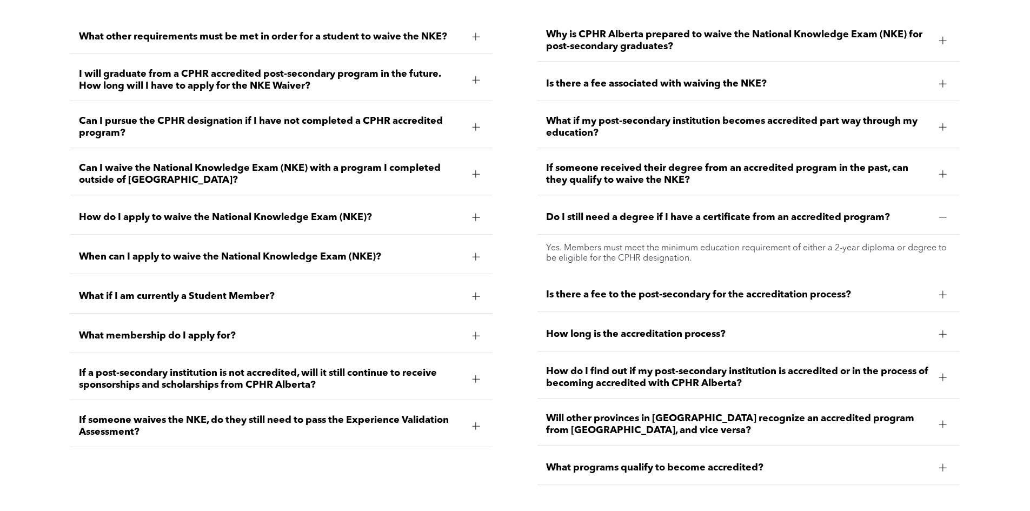
click at [931, 211] on div "Do I still need a degree if I have a certificate from an accredited program?" at bounding box center [748, 218] width 422 height 34
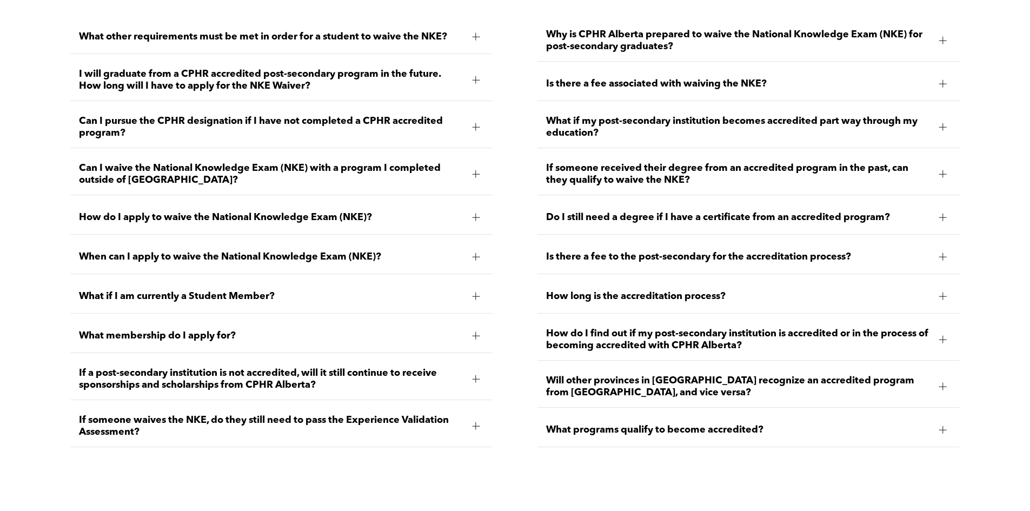
click at [931, 211] on div "Do I still need a degree if I have a certificate from an accredited program?" at bounding box center [748, 218] width 422 height 34
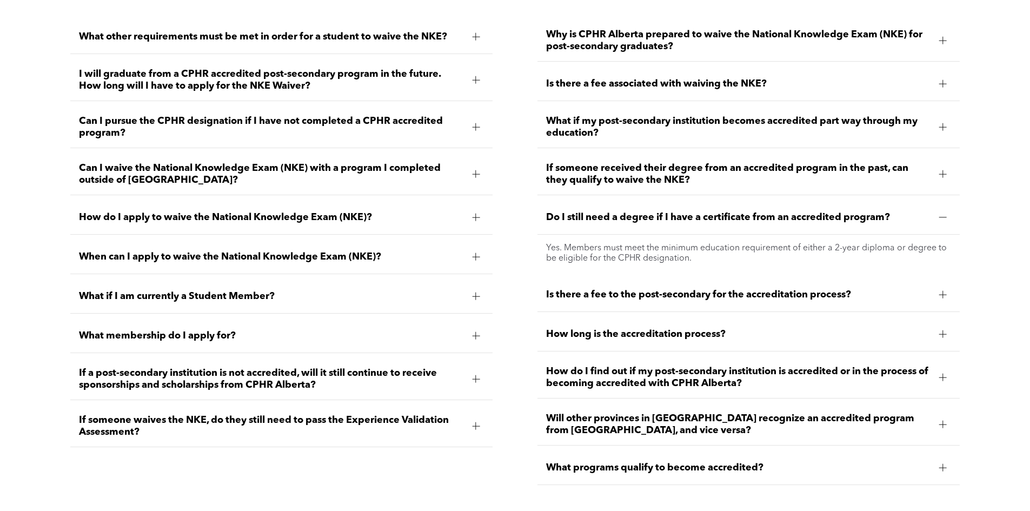
click at [931, 211] on div "Do I still need a degree if I have a certificate from an accredited program?" at bounding box center [748, 218] width 422 height 34
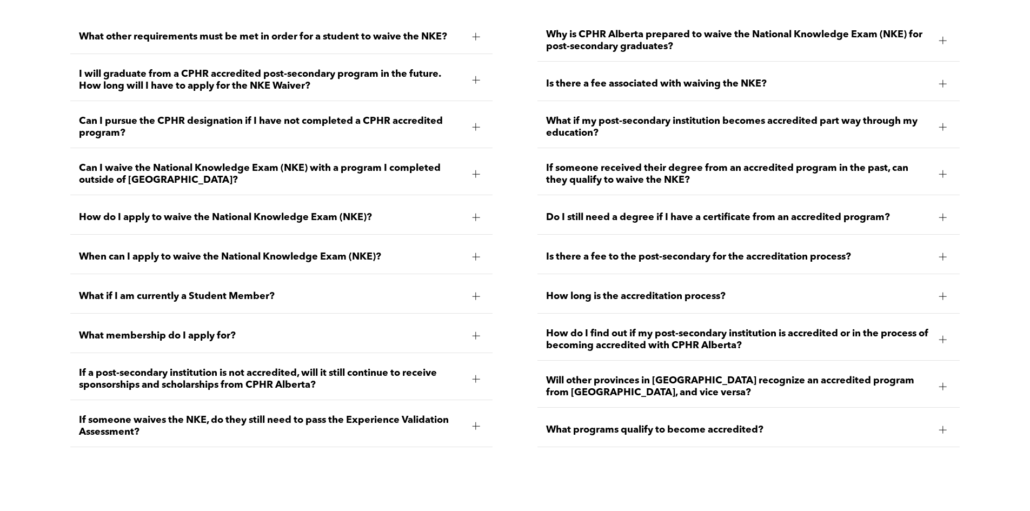
click at [935, 291] on div at bounding box center [943, 296] width 16 height 16
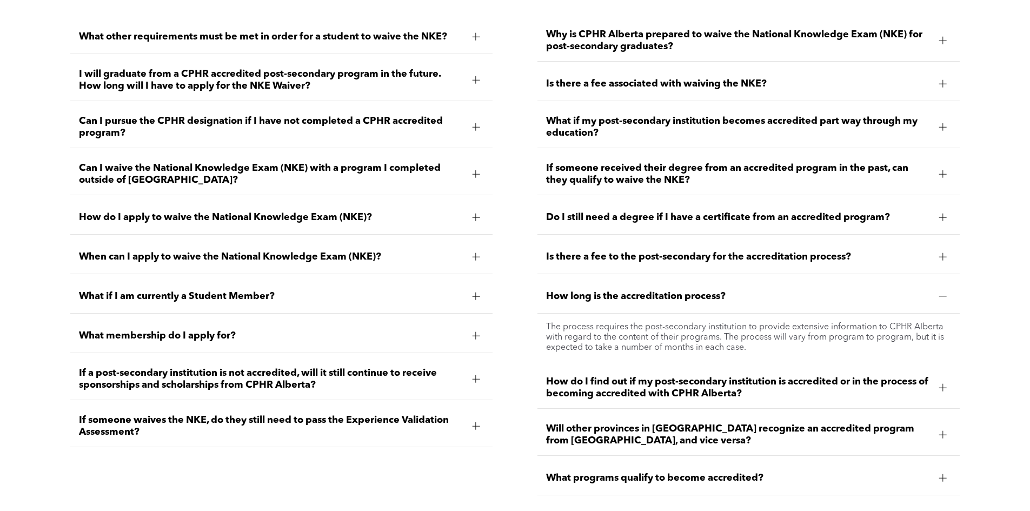
click at [935, 291] on div at bounding box center [943, 296] width 16 height 16
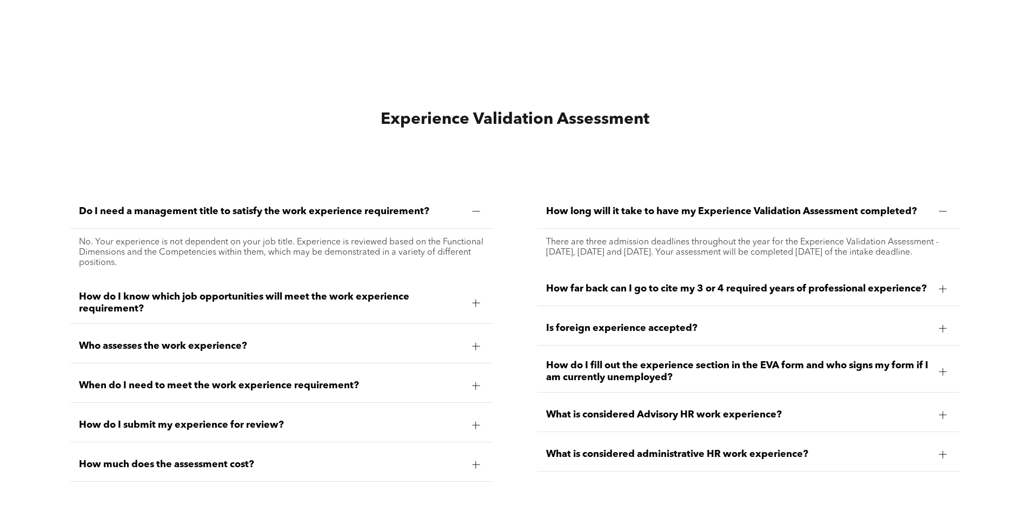
scroll to position [2973, 0]
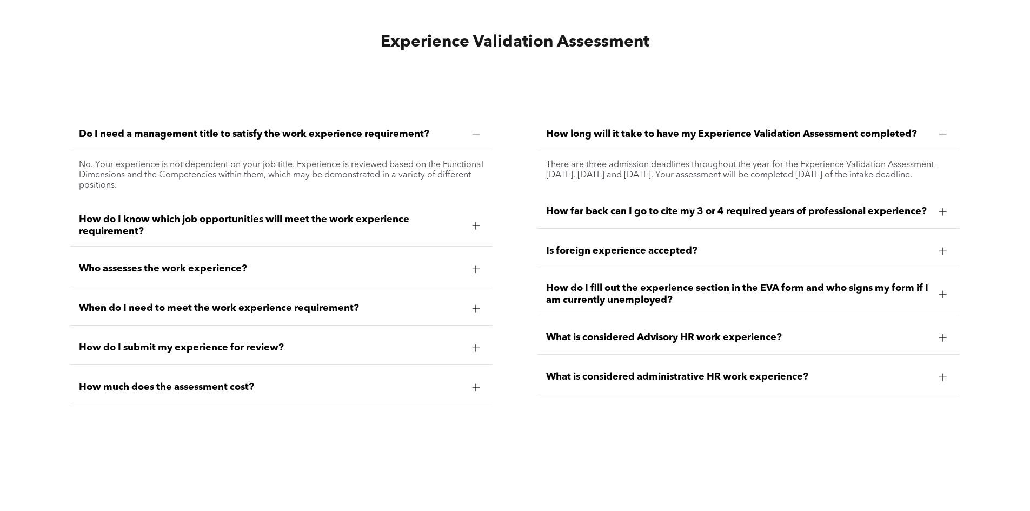
click at [477, 222] on div at bounding box center [476, 226] width 8 height 8
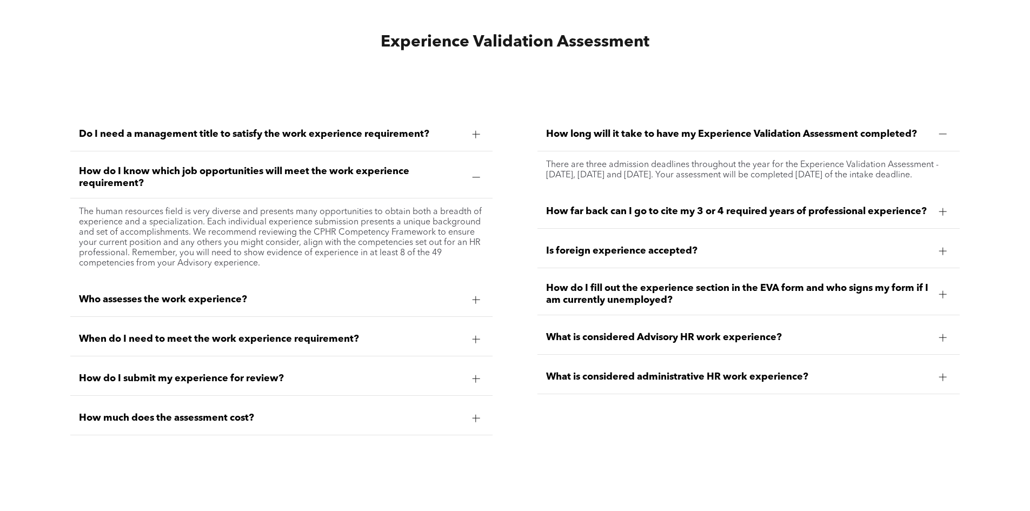
click at [473, 173] on div at bounding box center [476, 177] width 8 height 8
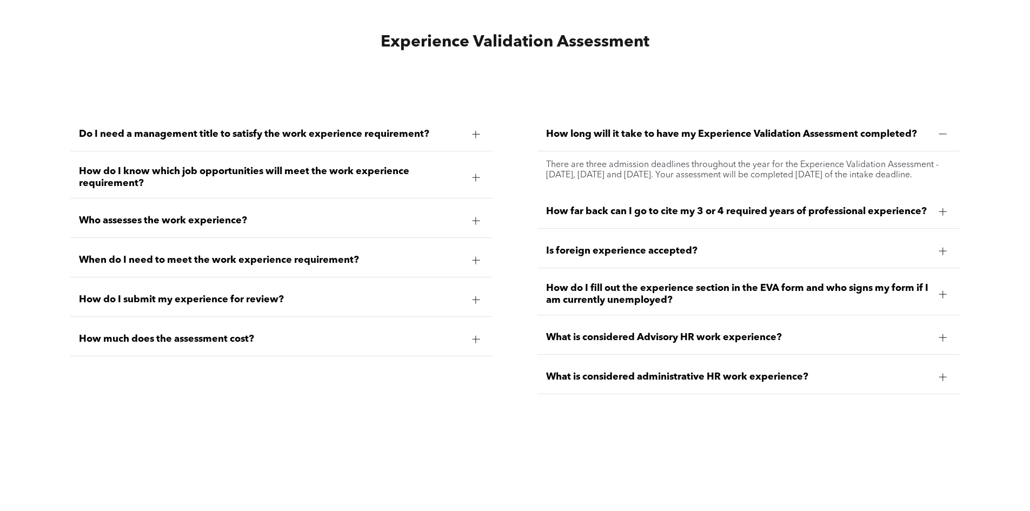
click at [469, 255] on div at bounding box center [476, 260] width 16 height 16
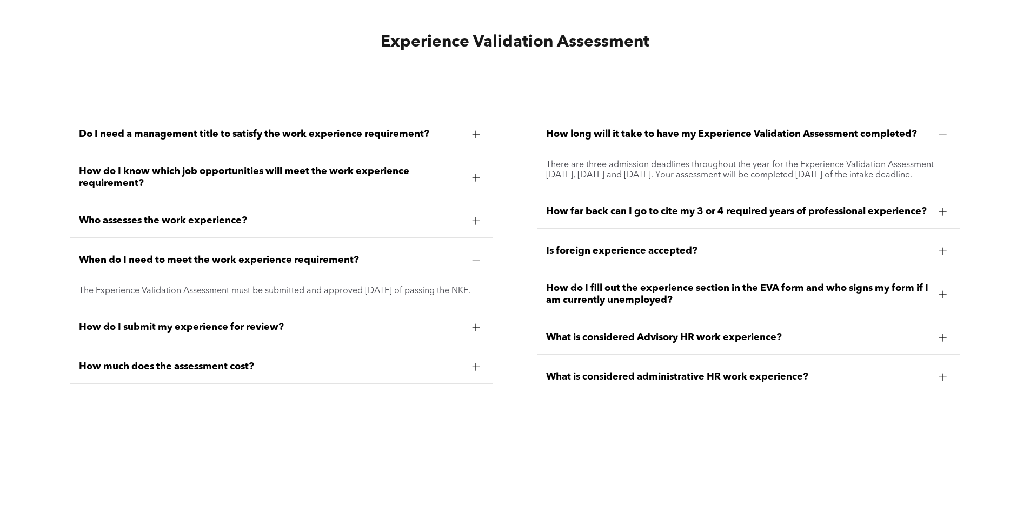
click at [471, 252] on div at bounding box center [476, 260] width 16 height 16
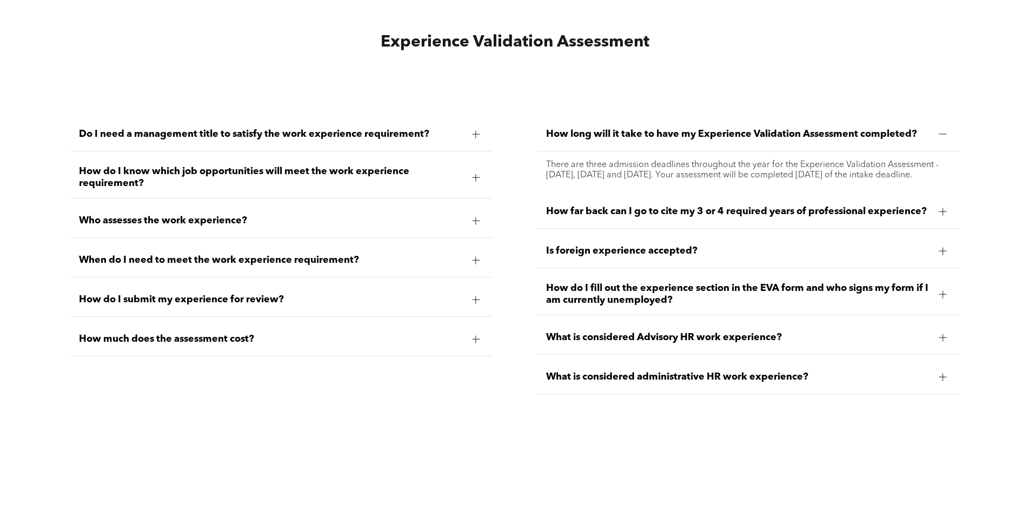
click at [465, 292] on div "How do I submit my experience for review?" at bounding box center [281, 300] width 422 height 34
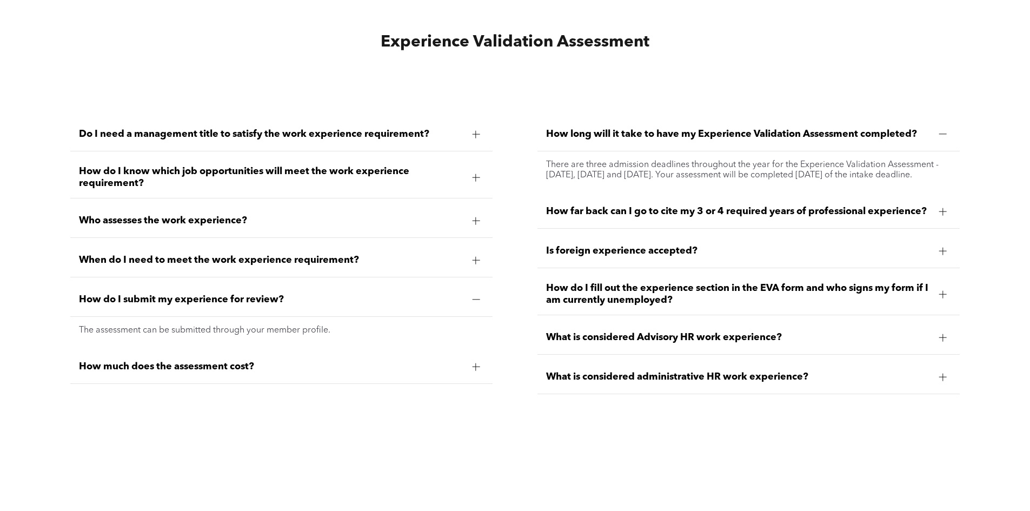
click at [470, 291] on div at bounding box center [476, 299] width 16 height 16
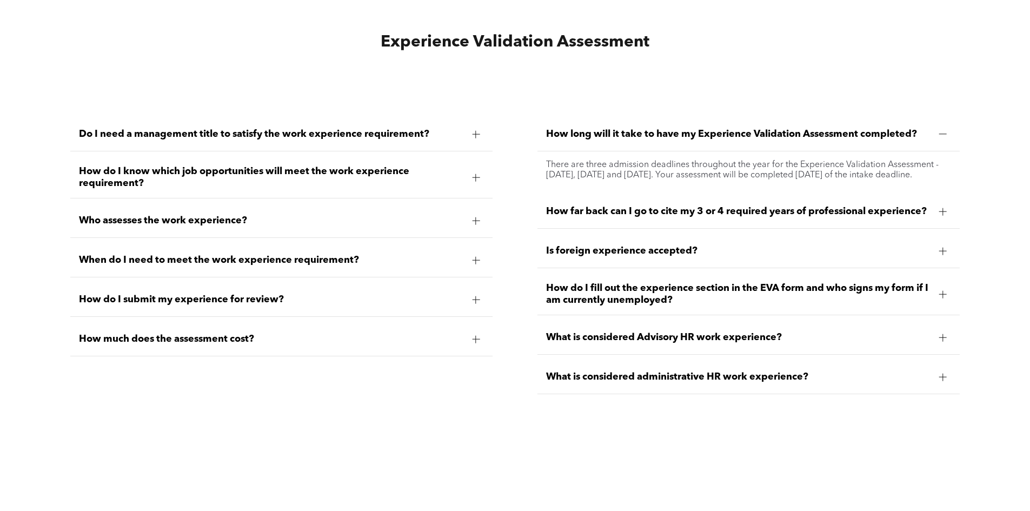
click at [436, 333] on span "How much does the assessment cost?" at bounding box center [271, 339] width 384 height 12
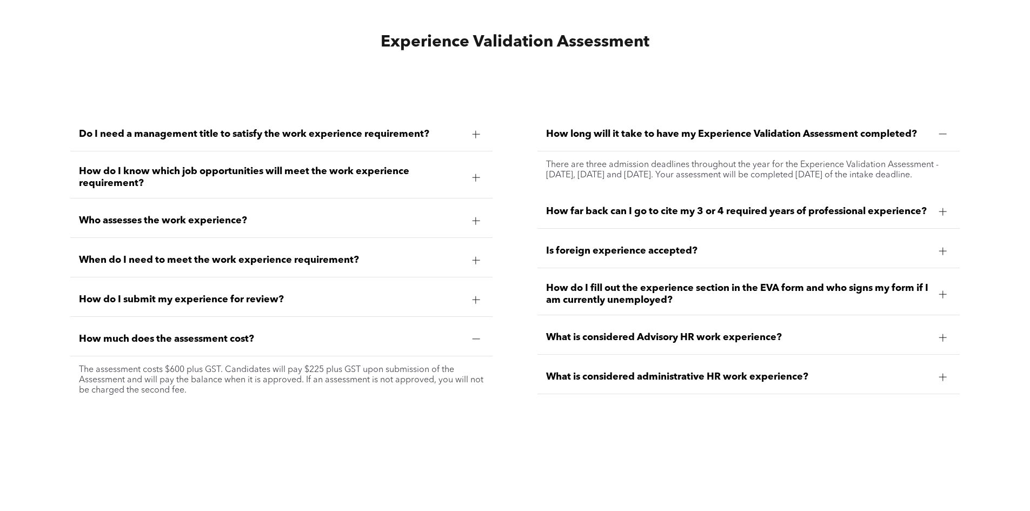
click at [452, 333] on span "How much does the assessment cost?" at bounding box center [271, 339] width 384 height 12
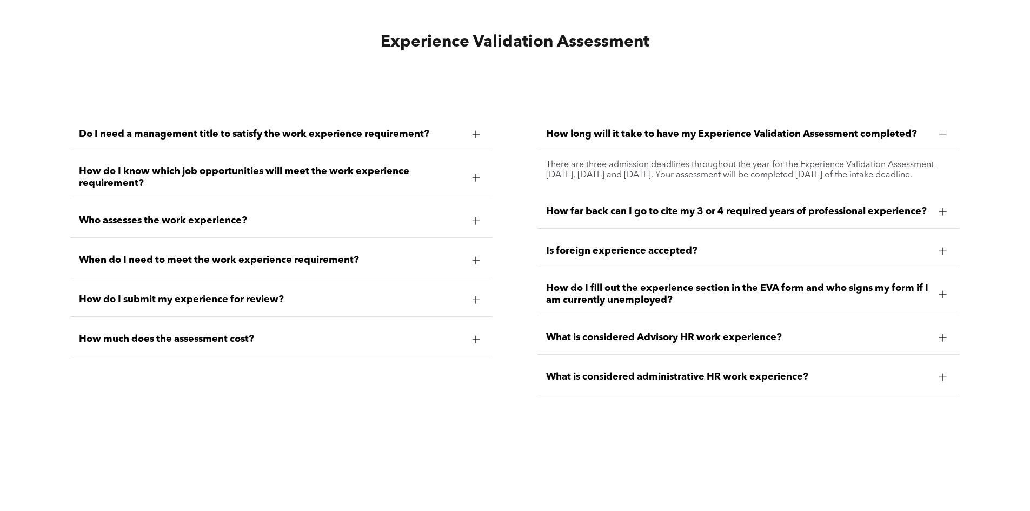
click at [936, 217] on div at bounding box center [943, 211] width 16 height 16
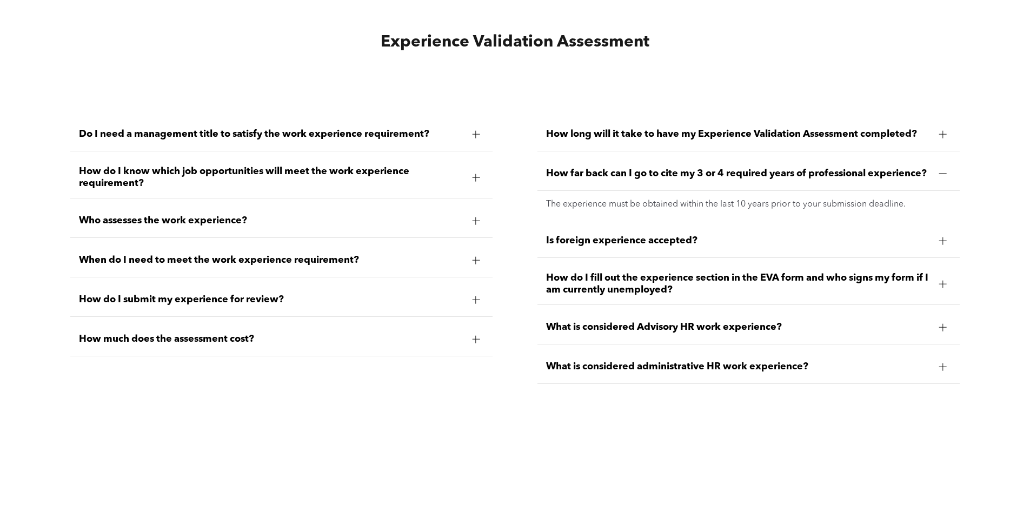
click at [935, 171] on div at bounding box center [943, 173] width 16 height 16
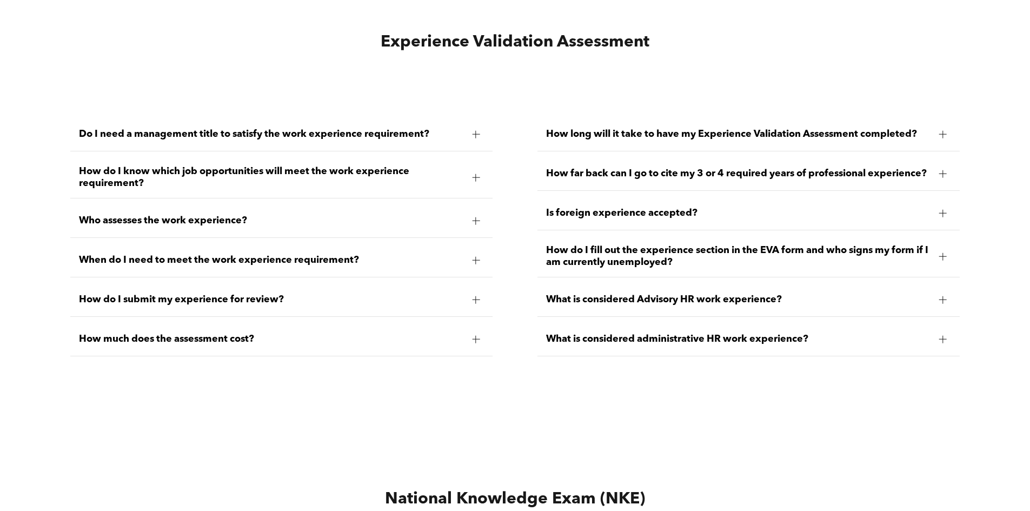
click at [902, 222] on div "Is foreign experience accepted?" at bounding box center [748, 213] width 422 height 34
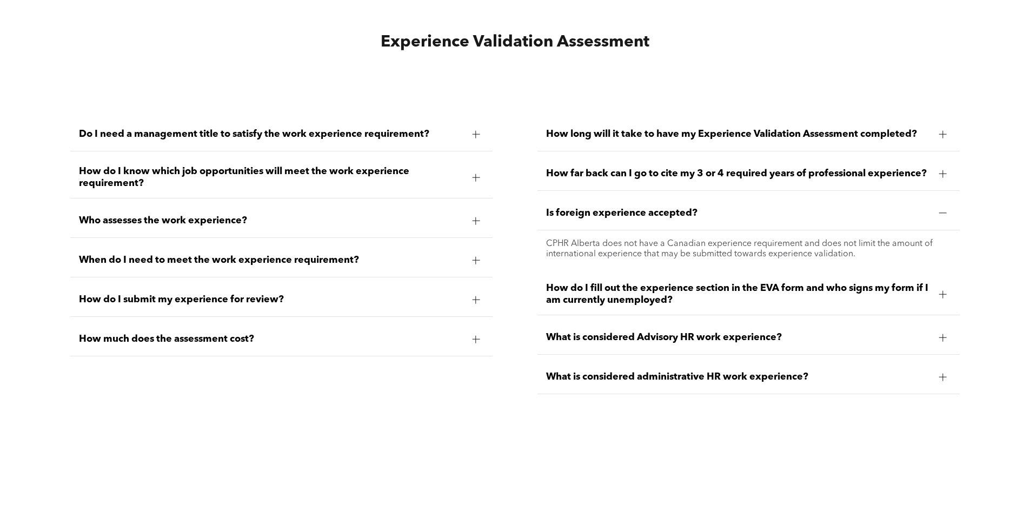
click at [904, 221] on div "Is foreign experience accepted?" at bounding box center [748, 213] width 422 height 34
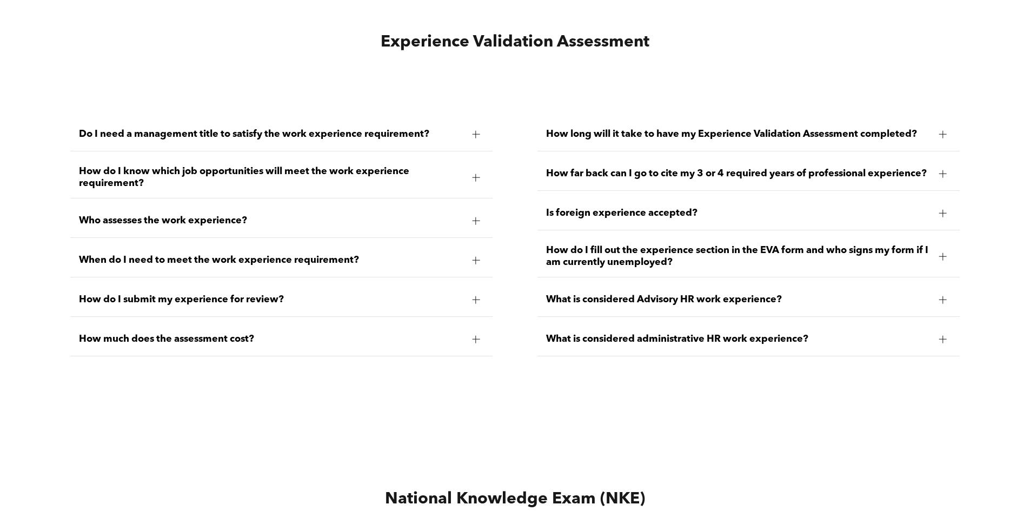
click at [935, 254] on div at bounding box center [943, 256] width 16 height 16
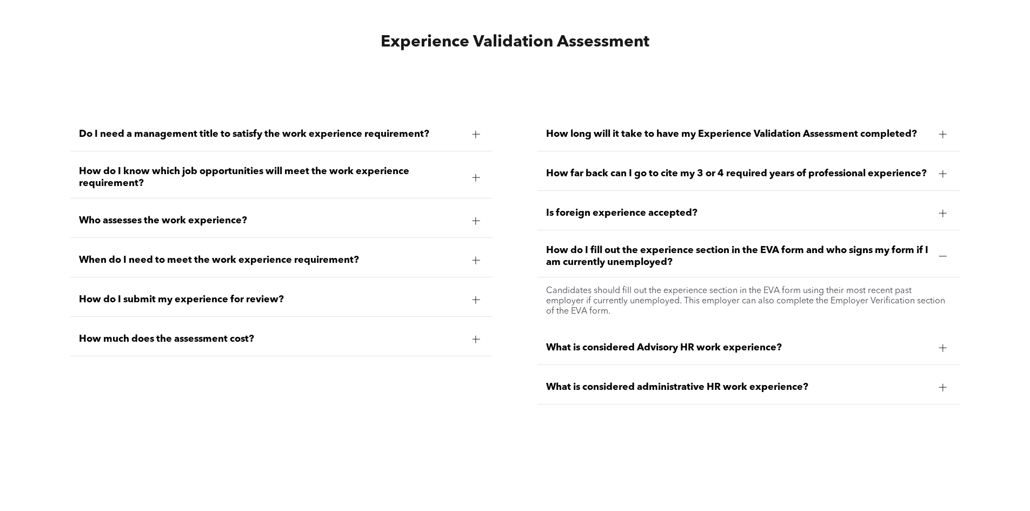
click at [935, 254] on div at bounding box center [943, 256] width 16 height 16
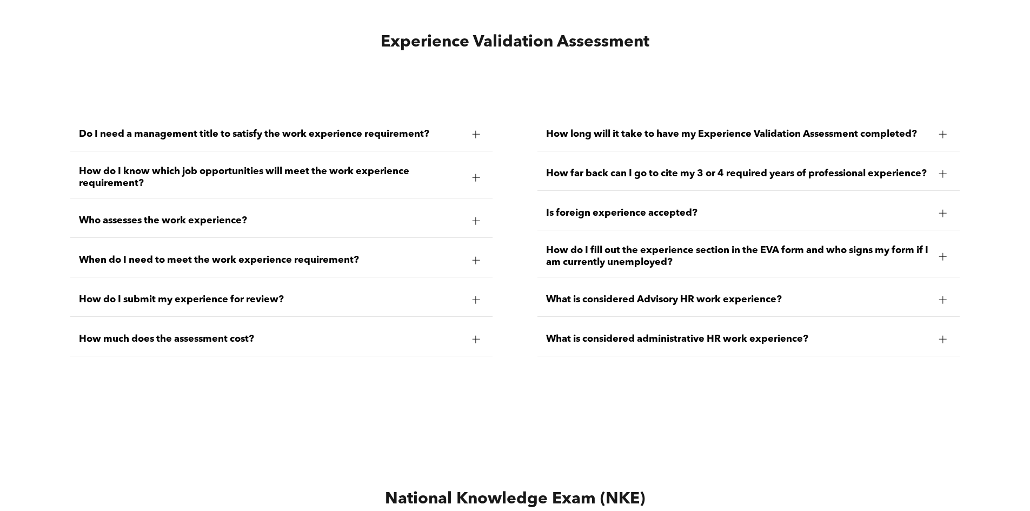
click at [930, 296] on span "What is considered Advisory HR work experience?" at bounding box center [738, 299] width 384 height 12
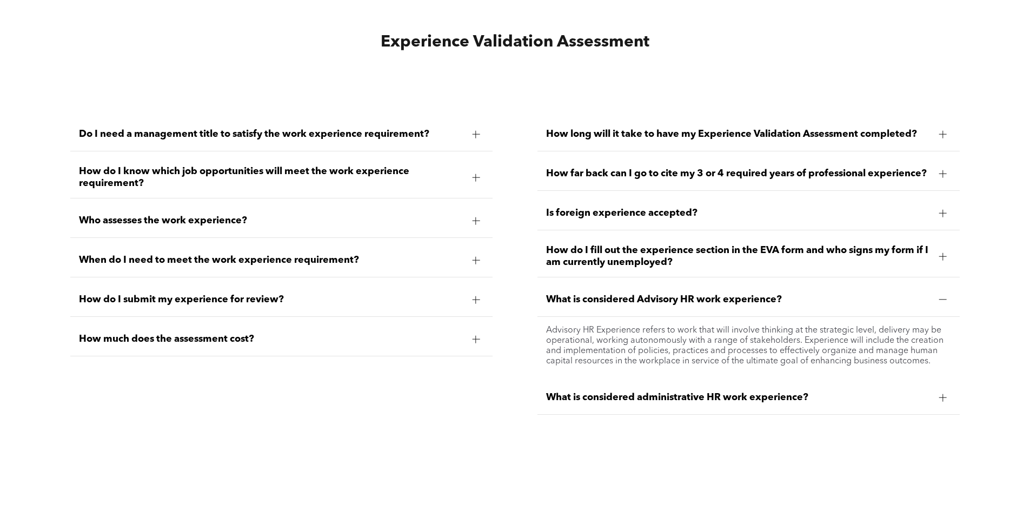
click at [935, 289] on div "What is considered Advisory HR work experience?" at bounding box center [748, 300] width 422 height 34
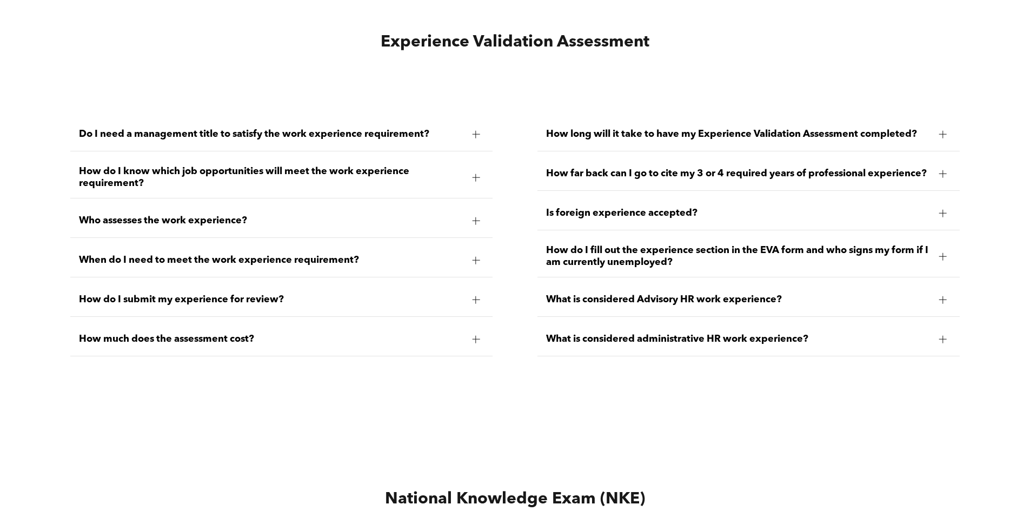
click at [930, 338] on div "What is considered administrative HR work experience?" at bounding box center [748, 339] width 422 height 34
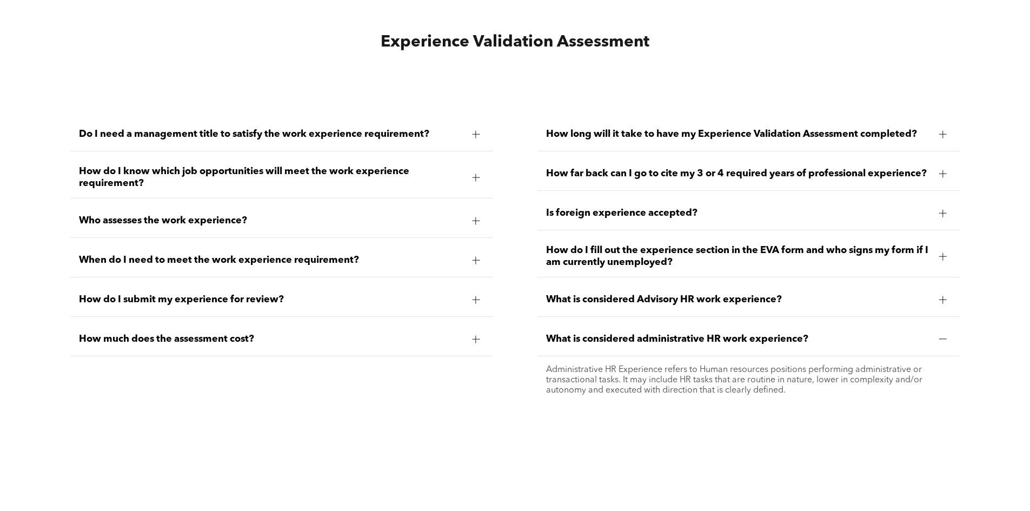
click at [930, 340] on div "What is considered administrative HR work experience?" at bounding box center [748, 339] width 422 height 34
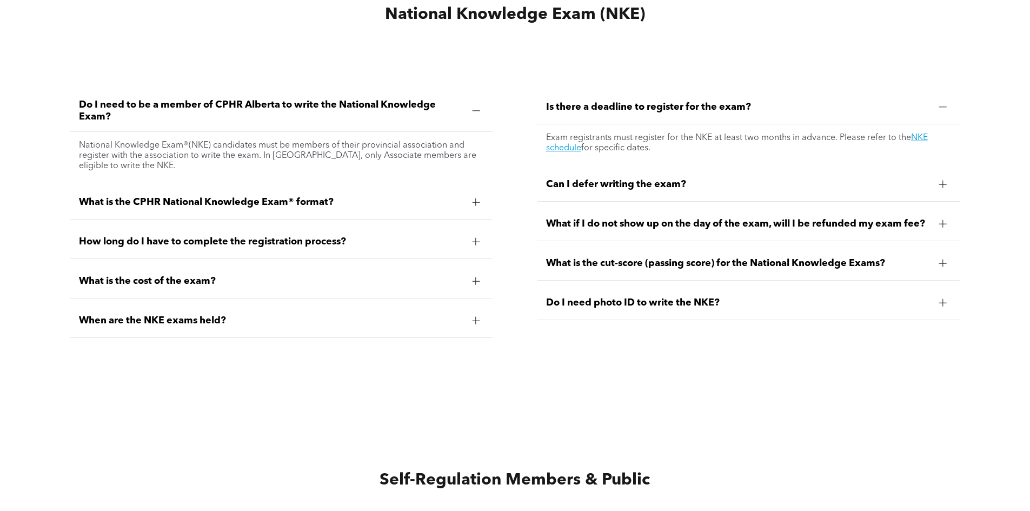
scroll to position [3459, 0]
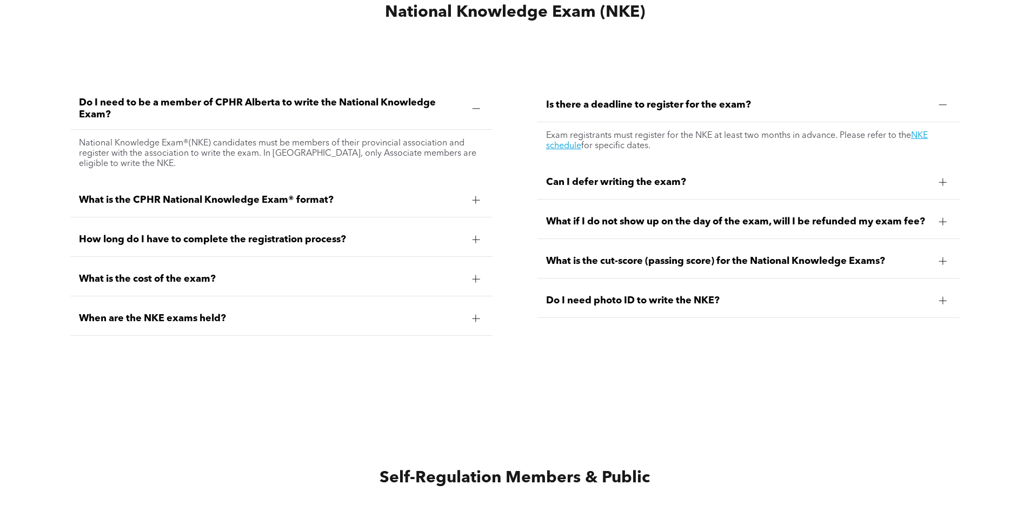
click at [479, 277] on div at bounding box center [476, 279] width 8 height 8
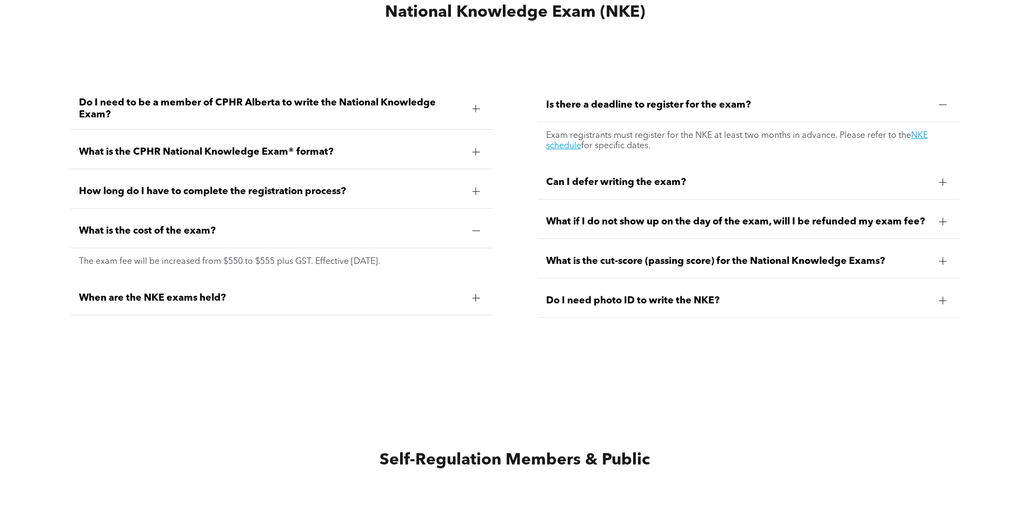
click at [475, 227] on div at bounding box center [476, 231] width 8 height 8
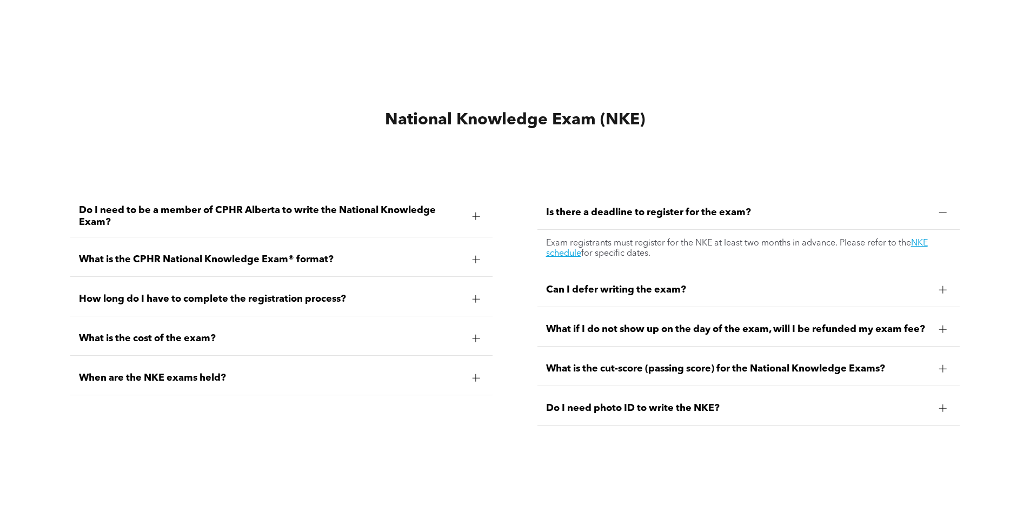
scroll to position [3351, 0]
click at [476, 216] on div at bounding box center [476, 217] width 1 height 8
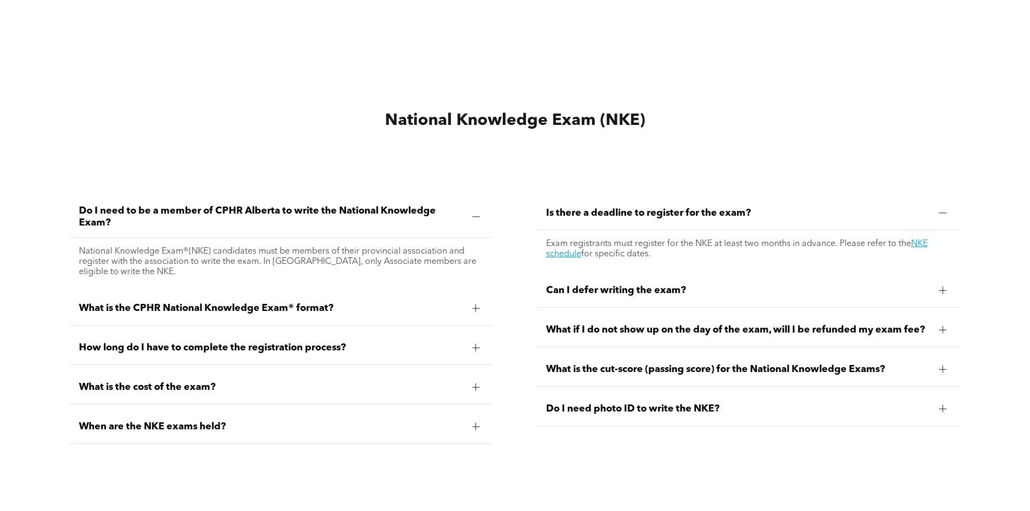
click at [474, 215] on div at bounding box center [476, 217] width 8 height 8
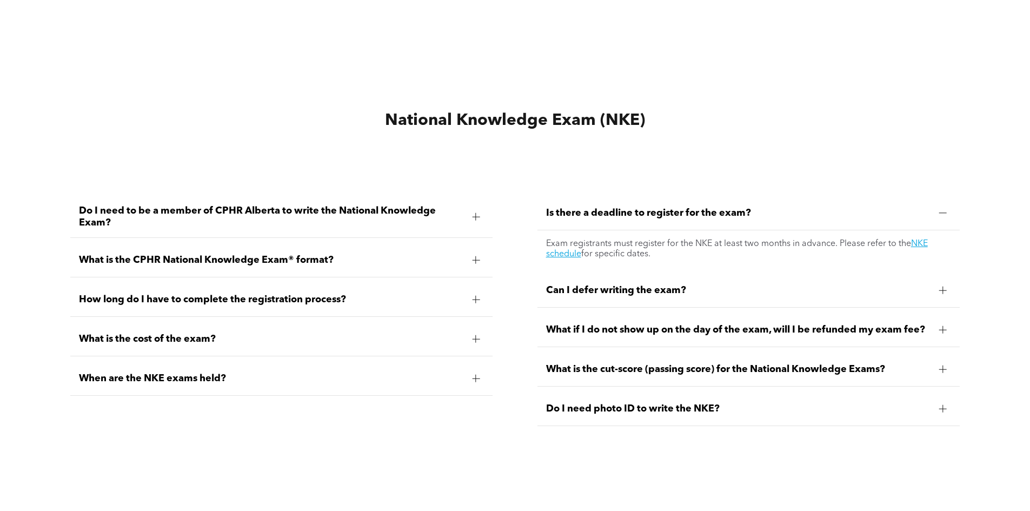
click at [470, 254] on div at bounding box center [476, 260] width 16 height 16
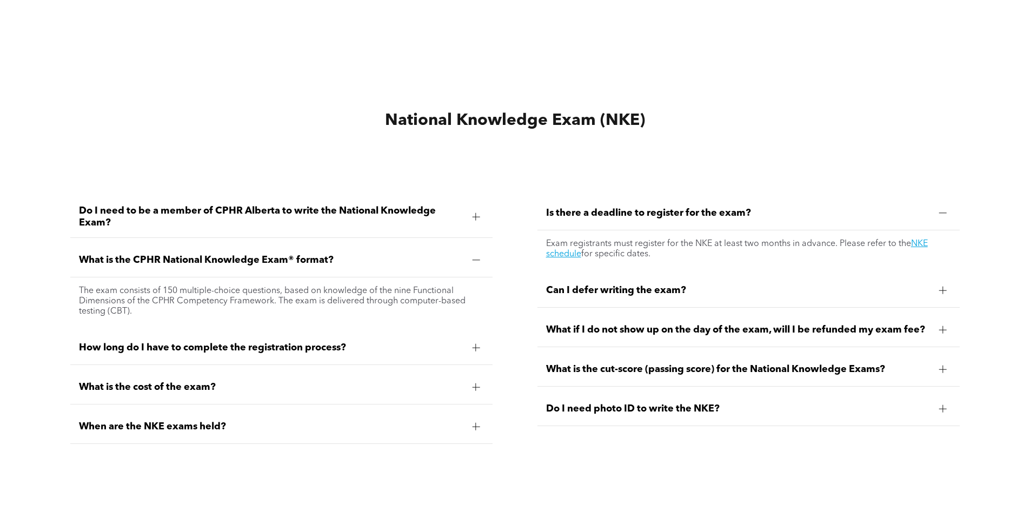
click at [470, 253] on div at bounding box center [476, 260] width 16 height 16
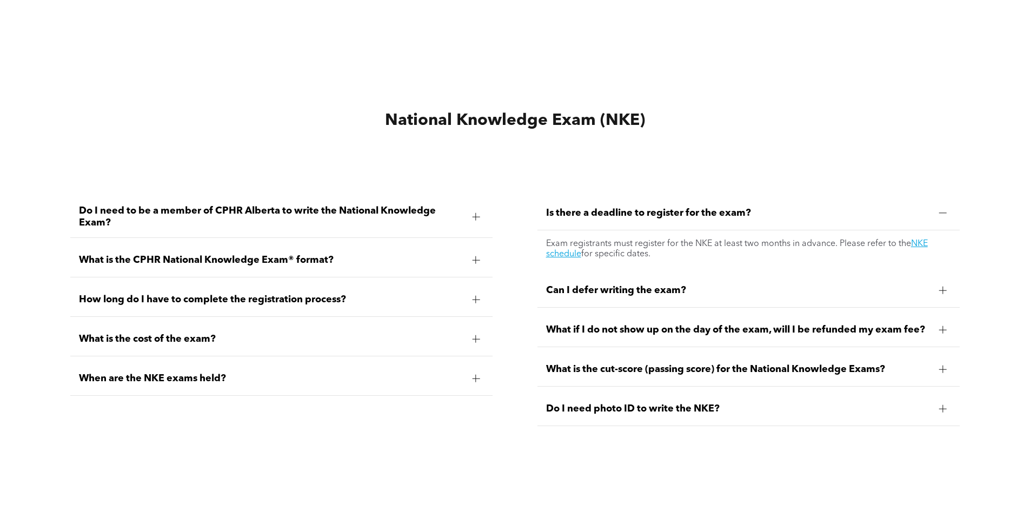
click at [470, 292] on div at bounding box center [476, 299] width 16 height 16
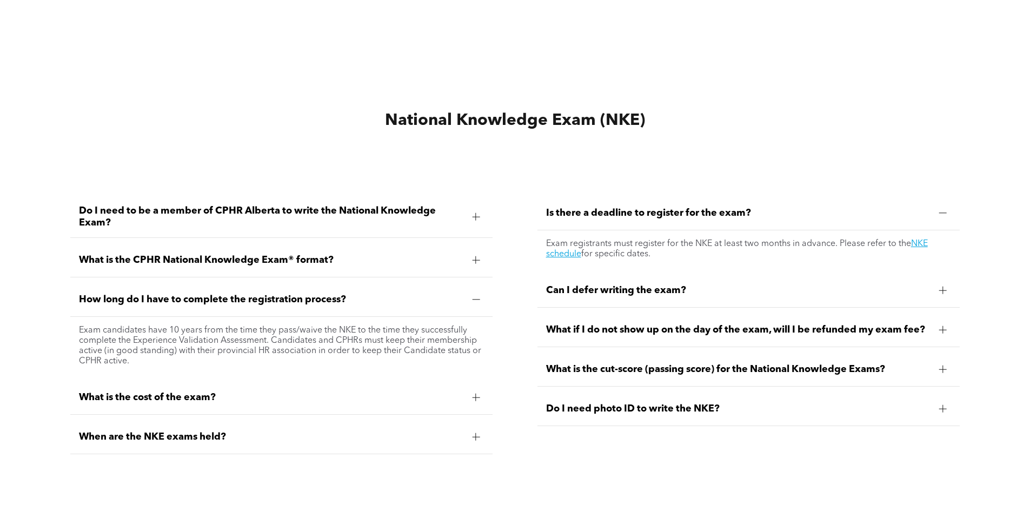
click at [479, 291] on div at bounding box center [476, 299] width 16 height 16
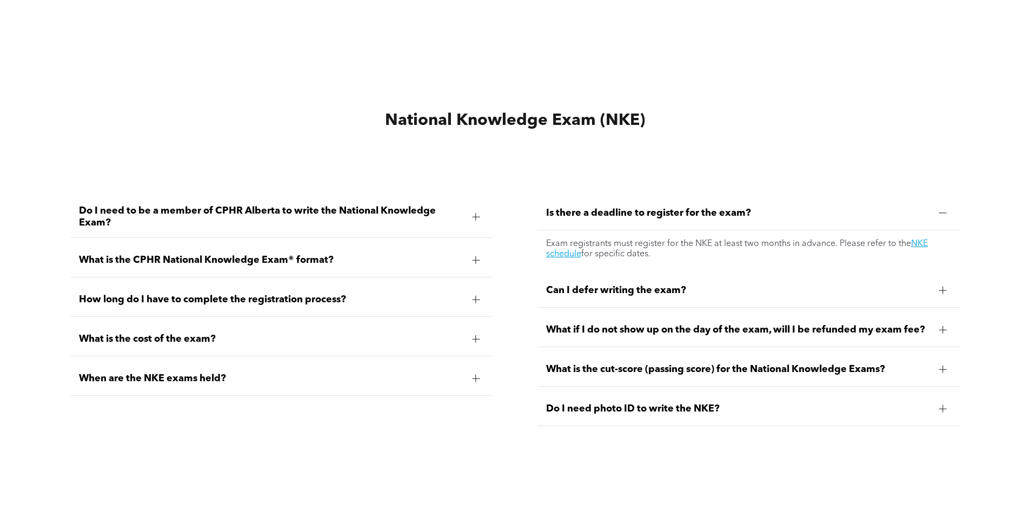
click at [476, 336] on div at bounding box center [476, 339] width 1 height 8
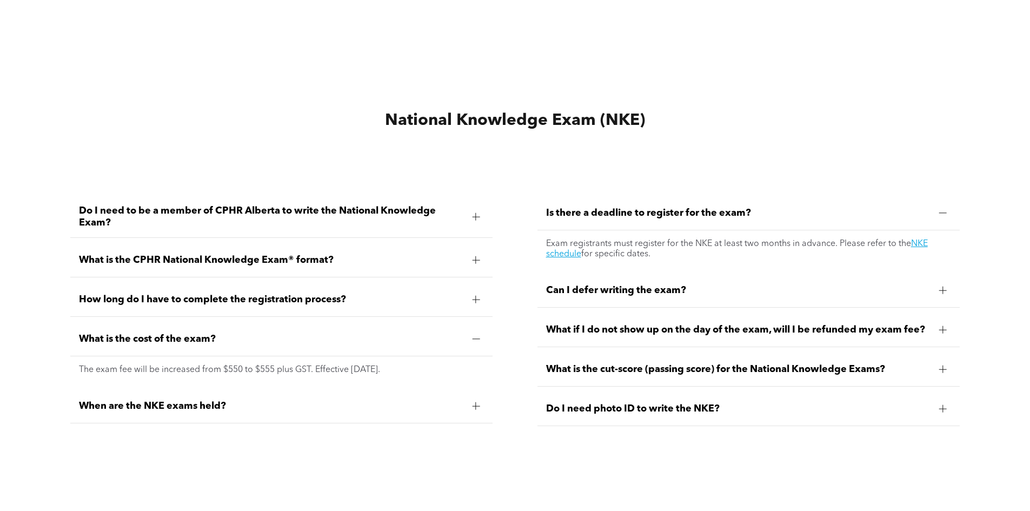
click at [476, 336] on div at bounding box center [476, 339] width 1 height 8
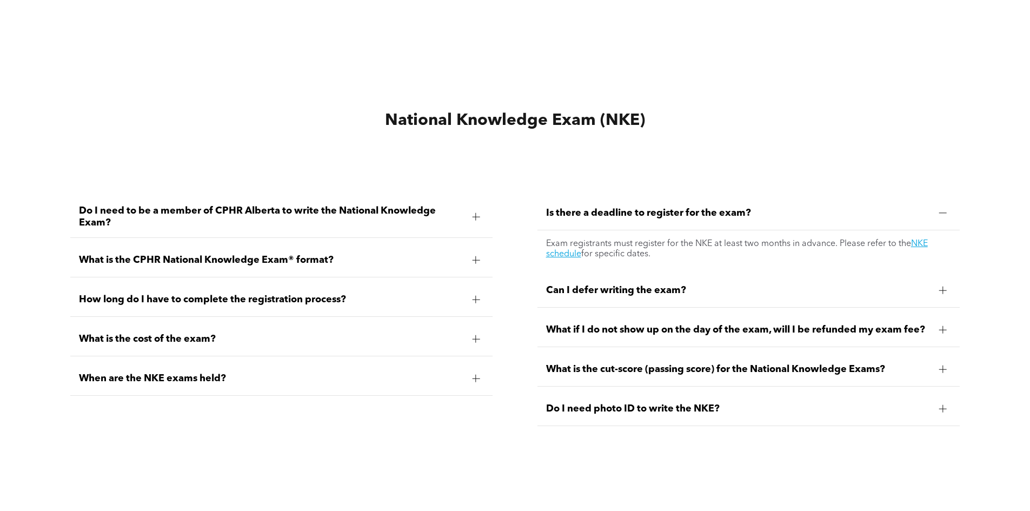
click at [472, 370] on div at bounding box center [476, 378] width 16 height 16
click at [936, 289] on div at bounding box center [943, 290] width 16 height 16
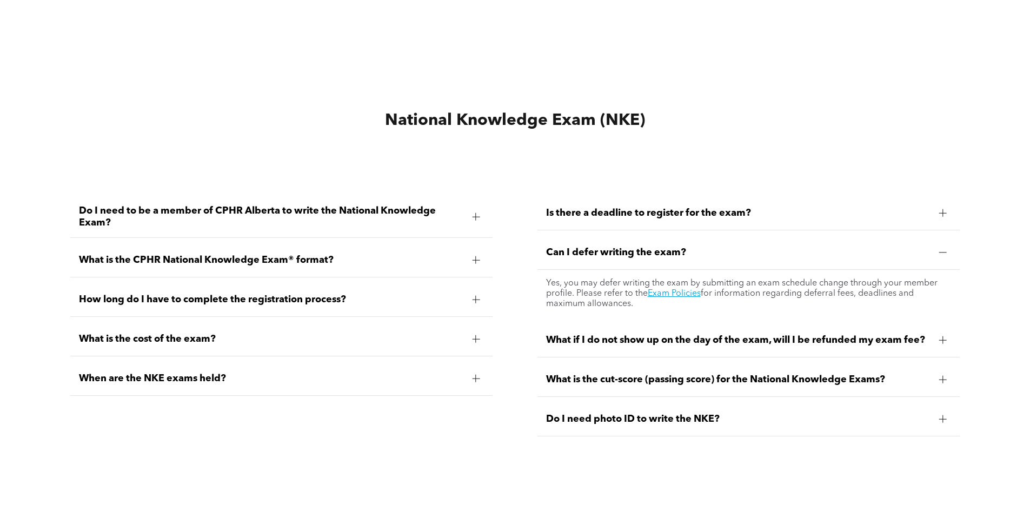
click at [940, 252] on div at bounding box center [943, 252] width 8 height 1
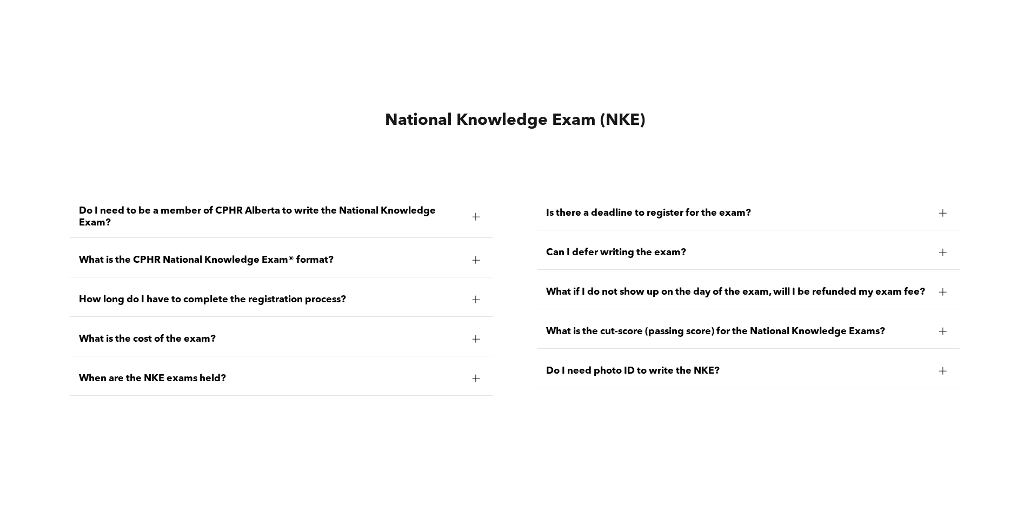
click at [943, 289] on div at bounding box center [942, 292] width 1 height 8
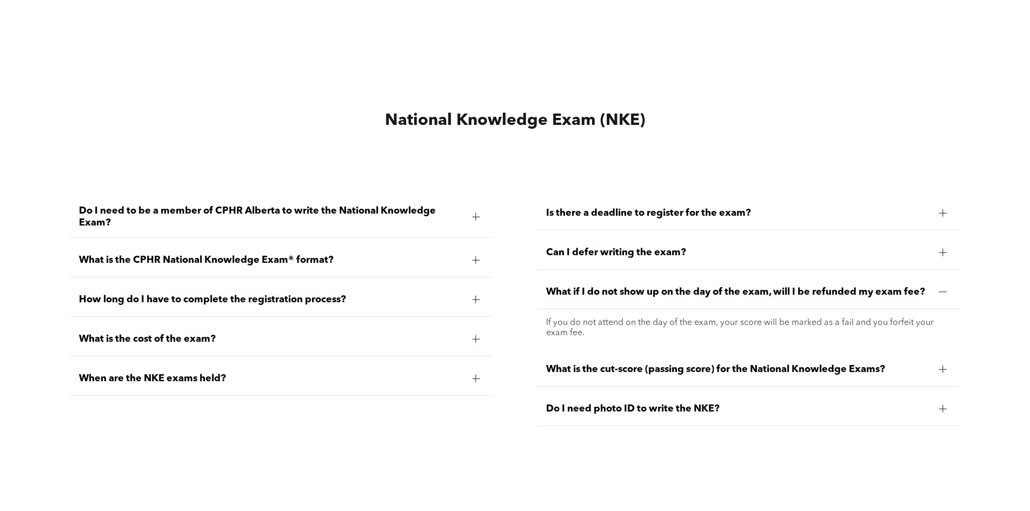
click at [943, 289] on div at bounding box center [942, 292] width 1 height 8
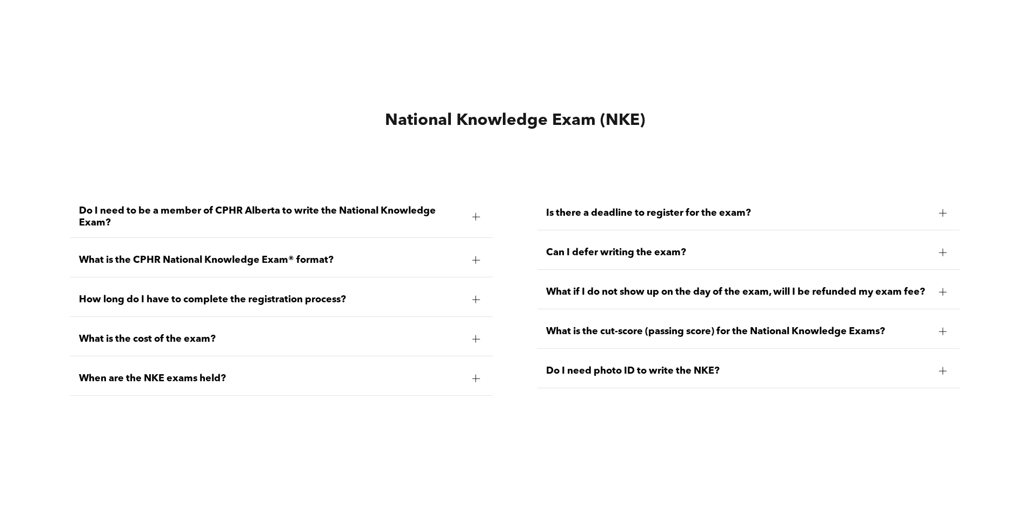
click at [938, 330] on div at bounding box center [943, 331] width 16 height 16
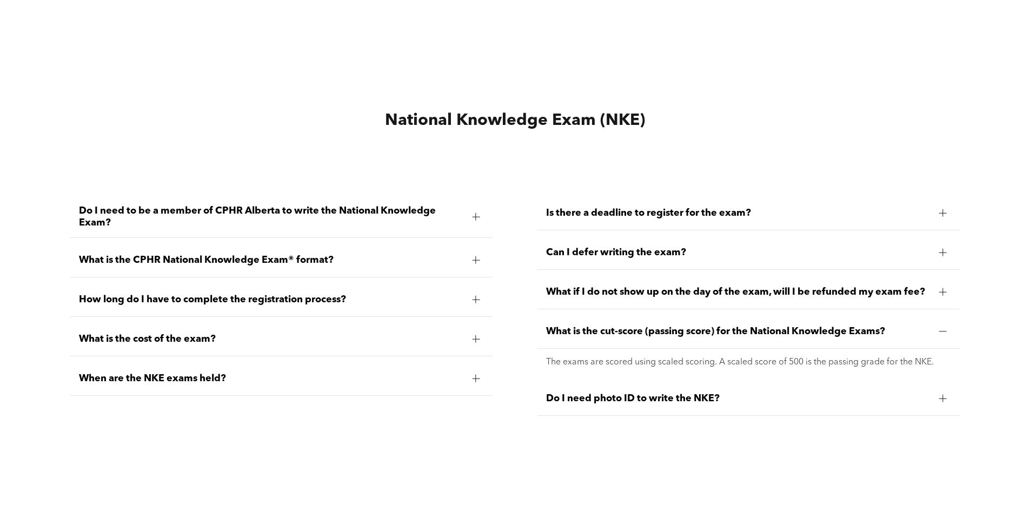
click at [938, 330] on div at bounding box center [943, 331] width 16 height 16
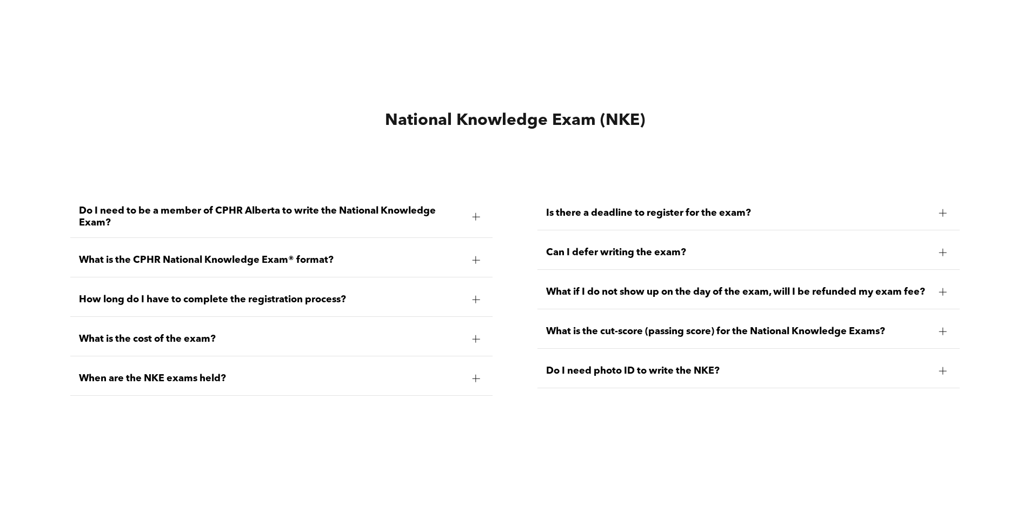
click at [906, 375] on span "Do I need photo ID to write the NKE?" at bounding box center [738, 371] width 384 height 12
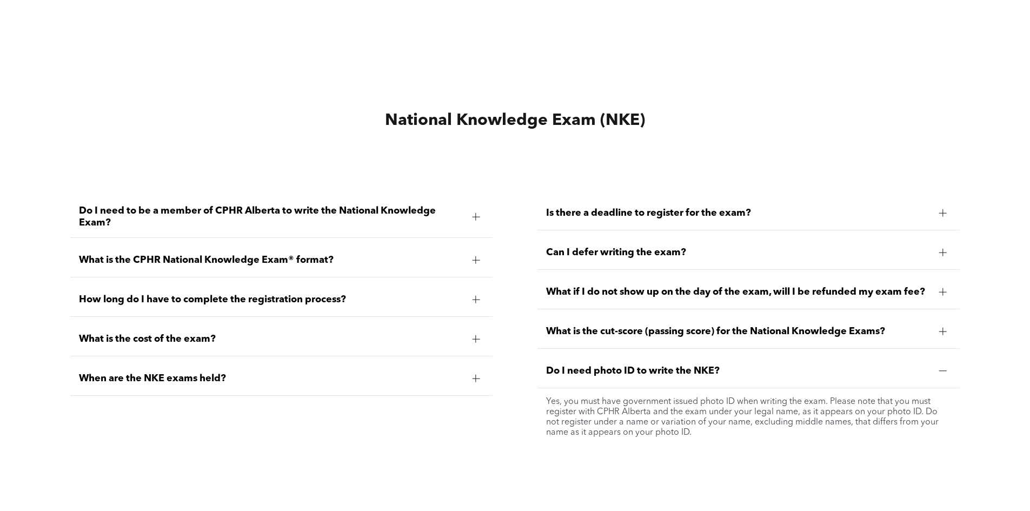
click at [924, 369] on span "Do I need photo ID to write the NKE?" at bounding box center [738, 371] width 384 height 12
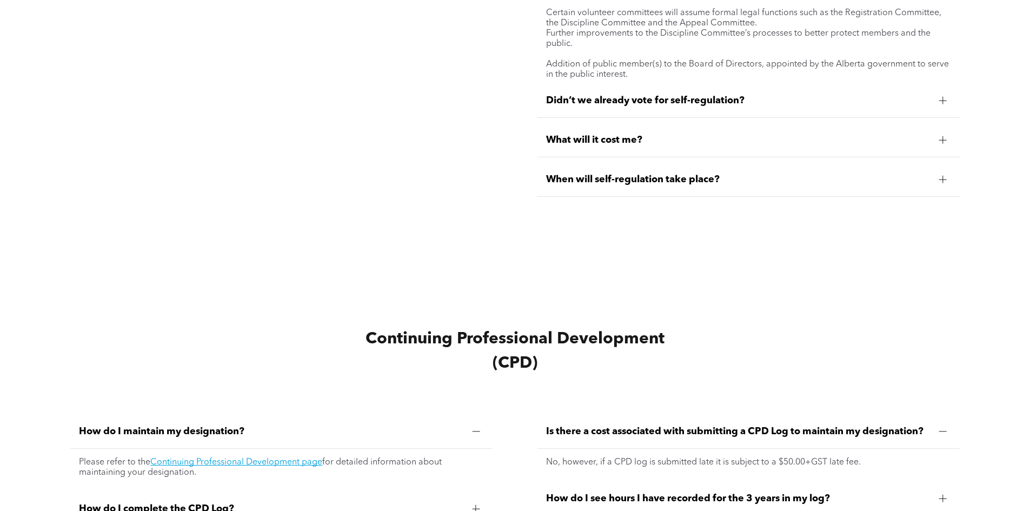
scroll to position [4216, 0]
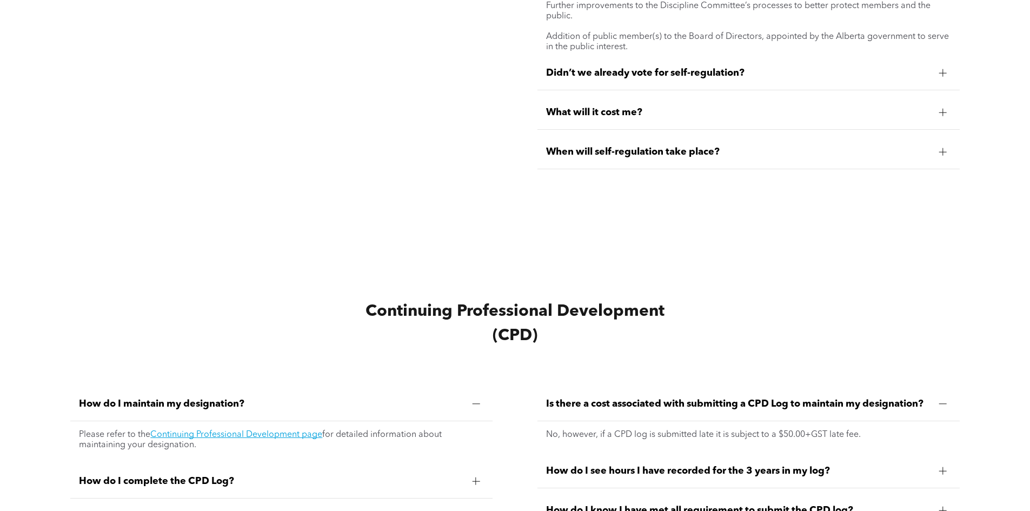
click at [931, 106] on div "What will it cost me?" at bounding box center [748, 113] width 422 height 34
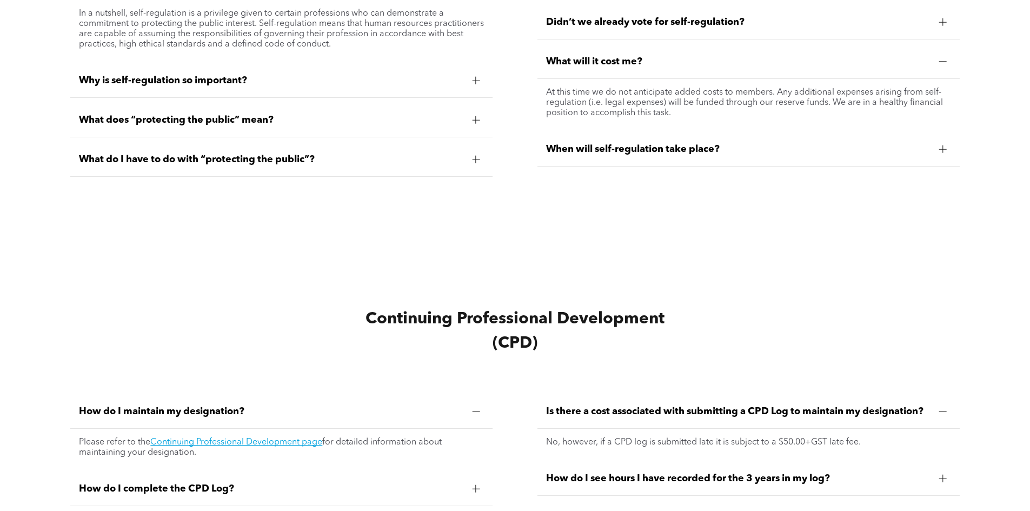
scroll to position [4000, 0]
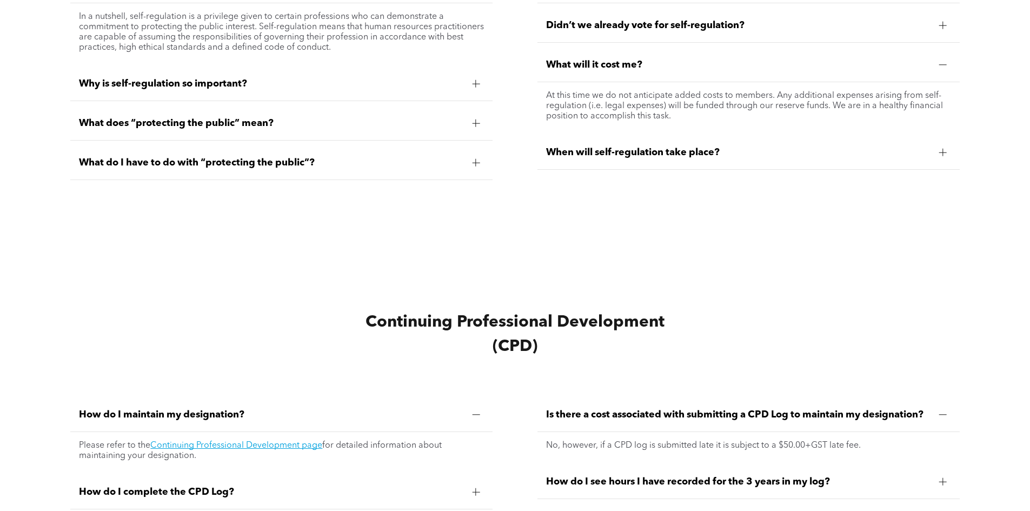
click at [943, 66] on div at bounding box center [942, 65] width 1 height 8
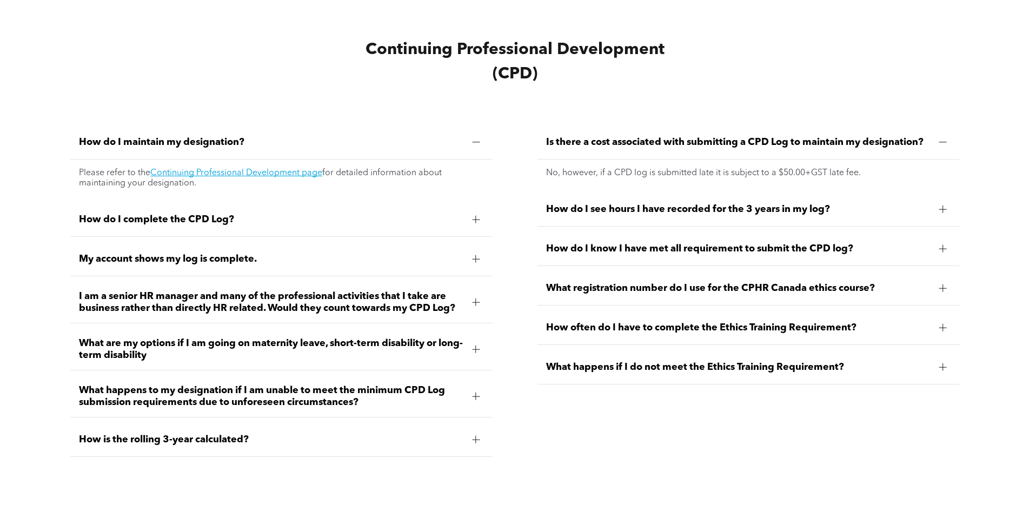
scroll to position [4270, 0]
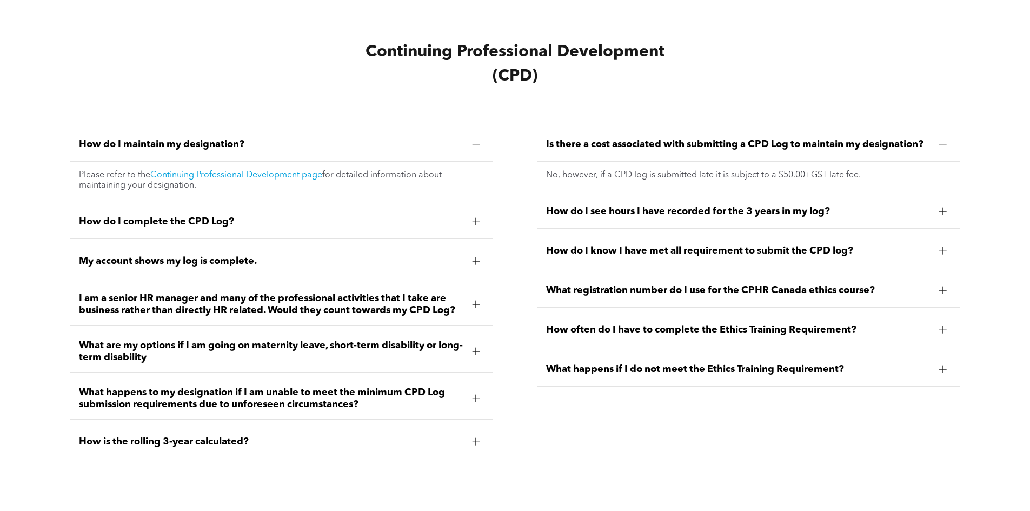
click at [472, 218] on div at bounding box center [476, 222] width 8 height 8
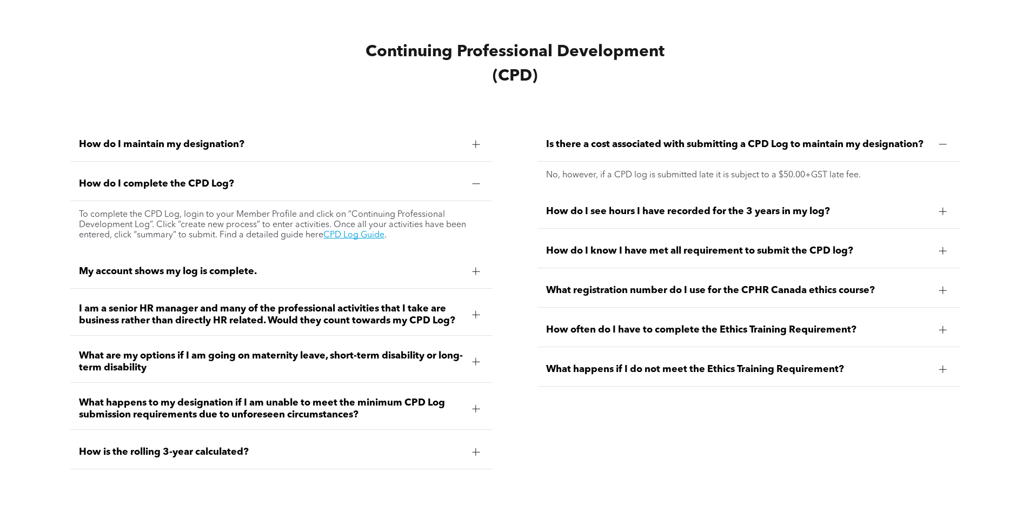
click at [474, 177] on div at bounding box center [476, 184] width 16 height 16
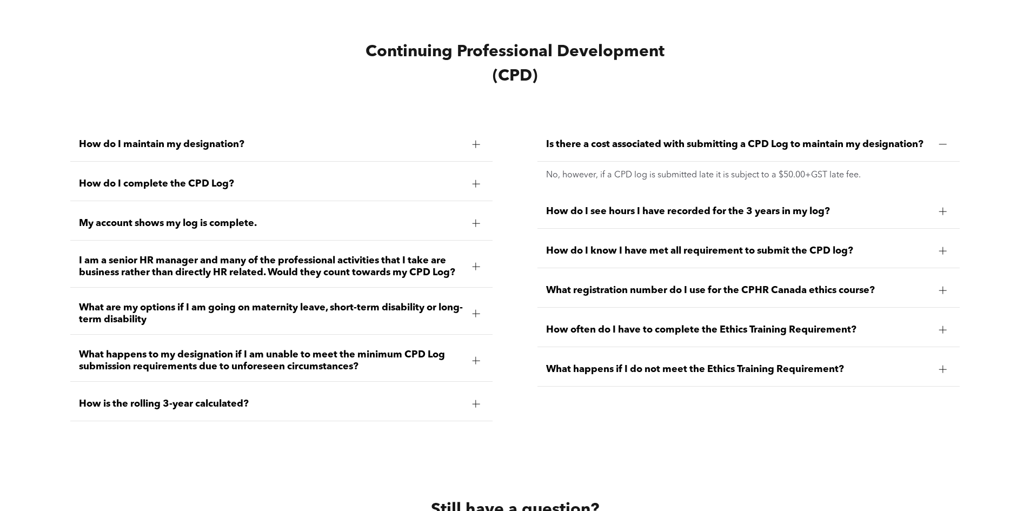
click at [942, 210] on div at bounding box center [943, 212] width 8 height 8
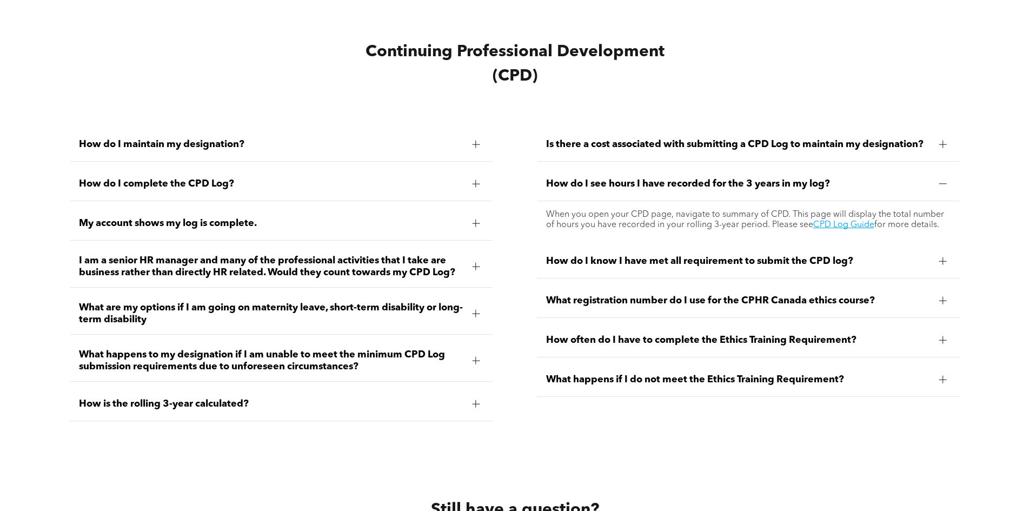
click at [938, 180] on div at bounding box center [943, 184] width 16 height 16
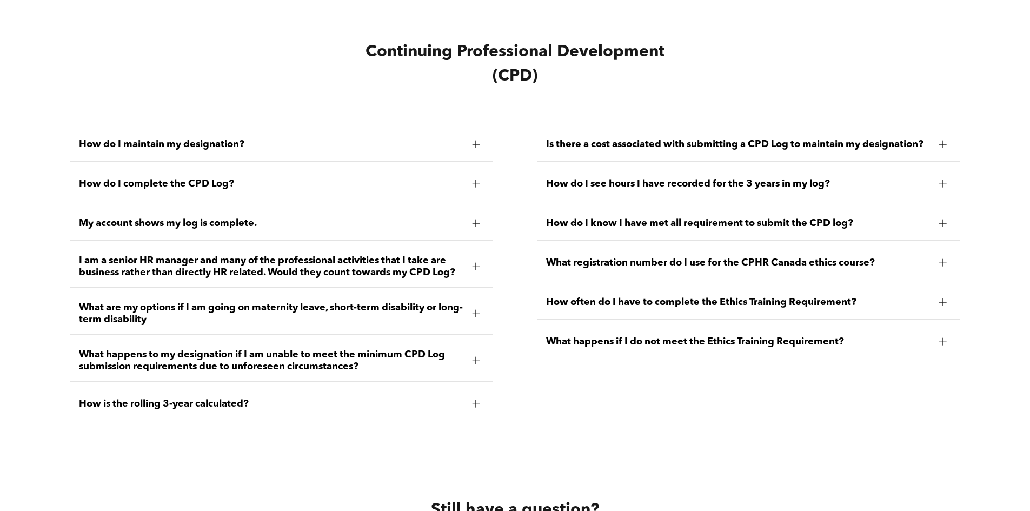
click at [944, 305] on div at bounding box center [943, 302] width 16 height 16
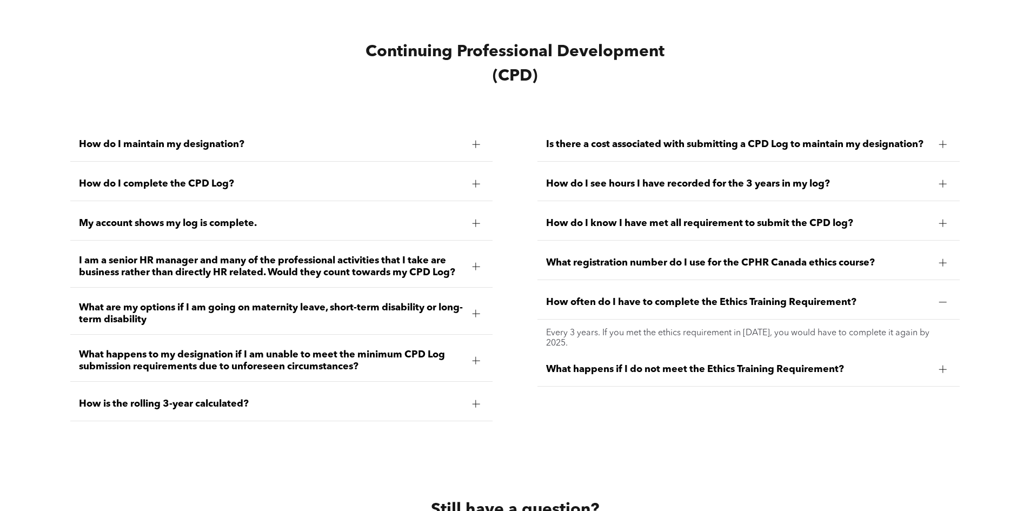
click at [941, 298] on div at bounding box center [943, 302] width 8 height 8
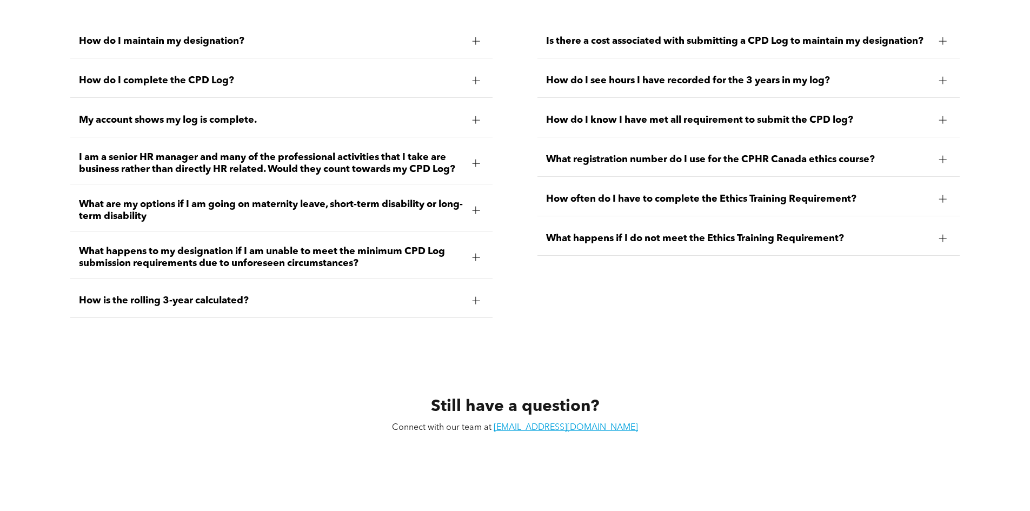
scroll to position [4378, 0]
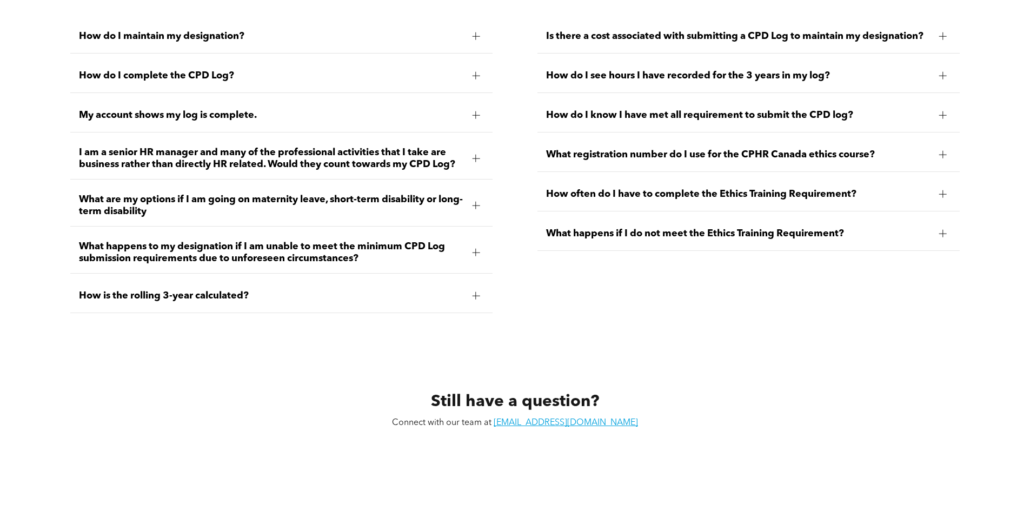
click at [468, 288] on div at bounding box center [476, 296] width 16 height 16
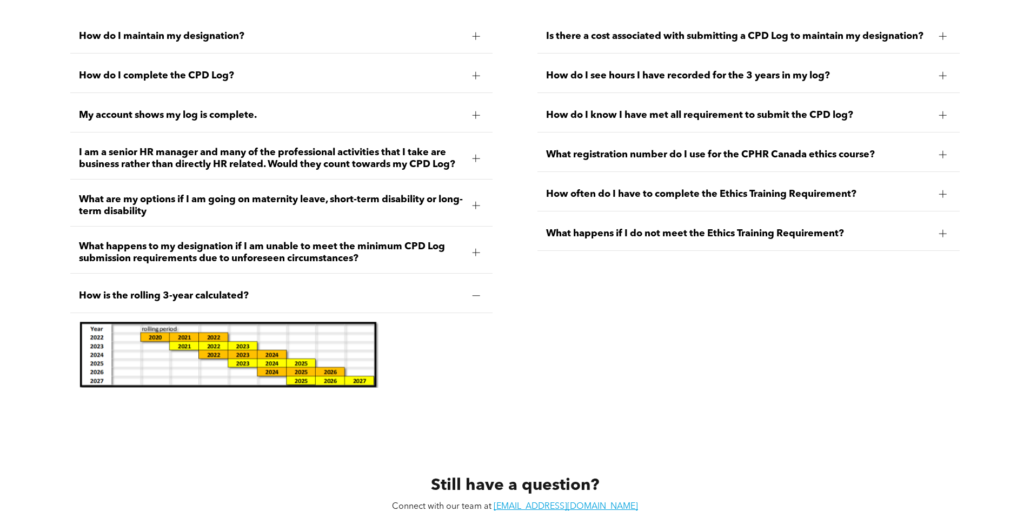
click at [468, 288] on div at bounding box center [476, 296] width 16 height 16
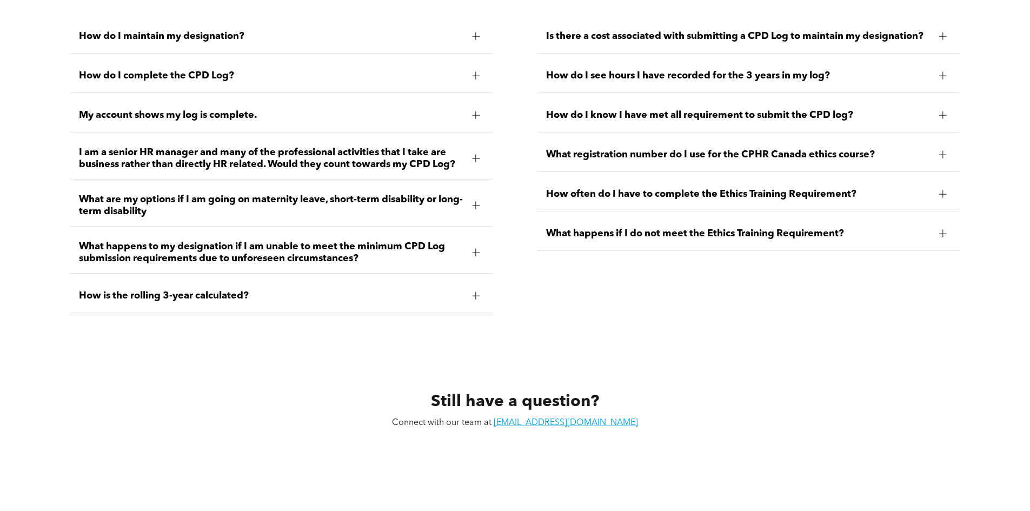
click at [473, 249] on div at bounding box center [476, 253] width 8 height 8
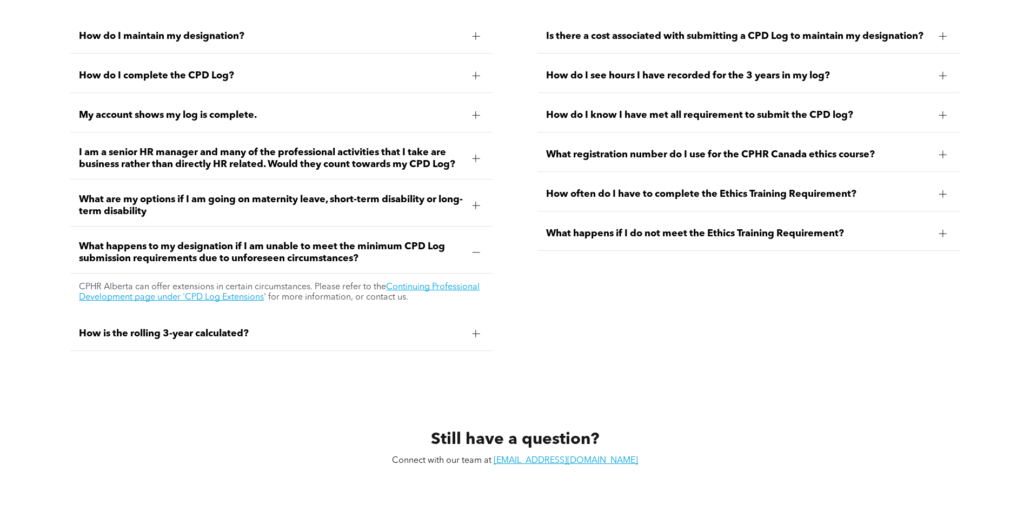
click at [473, 249] on div at bounding box center [476, 253] width 8 height 8
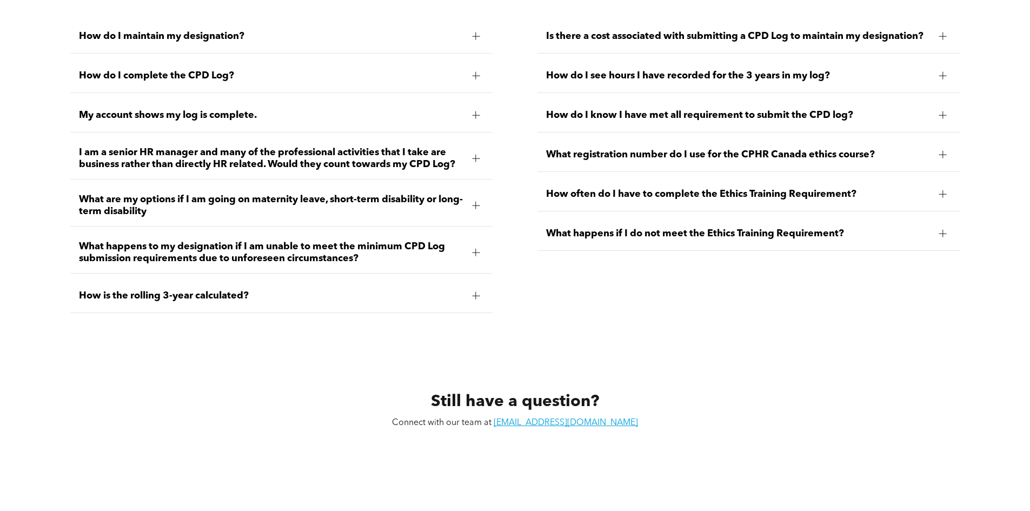
click at [468, 201] on div at bounding box center [476, 205] width 16 height 16
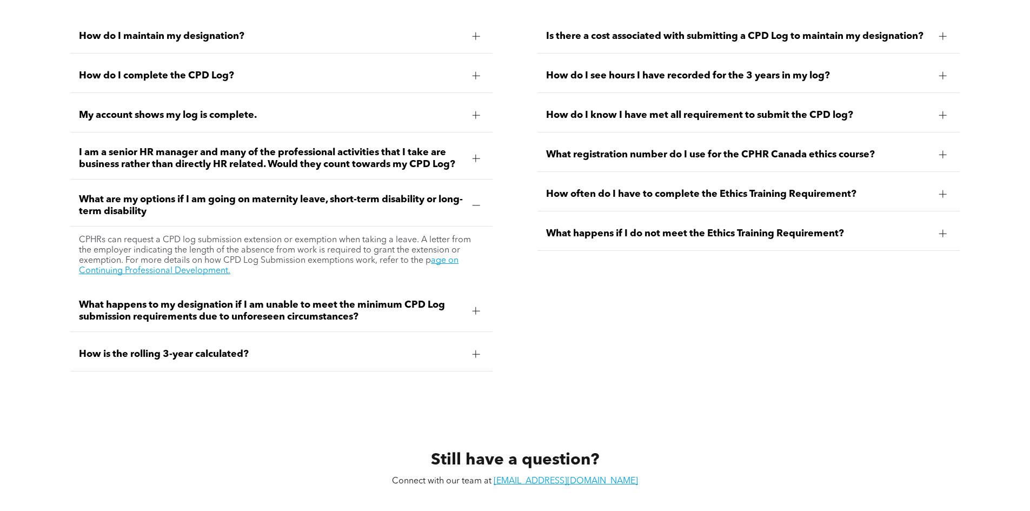
click at [468, 201] on div at bounding box center [476, 205] width 16 height 16
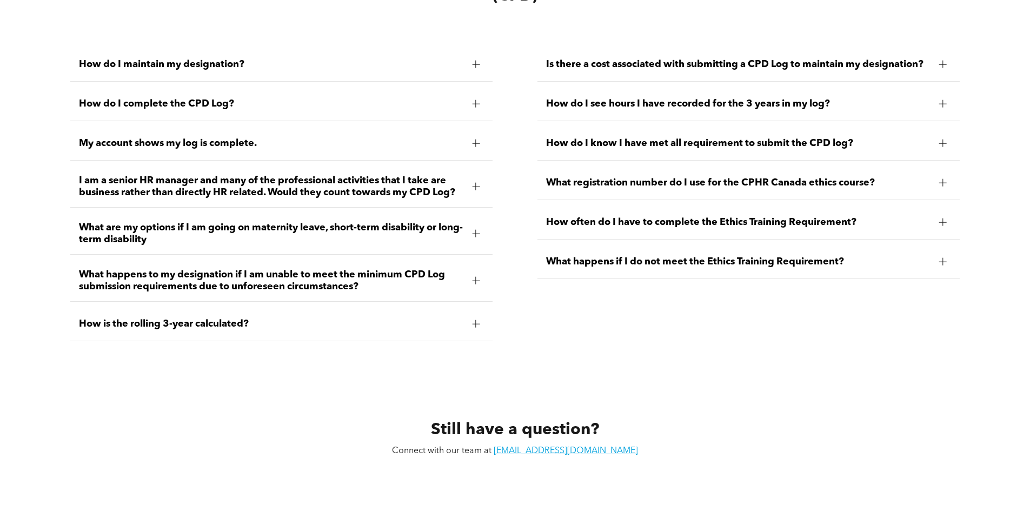
scroll to position [4324, 0]
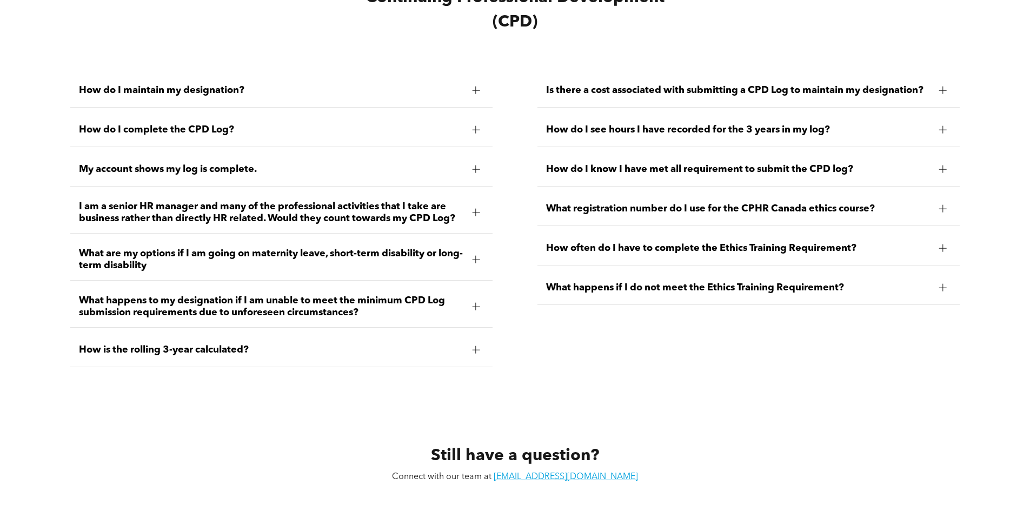
click at [466, 206] on div "I am a senior HR manager and many of the professional activities that I take ar…" at bounding box center [281, 213] width 422 height 42
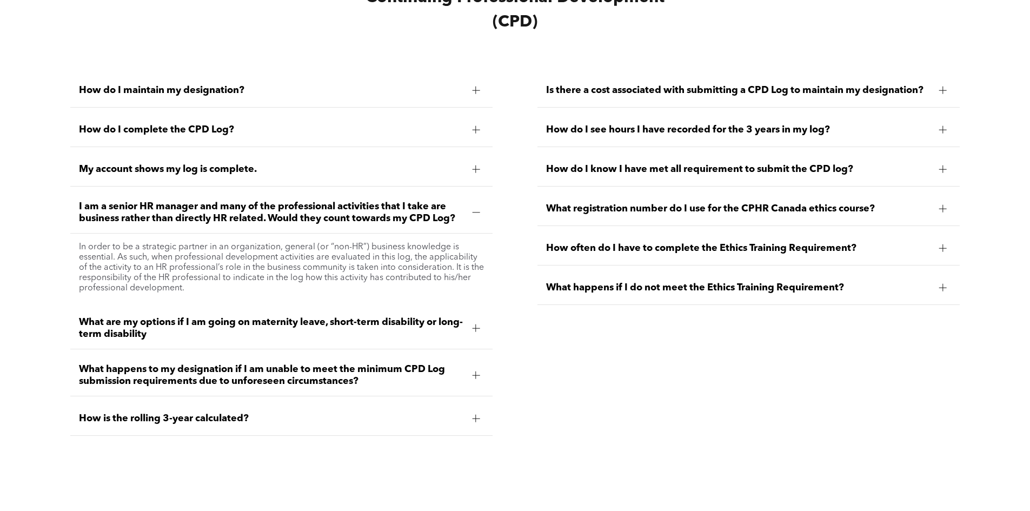
click at [466, 206] on div "I am a senior HR manager and many of the professional activities that I take ar…" at bounding box center [281, 213] width 422 height 42
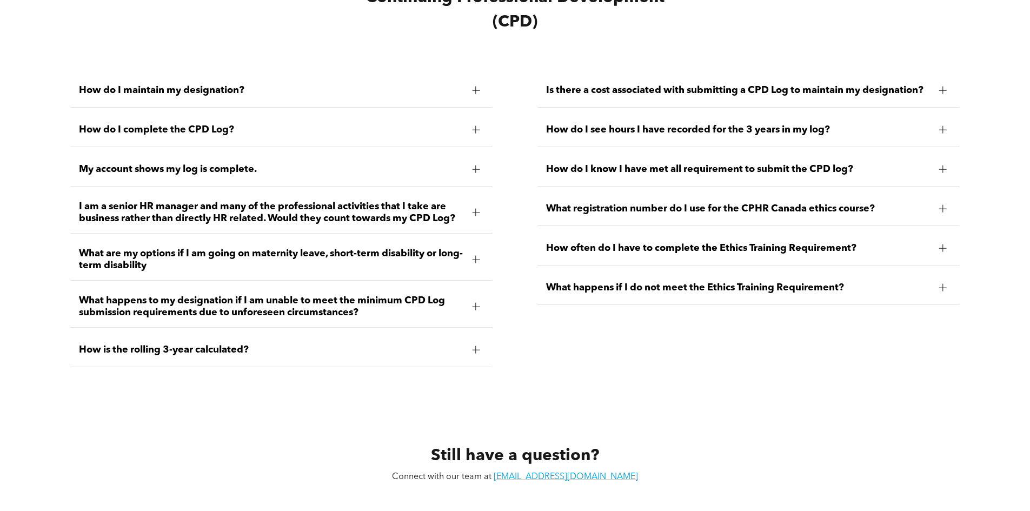
click at [474, 170] on div at bounding box center [476, 169] width 8 height 8
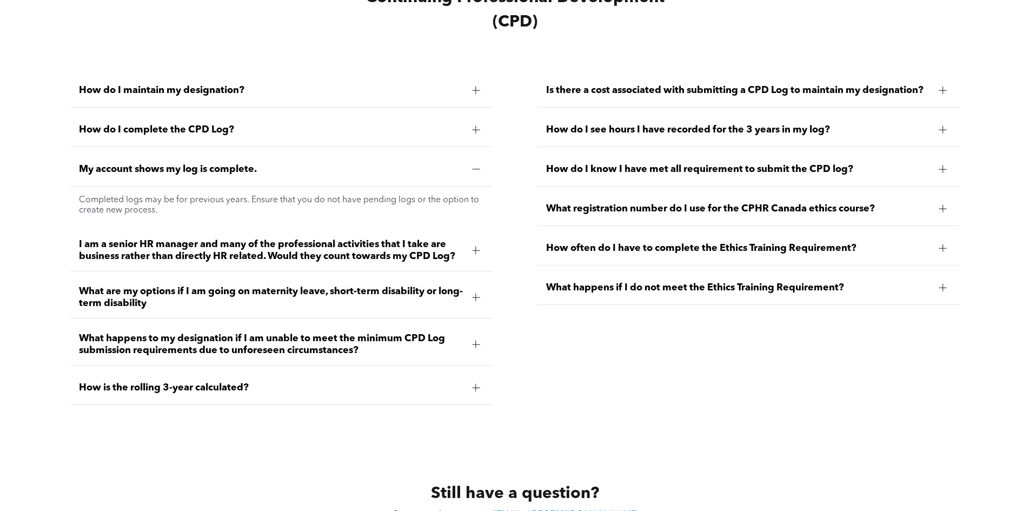
click at [470, 161] on div at bounding box center [476, 169] width 16 height 16
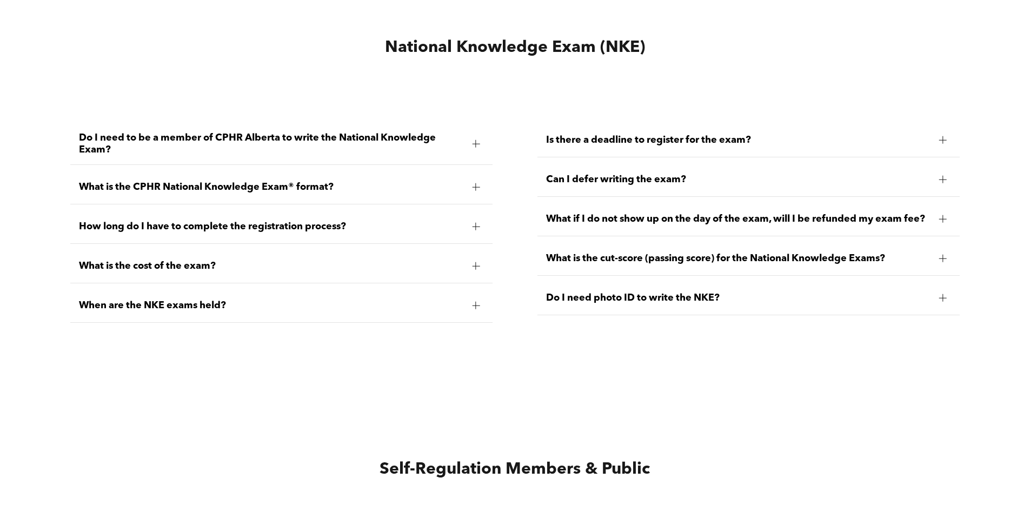
scroll to position [3405, 0]
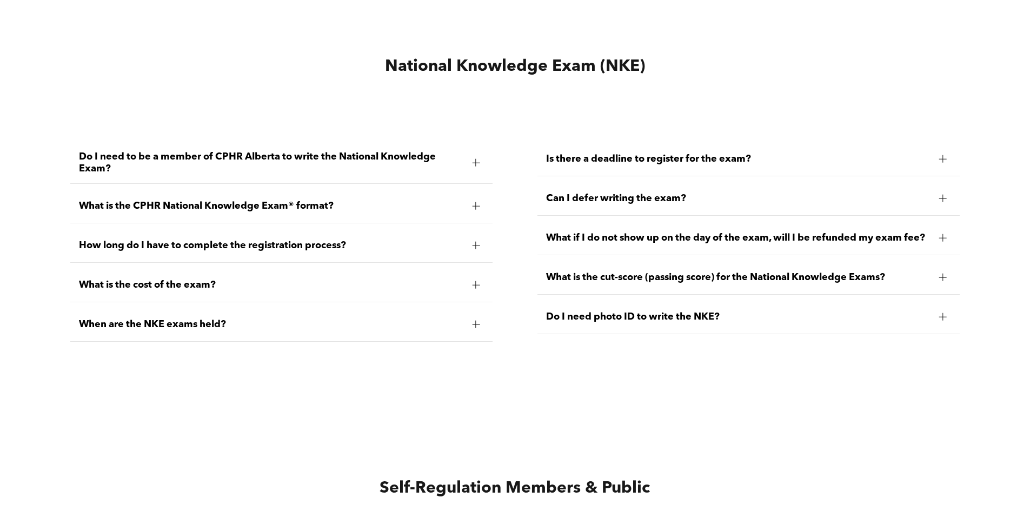
click at [923, 266] on div "What is the cut-score (passing score) for the National Knowledge Exams?" at bounding box center [748, 278] width 422 height 34
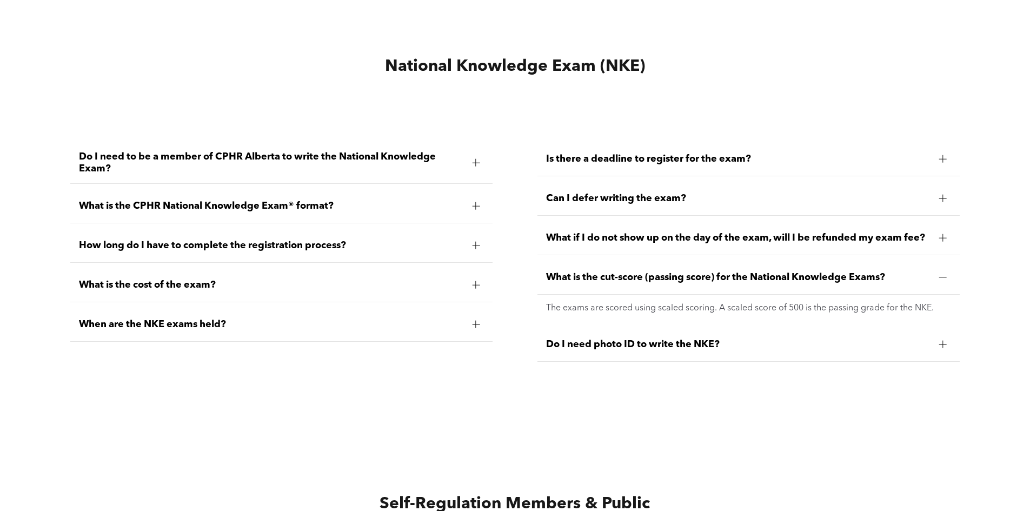
click at [928, 271] on span "What is the cut-score (passing score) for the National Knowledge Exams?" at bounding box center [738, 277] width 384 height 12
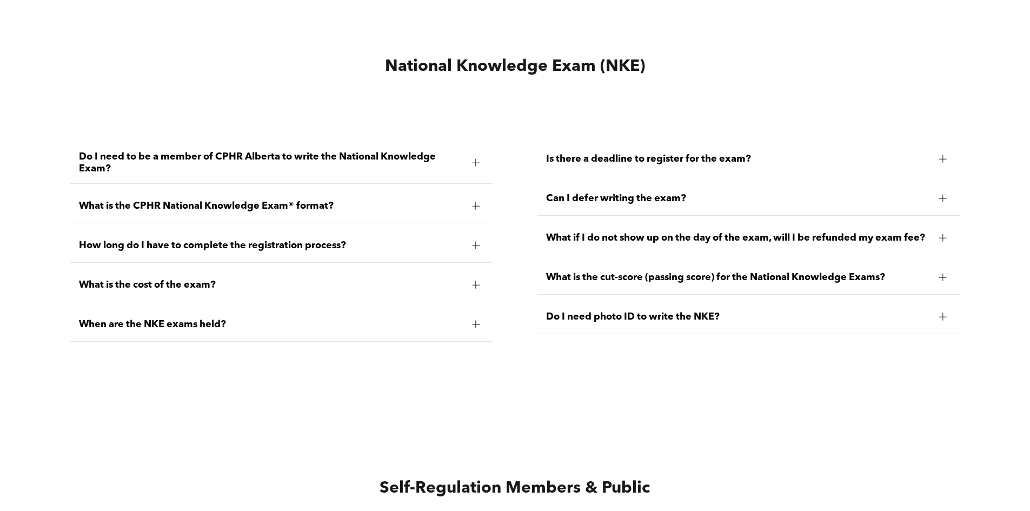
click at [941, 278] on div at bounding box center [943, 277] width 8 height 8
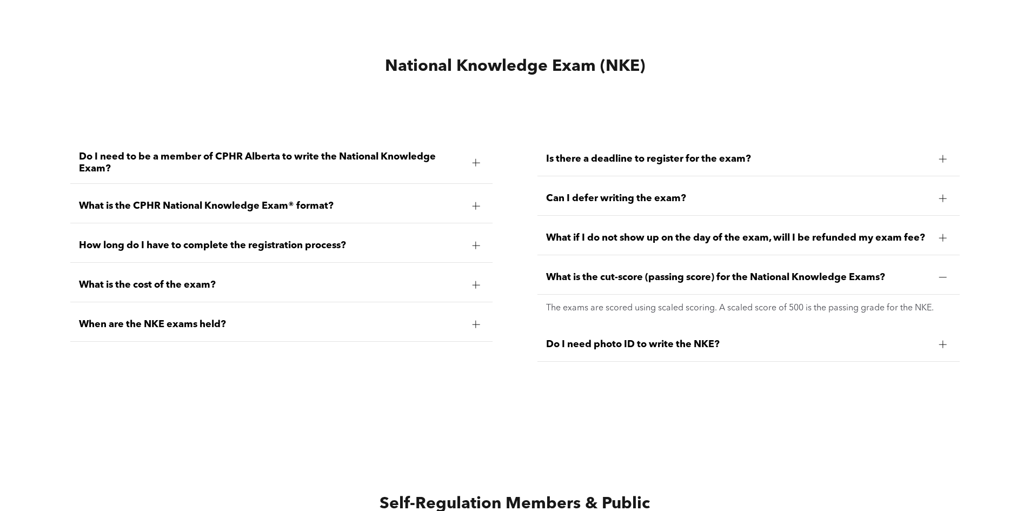
click at [922, 271] on span "What is the cut-score (passing score) for the National Knowledge Exams?" at bounding box center [738, 277] width 384 height 12
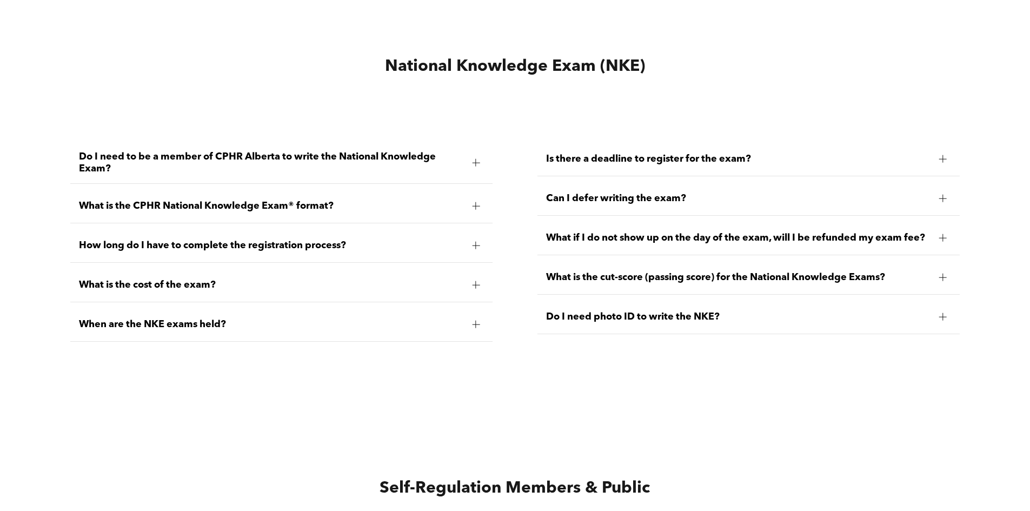
click at [922, 271] on span "What is the cut-score (passing score) for the National Knowledge Exams?" at bounding box center [738, 277] width 384 height 12
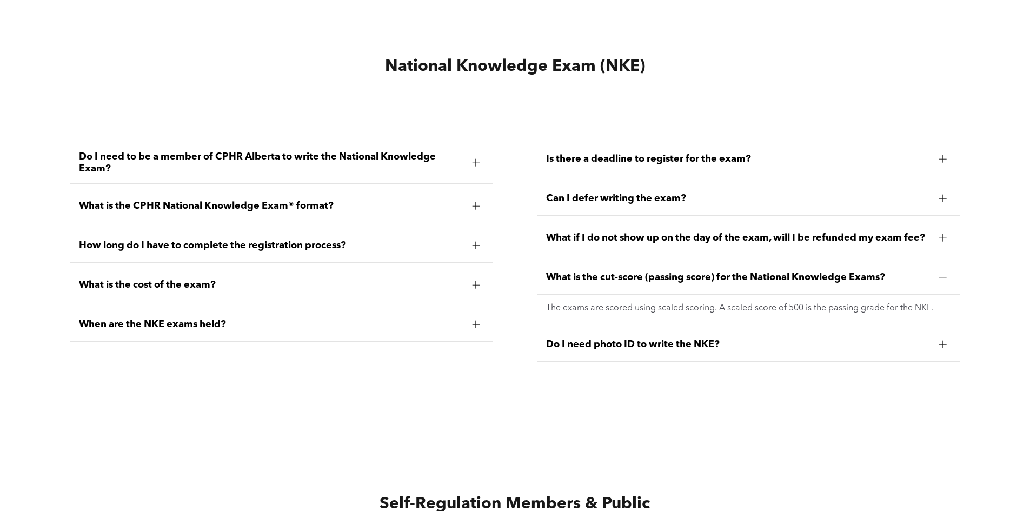
click at [922, 271] on span "What is the cut-score (passing score) for the National Knowledge Exams?" at bounding box center [738, 277] width 384 height 12
